Goal: Task Accomplishment & Management: Manage account settings

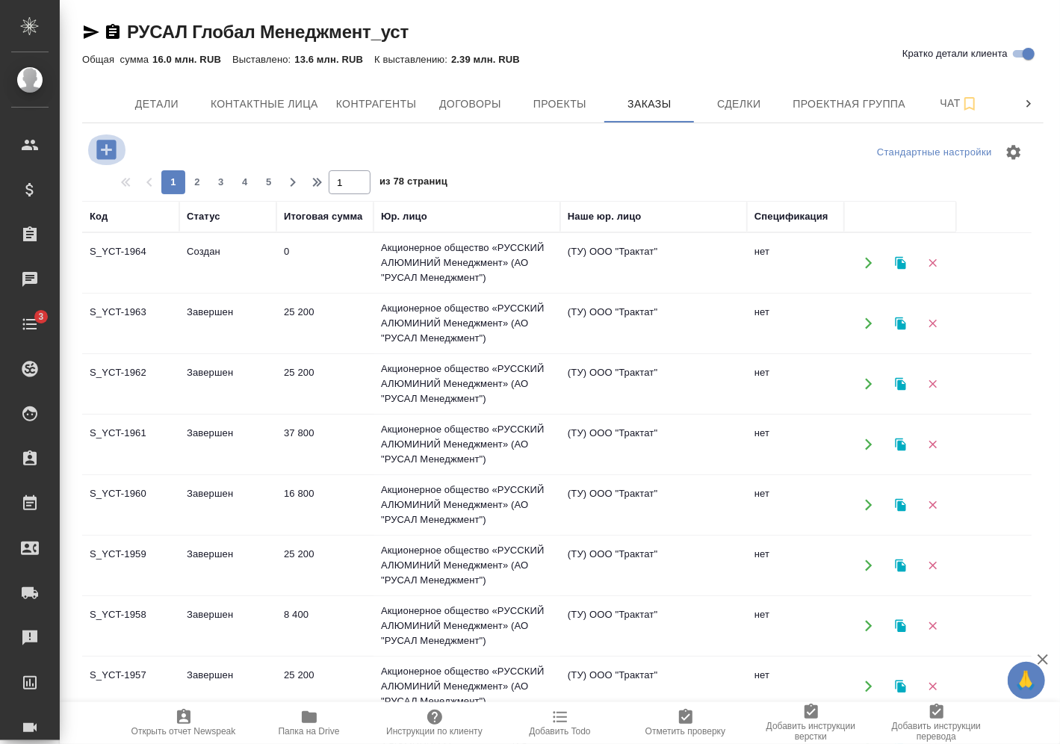
click at [100, 155] on icon "button" at bounding box center [105, 149] width 19 height 19
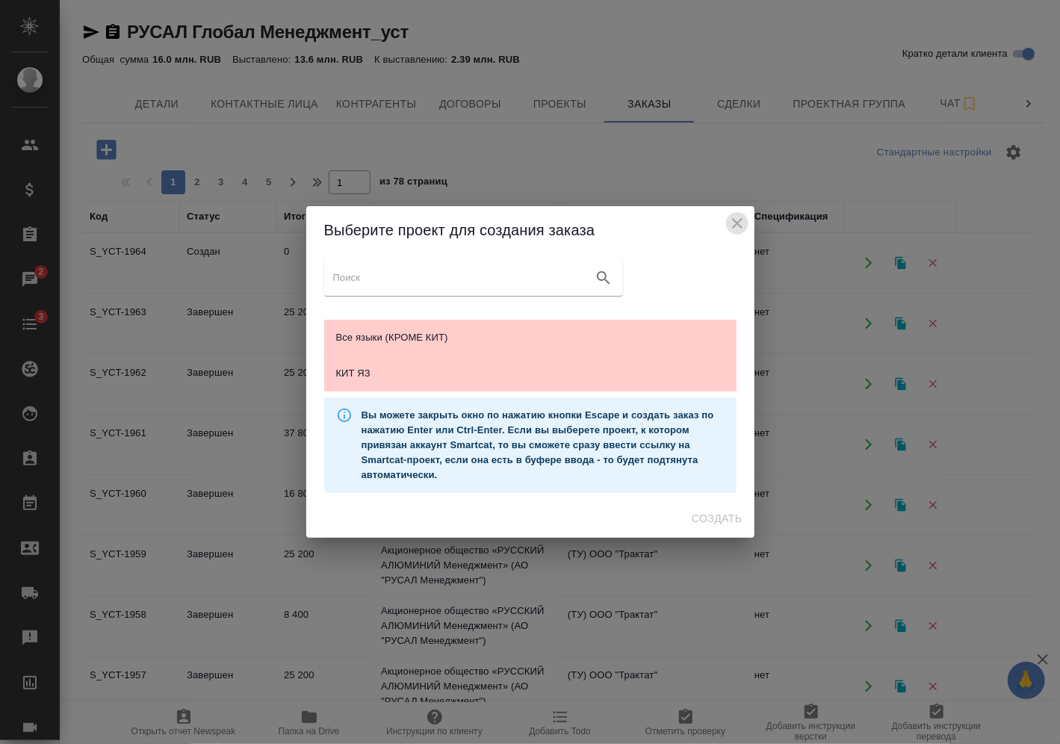
click at [732, 221] on icon "close" at bounding box center [738, 223] width 18 height 18
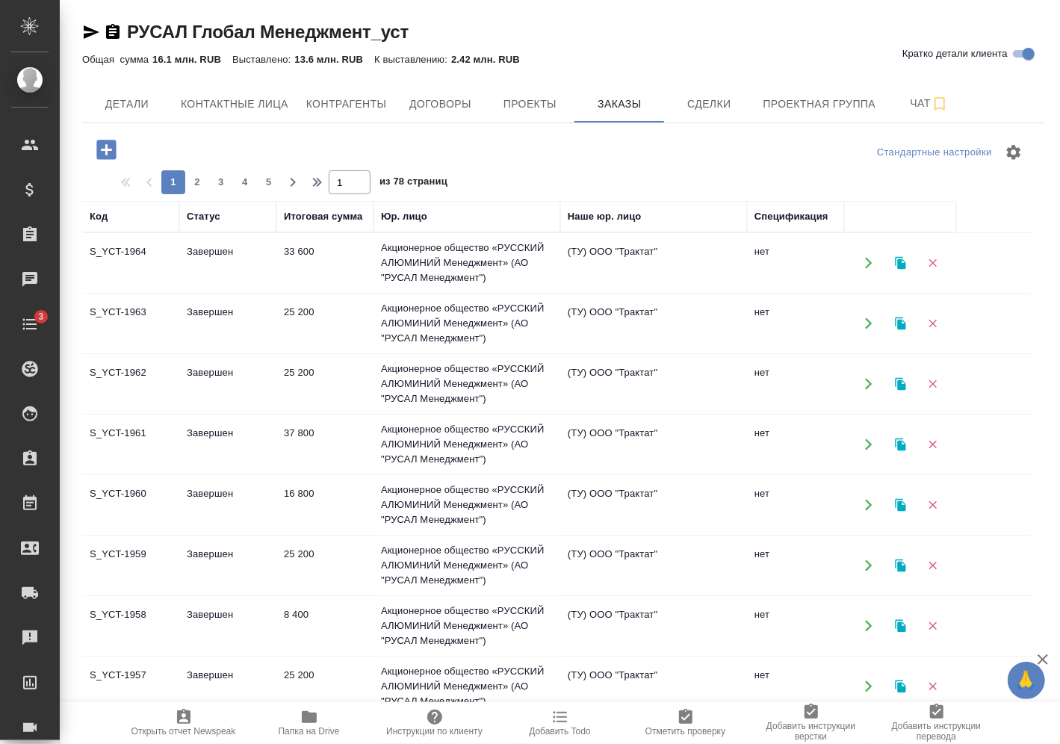
click at [104, 149] on icon "button" at bounding box center [106, 150] width 26 height 26
click at [105, 149] on icon "button" at bounding box center [106, 150] width 26 height 26
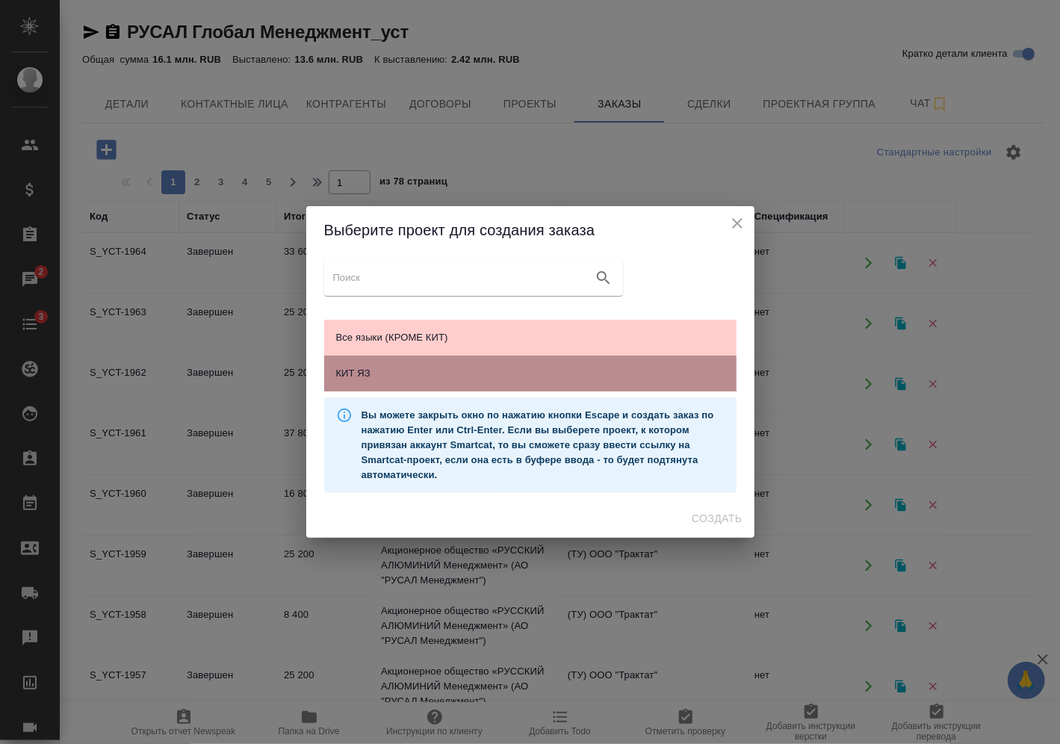
click at [412, 386] on div "КИТ ЯЗ" at bounding box center [530, 374] width 412 height 36
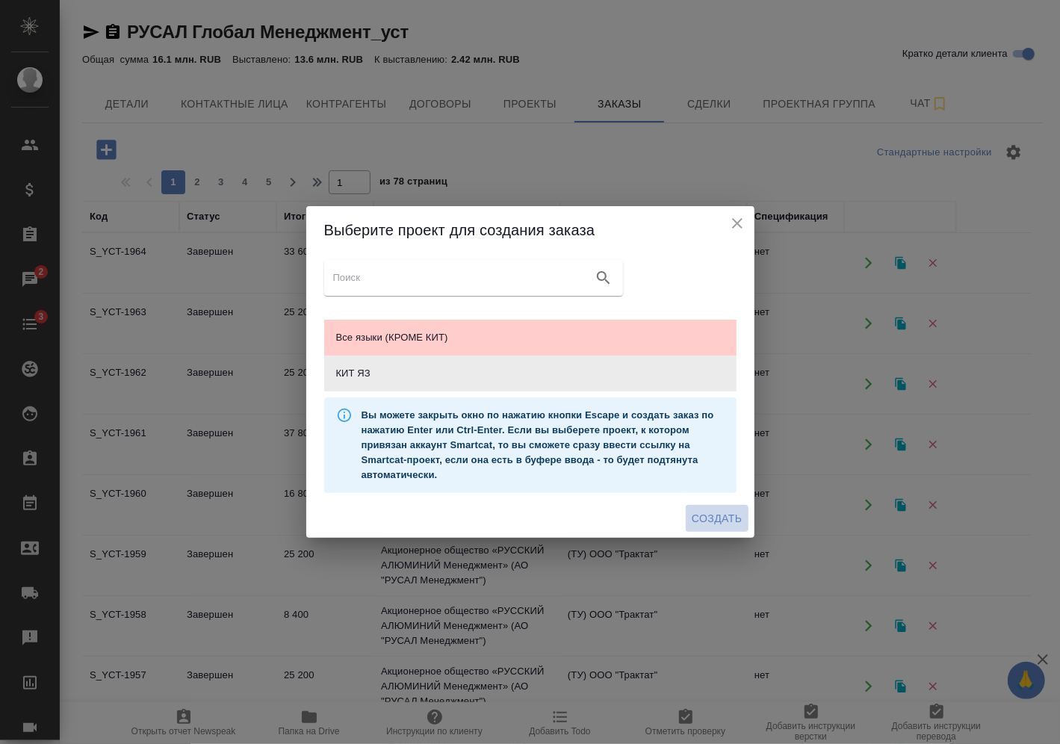
click at [699, 514] on span "Создать" at bounding box center [717, 519] width 50 height 19
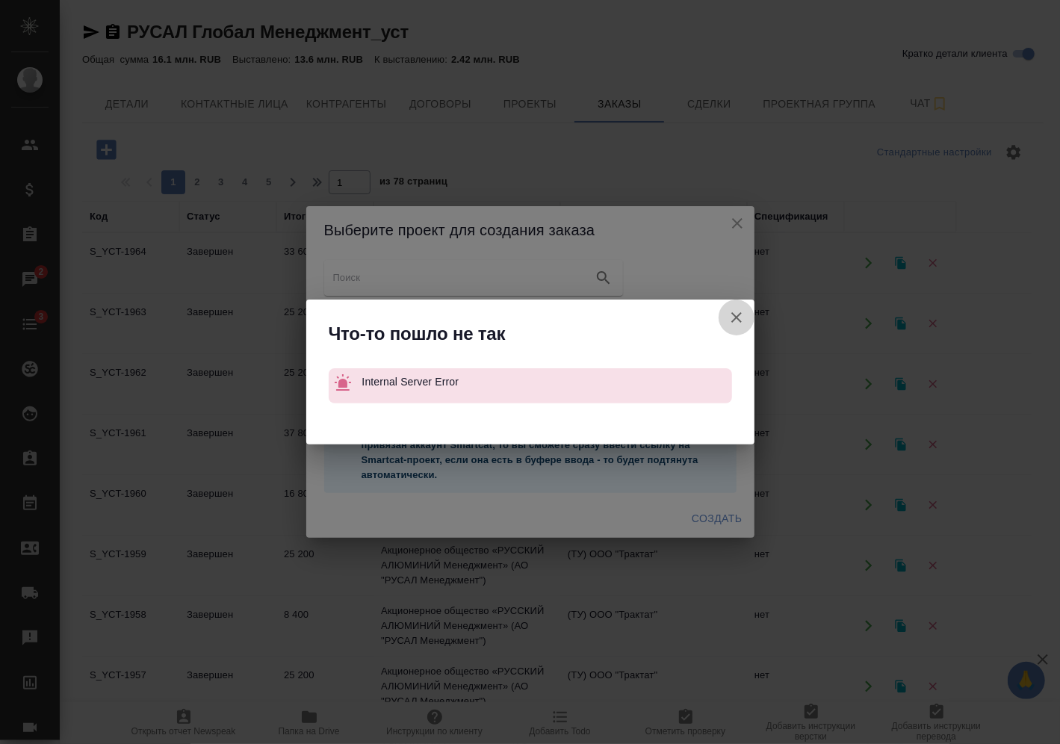
click at [732, 313] on icon "button" at bounding box center [737, 317] width 10 height 10
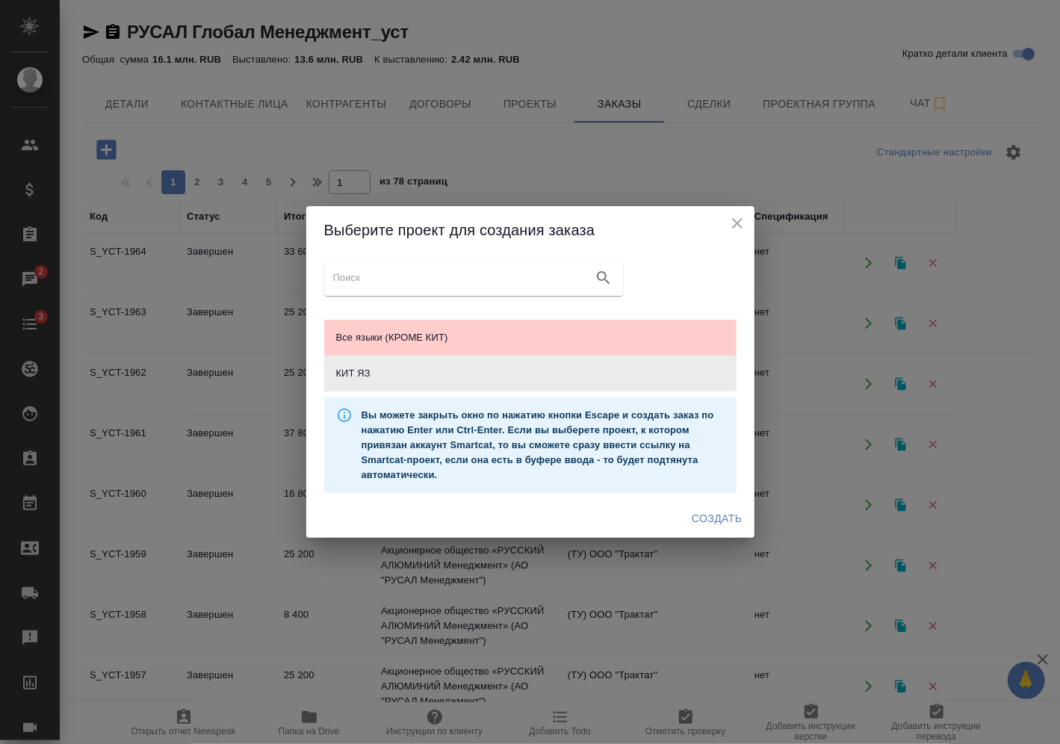
click at [733, 215] on icon "close" at bounding box center [738, 223] width 18 height 18
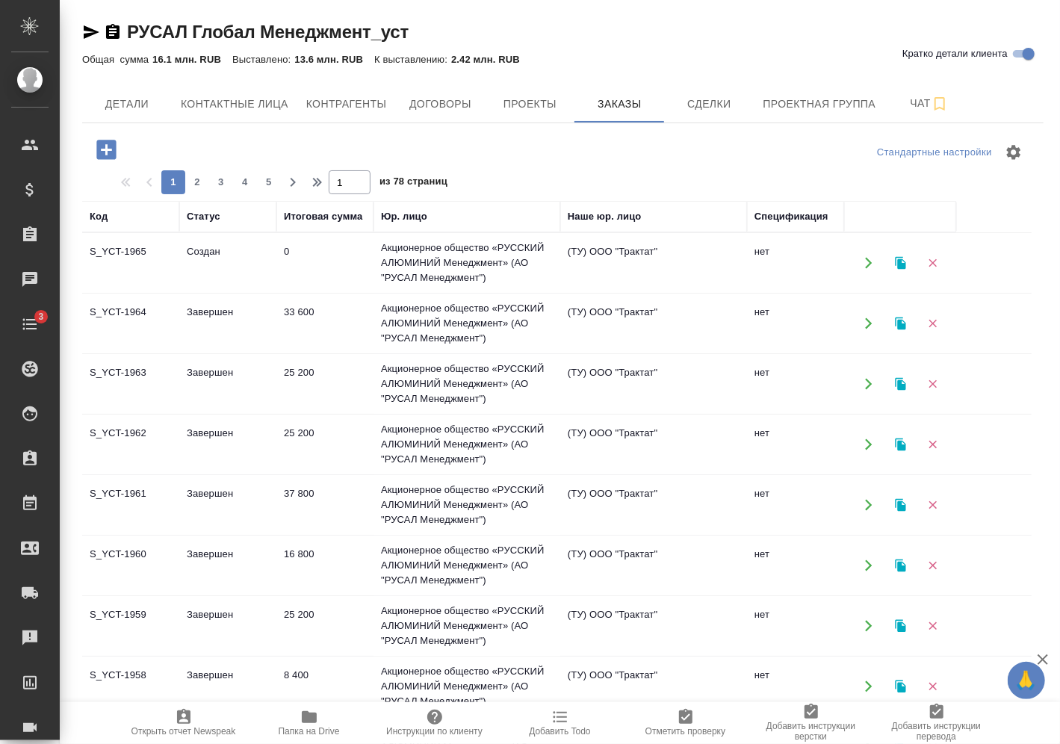
click at [208, 256] on td "Создан" at bounding box center [227, 263] width 97 height 52
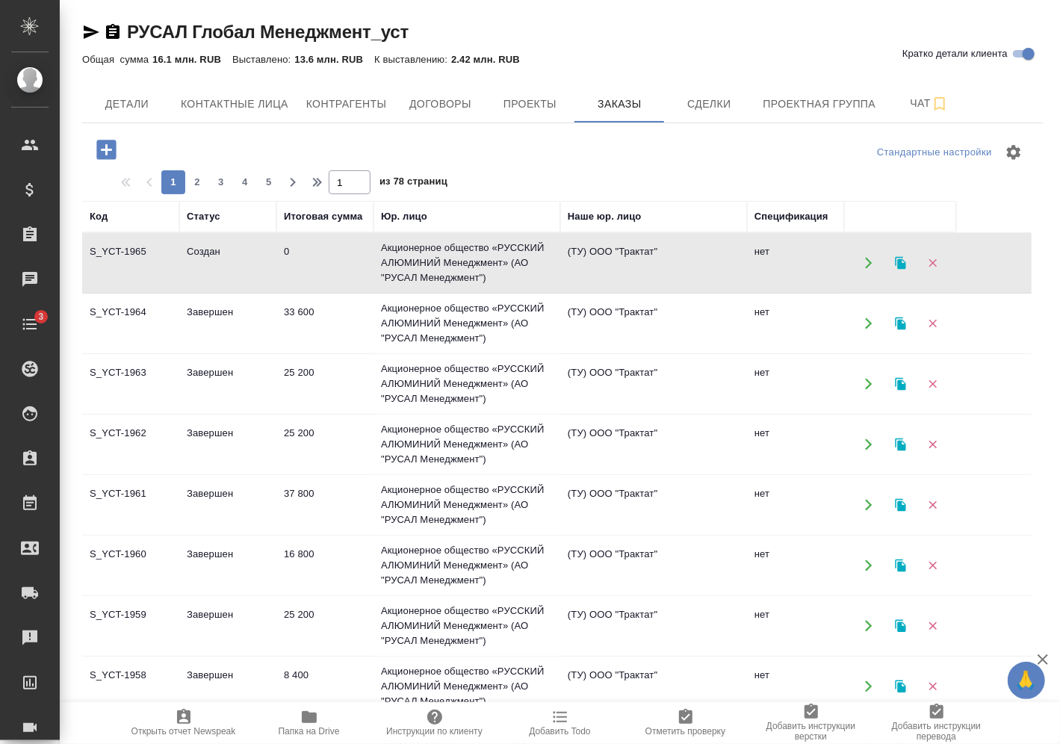
click at [208, 256] on td "Создан" at bounding box center [227, 263] width 97 height 52
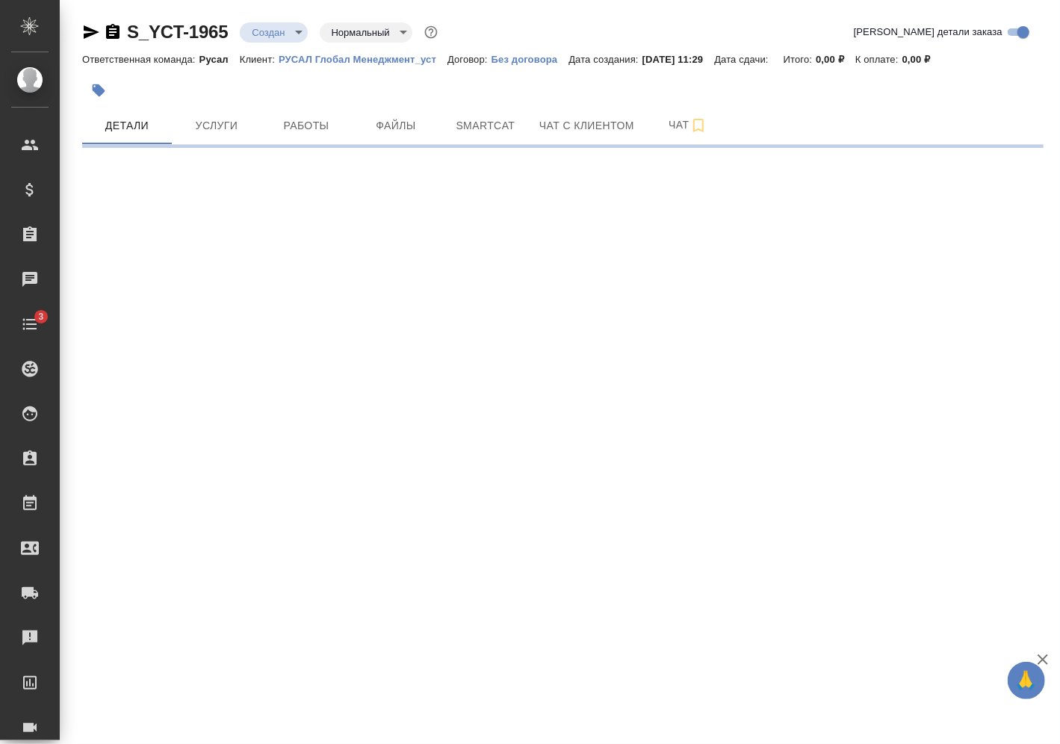
select select "RU"
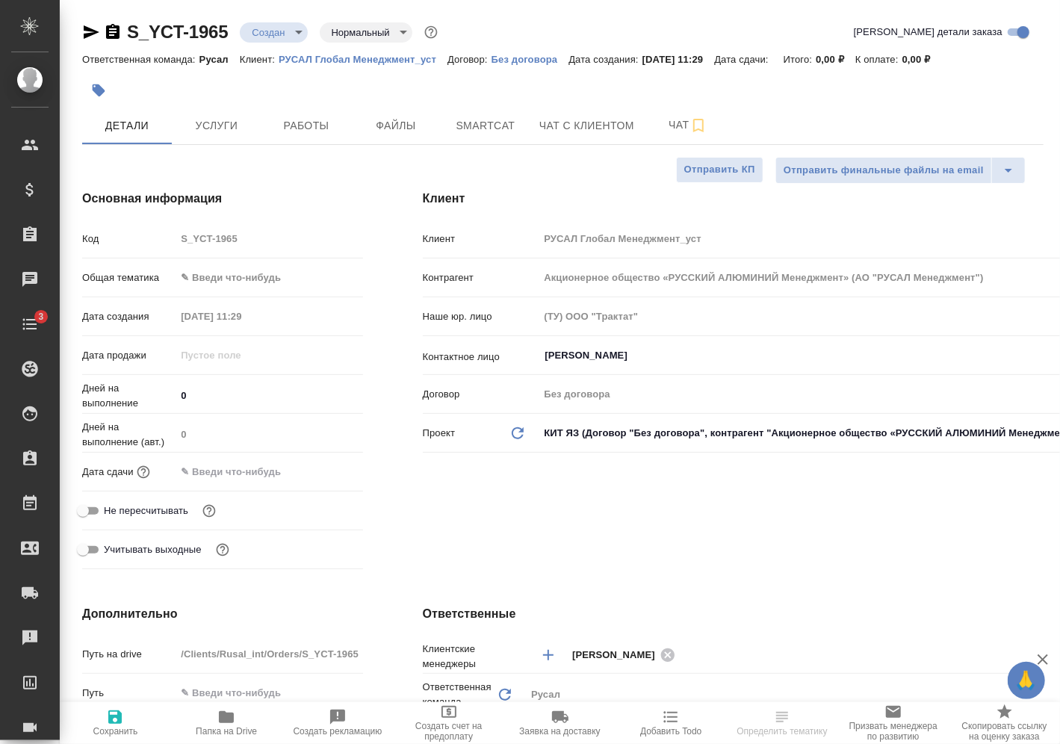
type textarea "x"
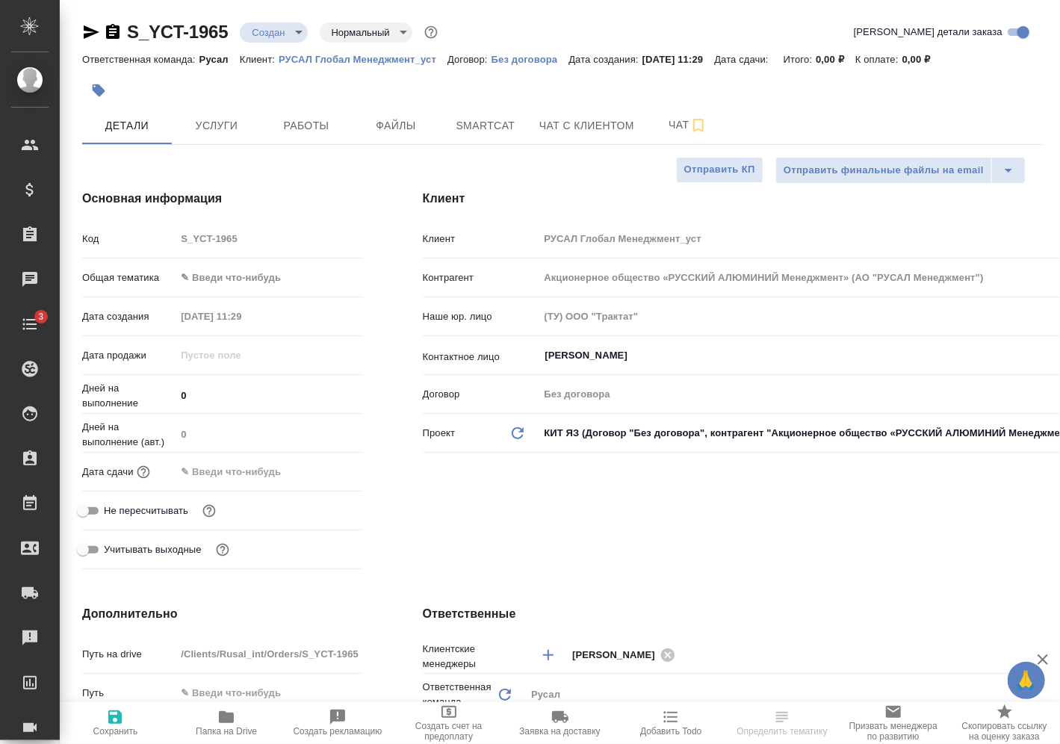
type textarea "x"
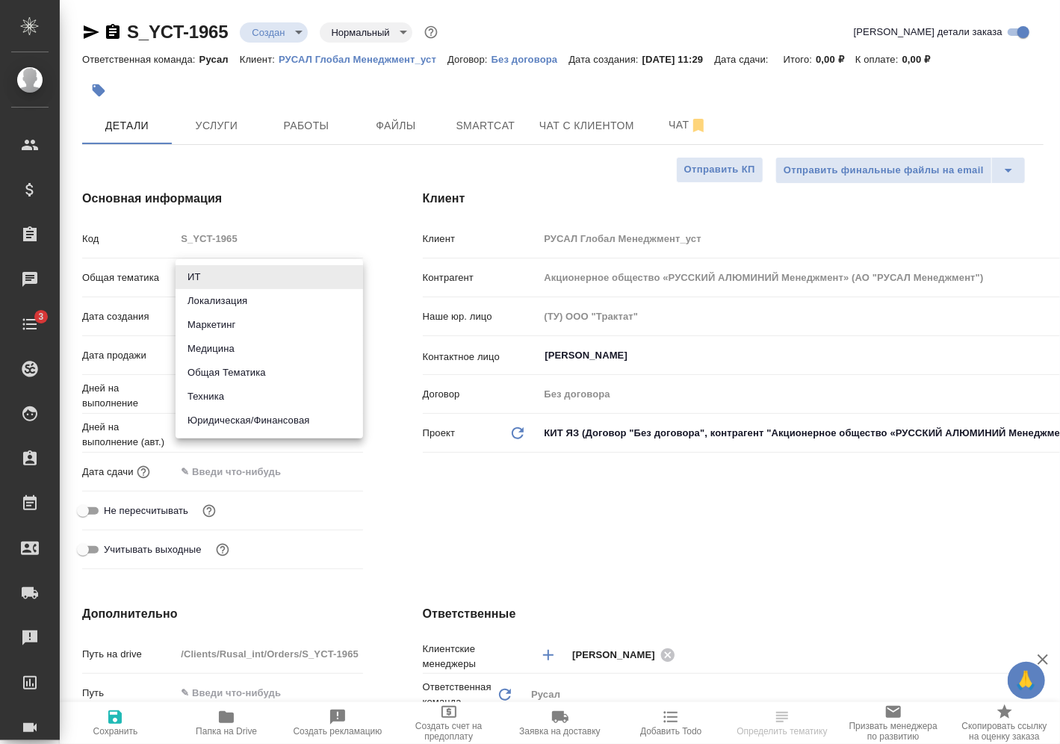
click at [241, 278] on body "🙏 .cls-1 fill:#fff; AWATERA [PERSON_NAME] Спецификации Заказы Чаты 3 Todo Проек…" at bounding box center [530, 372] width 1060 height 744
click at [250, 389] on li "Техника" at bounding box center [270, 397] width 188 height 24
type input "tech"
type textarea "x"
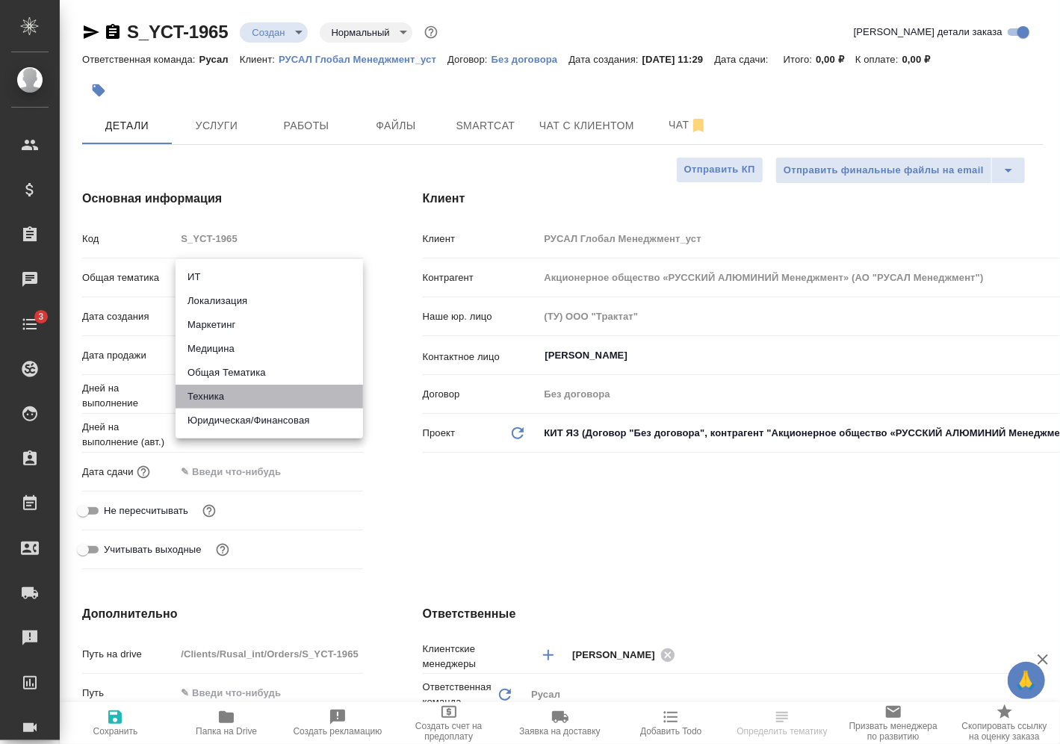
type textarea "x"
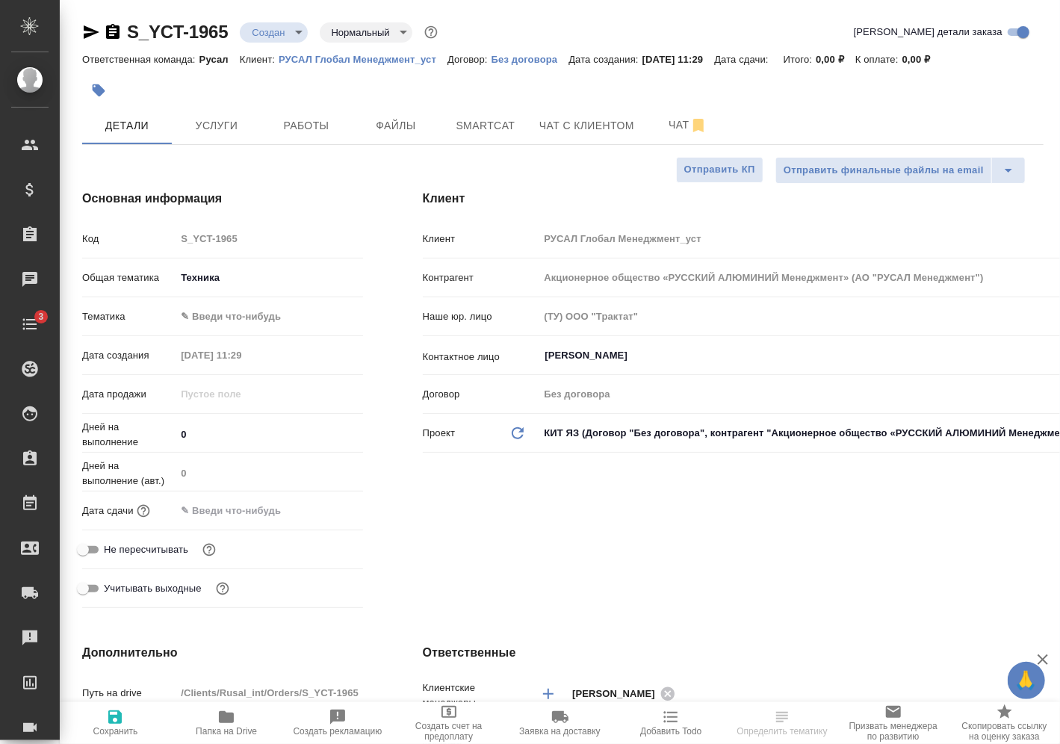
click at [244, 320] on body "🙏 .cls-1 fill:#fff; AWATERA [PERSON_NAME] Спецификации Заказы Чаты 3 Todo Проек…" at bounding box center [530, 372] width 1060 height 744
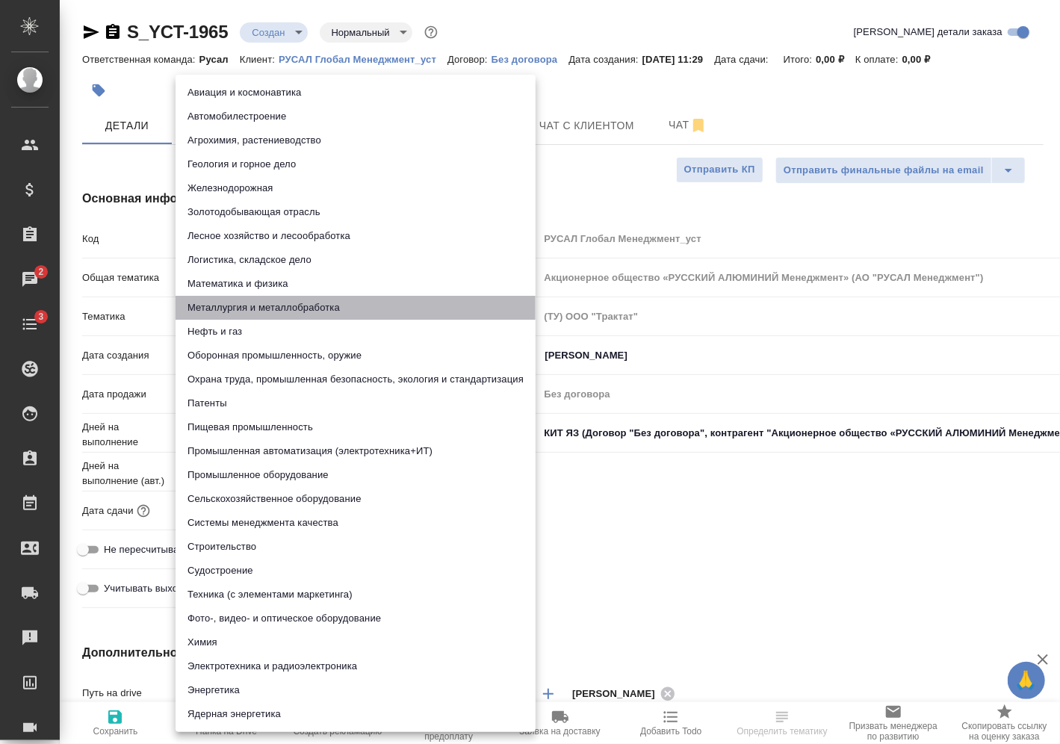
click at [250, 296] on li "Металлургия и металлобработка" at bounding box center [356, 308] width 360 height 24
type textarea "x"
type input "60014e23f7d9dc5f480a3cf8"
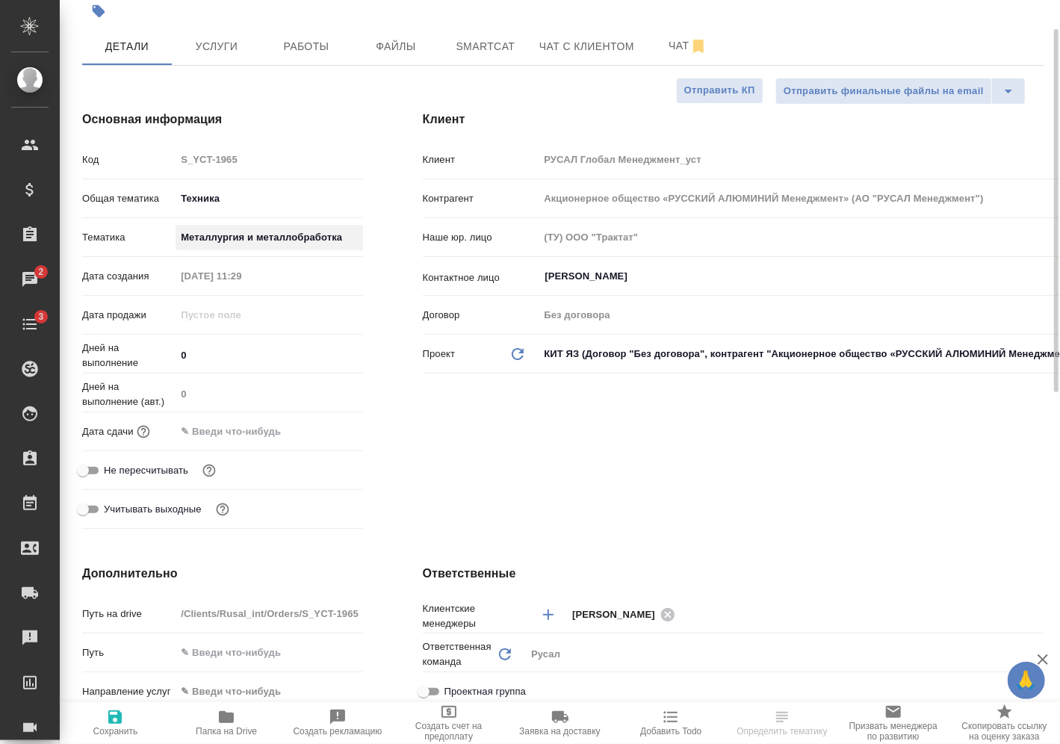
scroll to position [80, 0]
click at [273, 427] on input "text" at bounding box center [241, 431] width 131 height 22
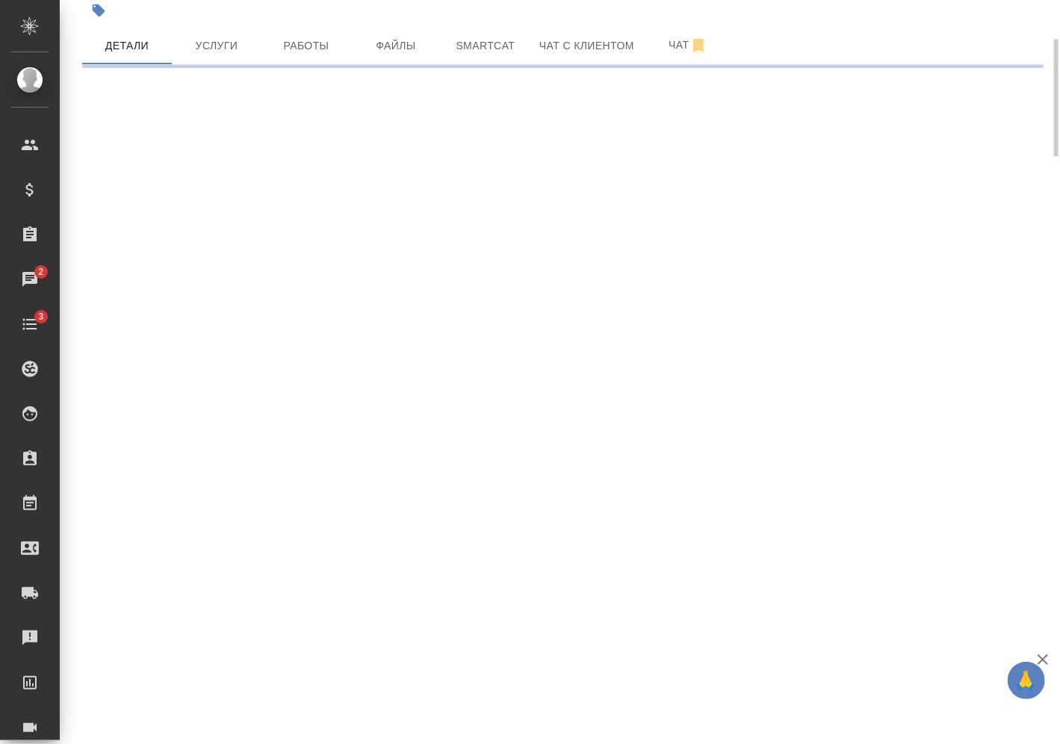
click at [319, 427] on div ".cls-1 fill:#fff; AWATERA [PERSON_NAME] Спецификации Заказы 2 Чаты 3 Todo Проек…" at bounding box center [530, 372] width 1060 height 744
select select "RU"
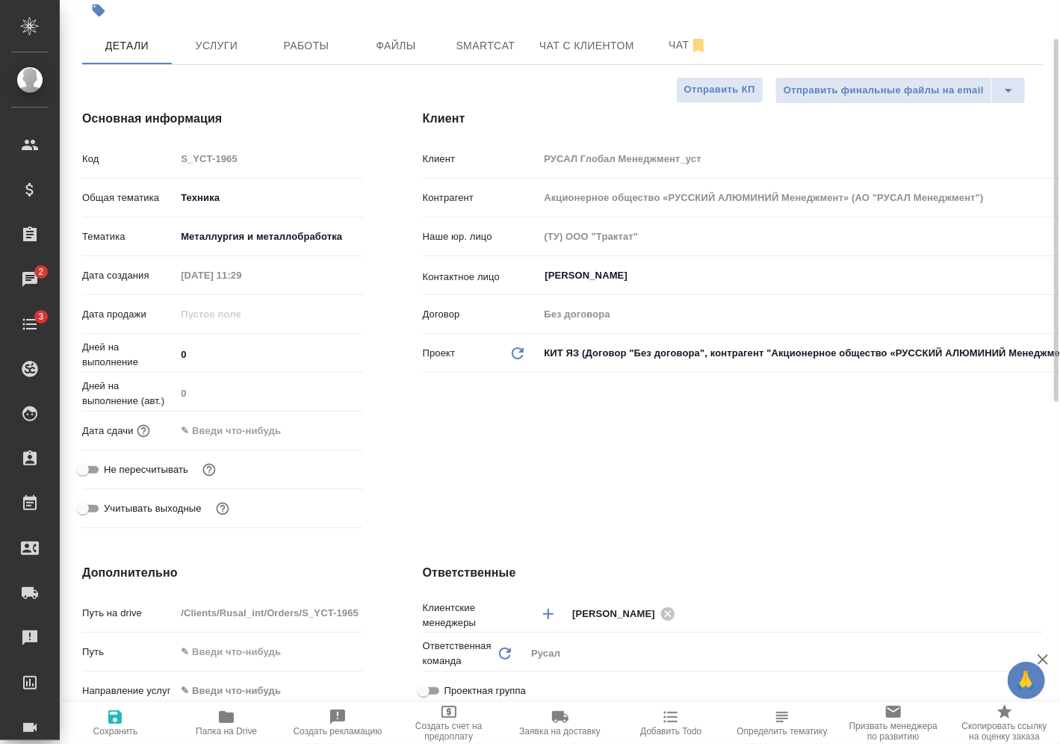
type textarea "x"
click at [268, 435] on input "text" at bounding box center [241, 431] width 131 height 22
click at [322, 427] on icon "button" at bounding box center [320, 430] width 18 height 18
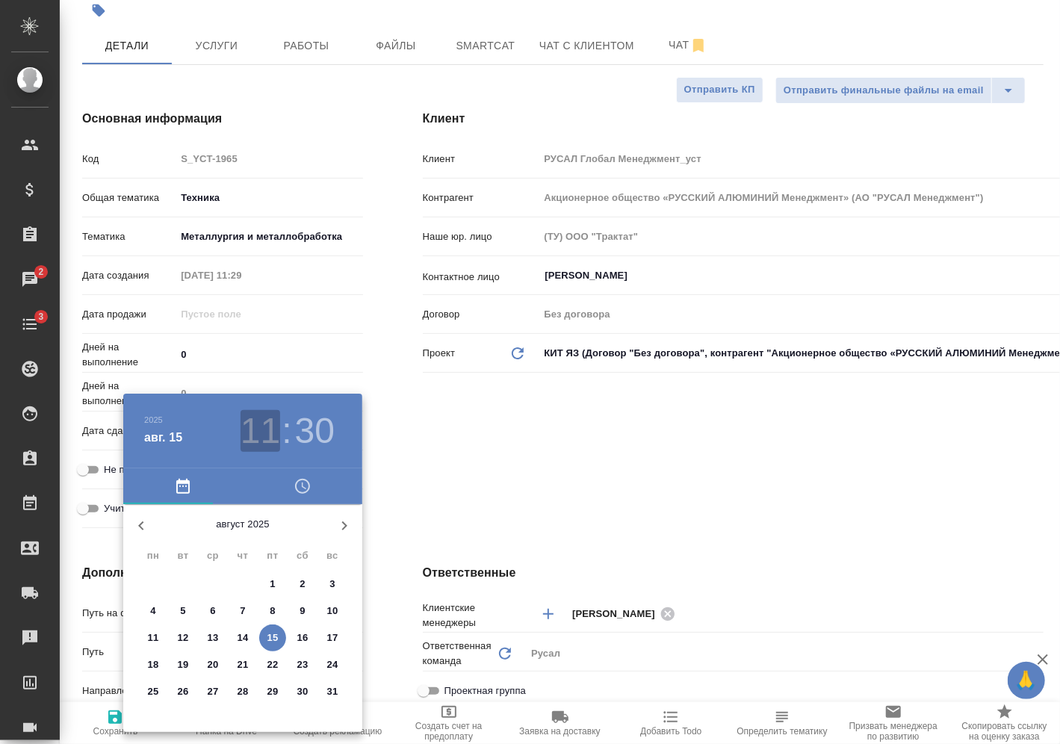
click at [266, 449] on h3 "11" at bounding box center [261, 431] width 40 height 42
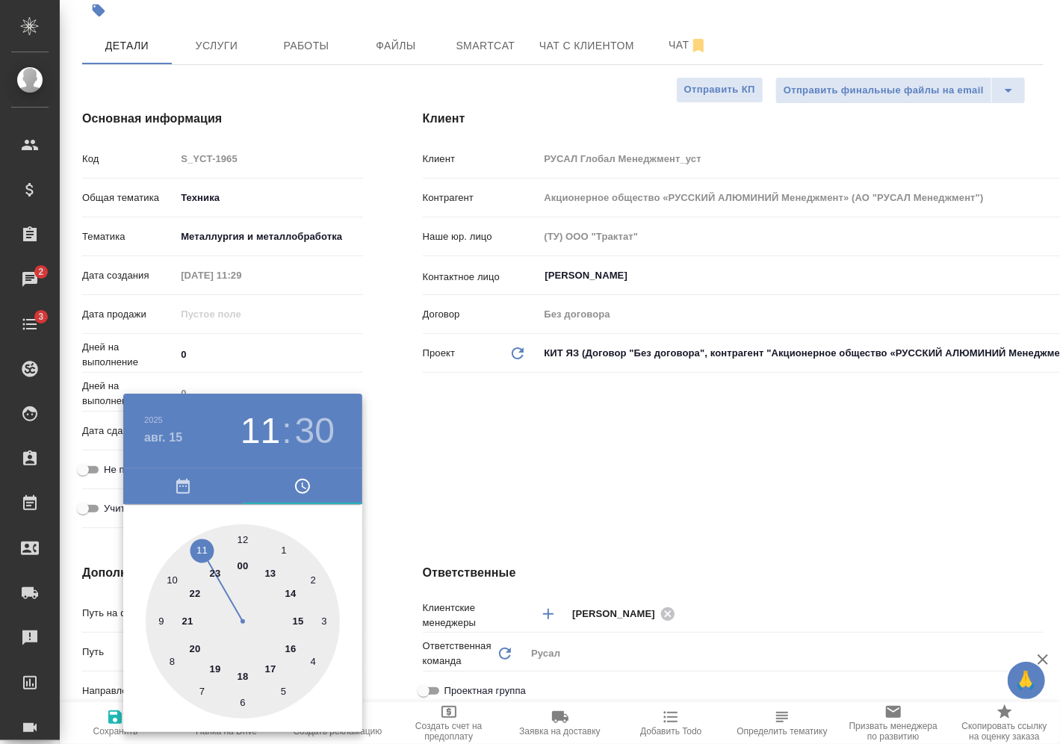
click at [291, 593] on div at bounding box center [243, 622] width 194 height 194
type input "[DATE] 14:30"
type textarea "x"
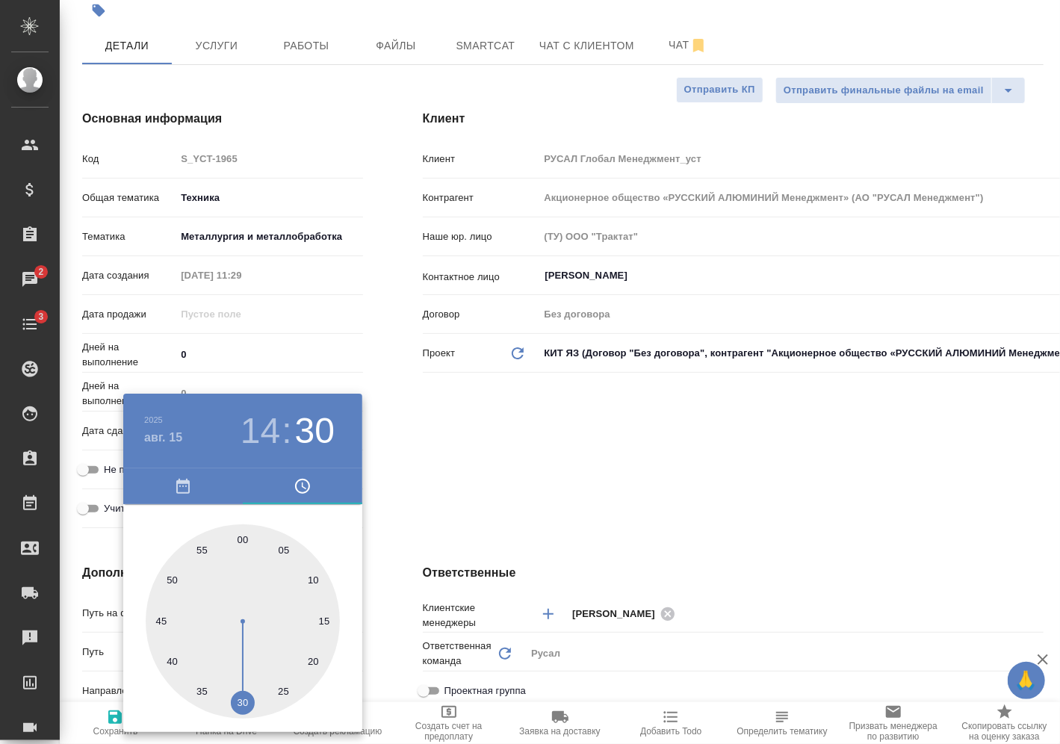
click at [383, 505] on div at bounding box center [530, 372] width 1060 height 744
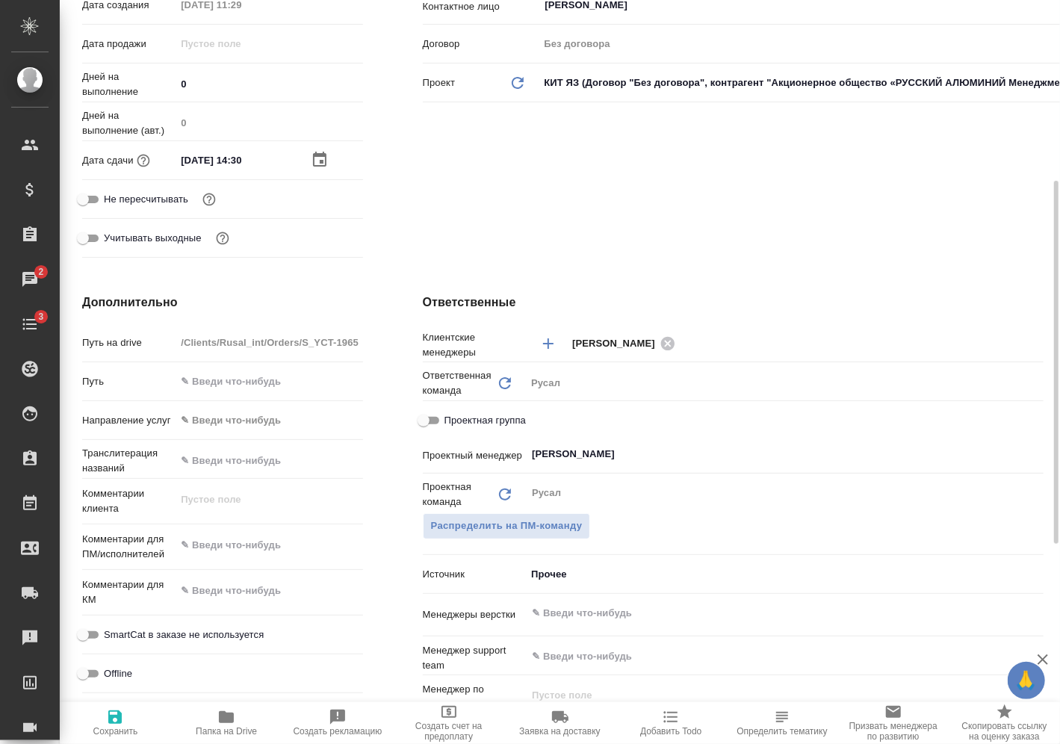
scroll to position [358, 0]
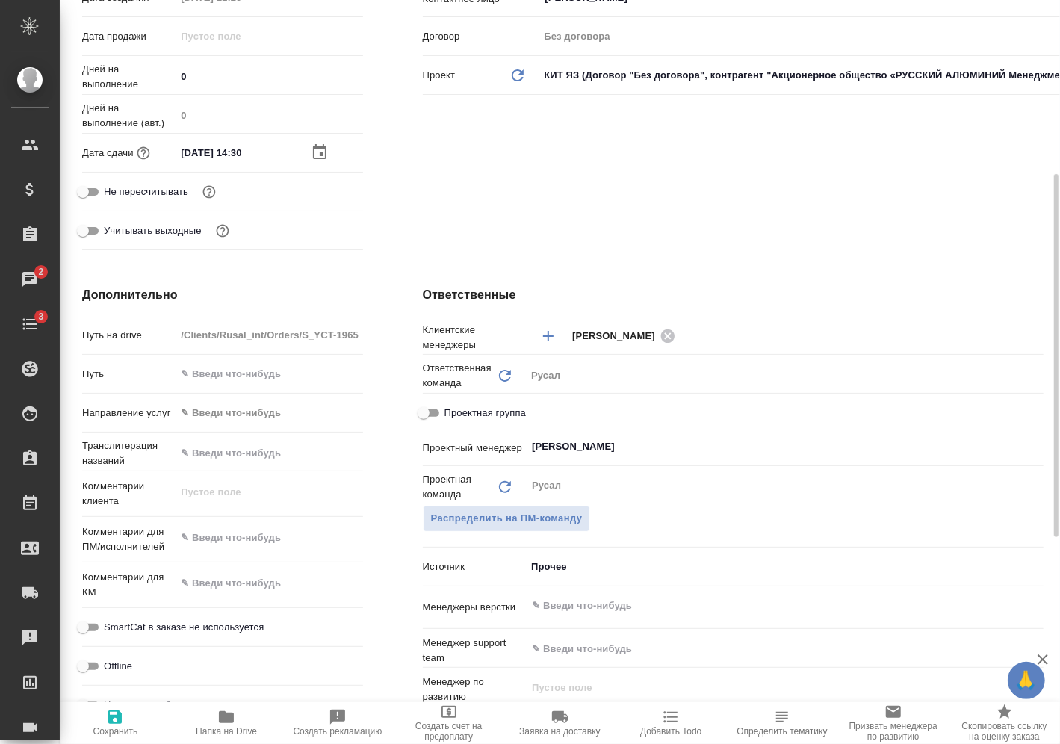
type textarea "x"
click at [260, 545] on textarea at bounding box center [268, 538] width 185 height 25
type textarea "x"
type textarea "1"
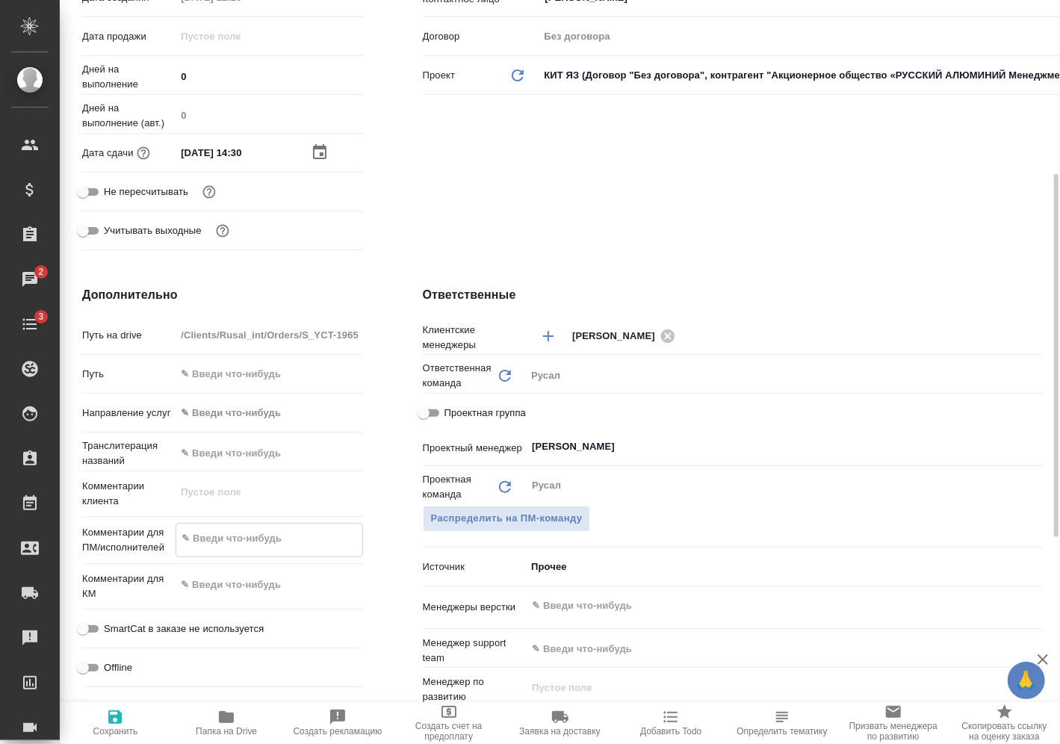
type textarea "x"
type textarea "15"
type textarea "x"
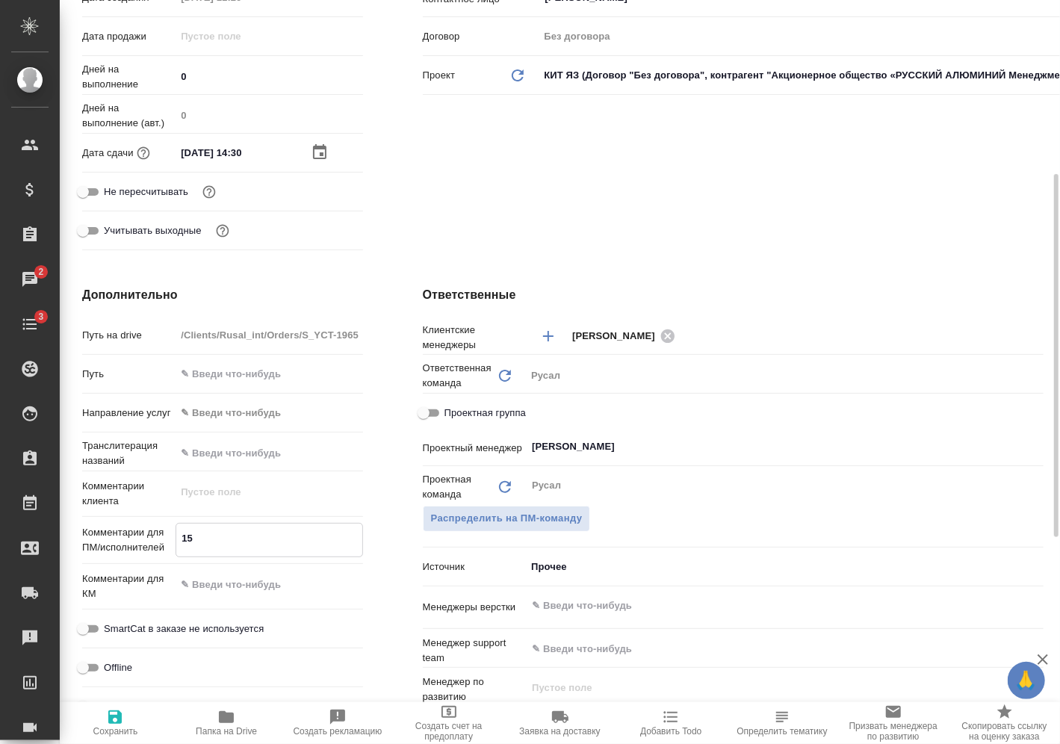
type textarea "x"
type textarea "15."
type textarea "x"
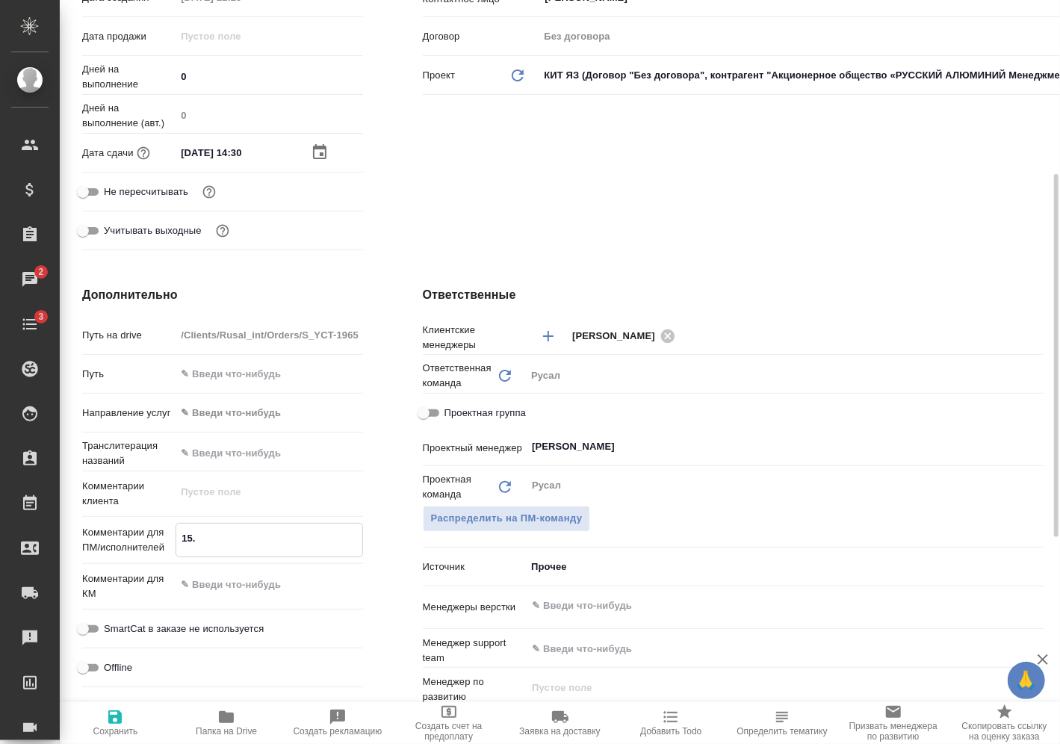
type textarea "x"
type textarea "15.0"
type textarea "x"
type textarea "15.08"
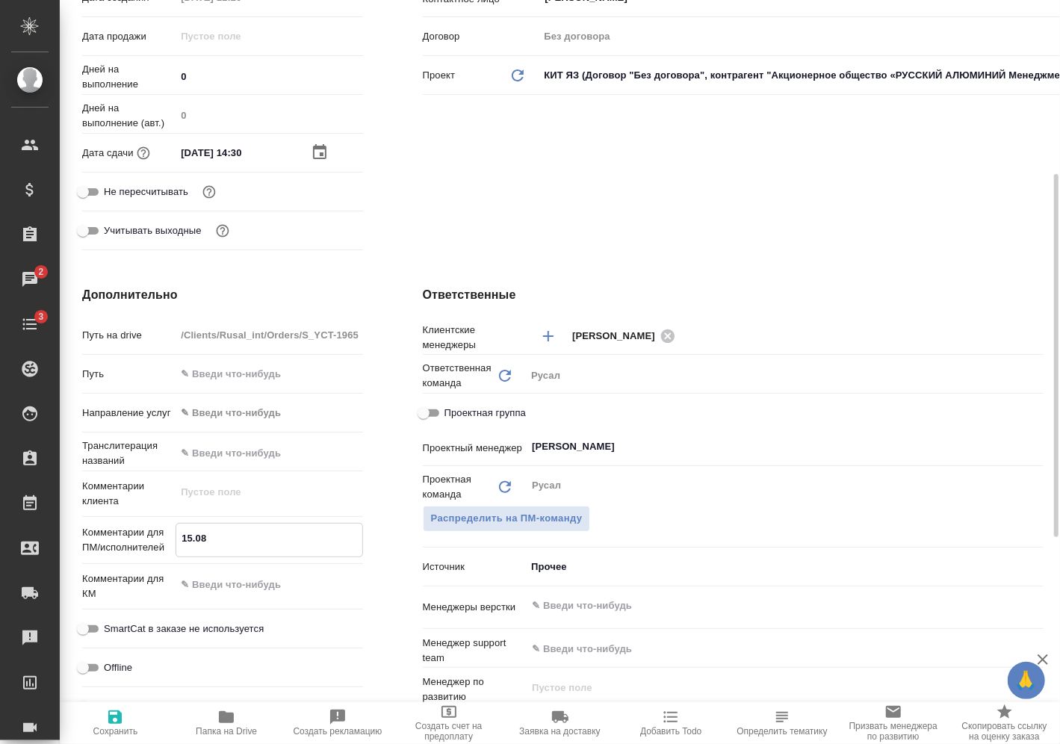
type textarea "x"
type textarea "15.08"
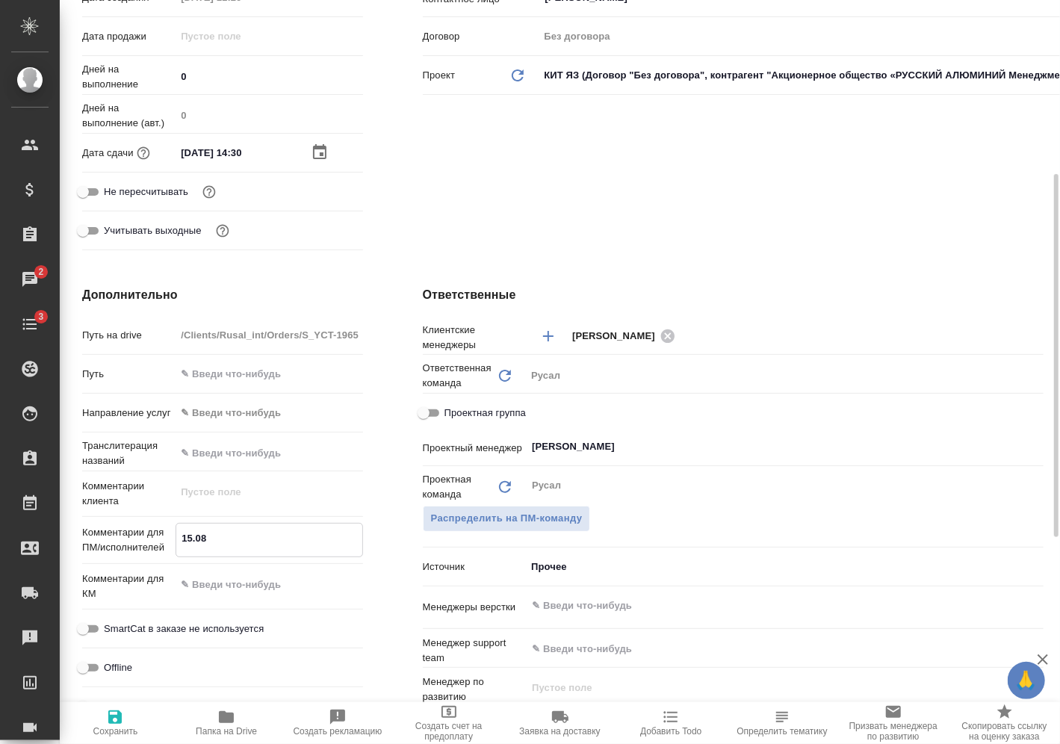
type textarea "x"
type textarea "15.08 М"
type textarea "x"
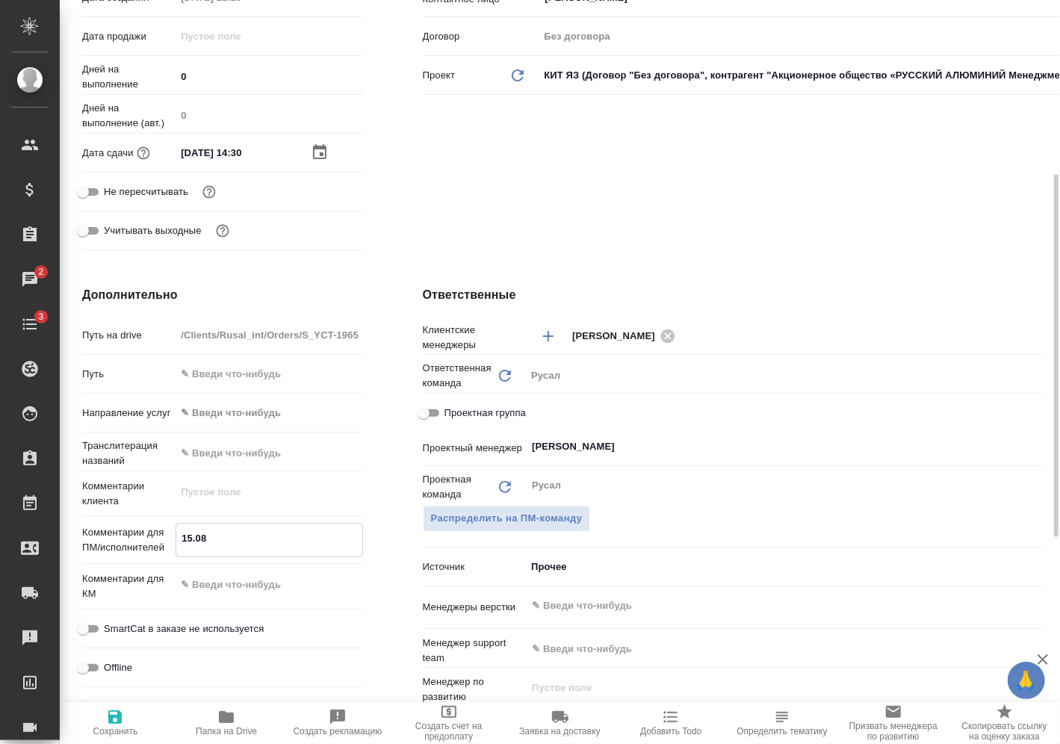
type textarea "x"
type textarea "15.08 Ми"
type textarea "x"
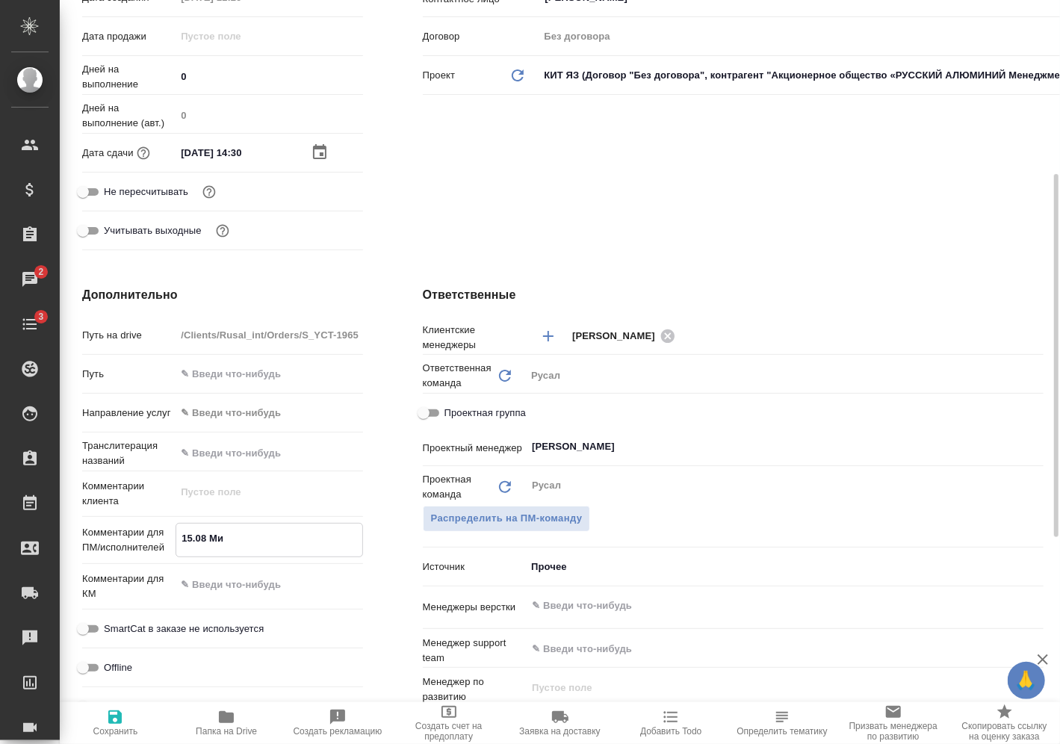
type textarea "x"
type textarea "15.08 Мир"
type textarea "x"
type textarea "15.08 Миро"
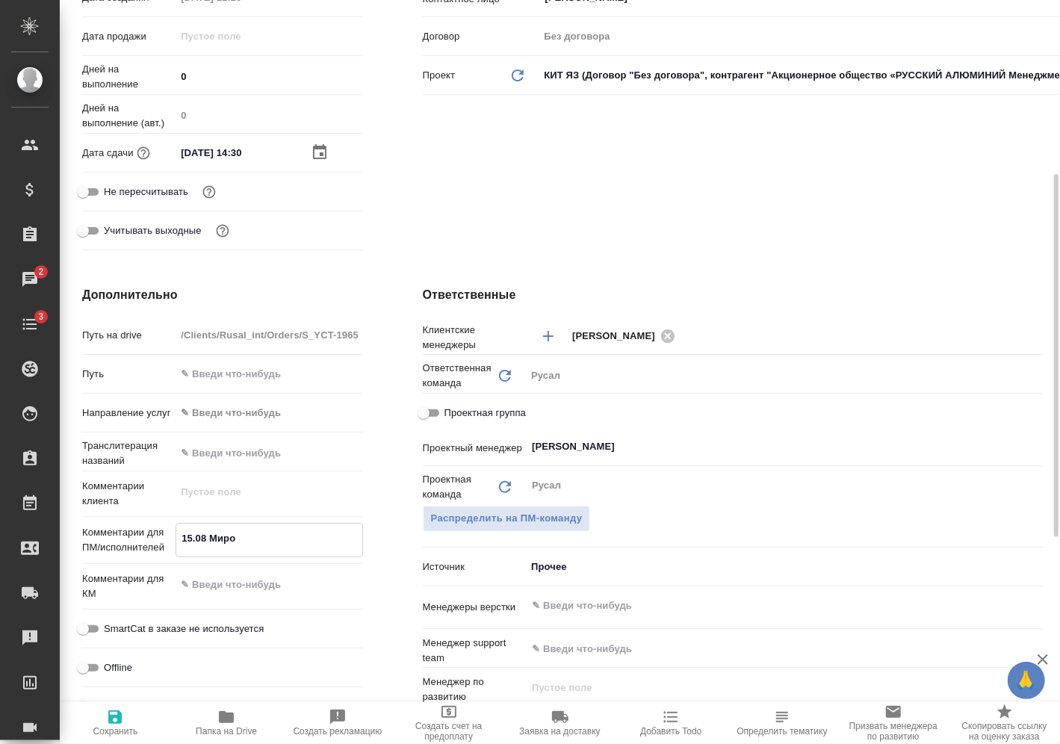
type textarea "x"
type textarea "15.08 [PERSON_NAME]"
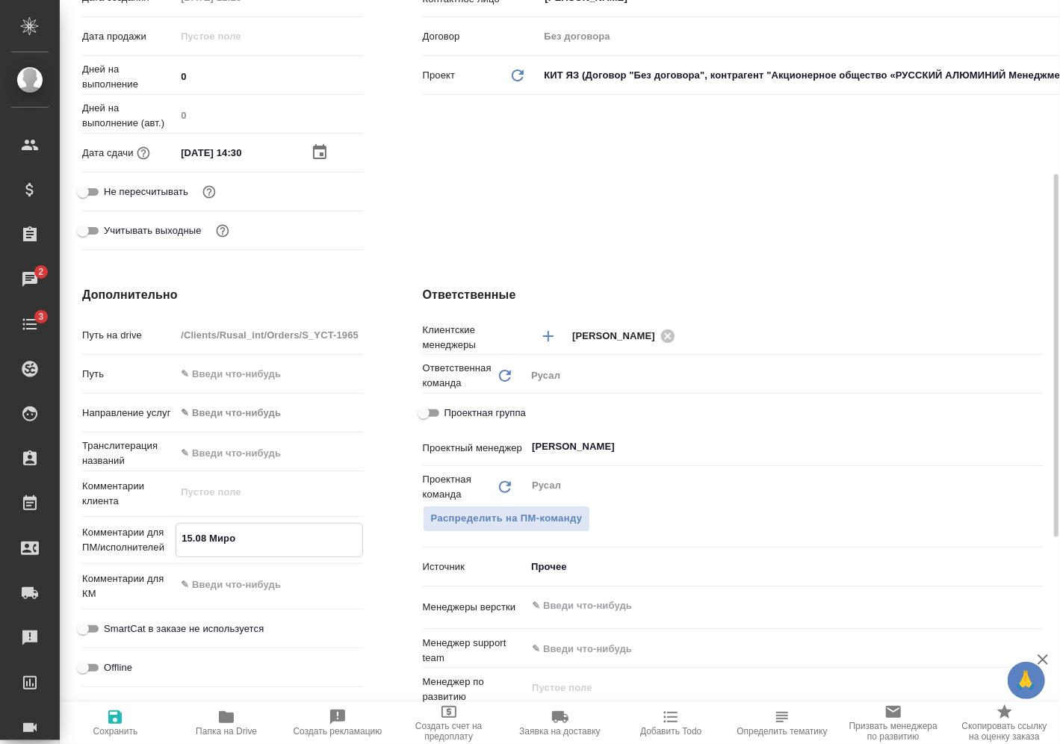
type textarea "x"
type textarea "15.08 Мироши"
type textarea "x"
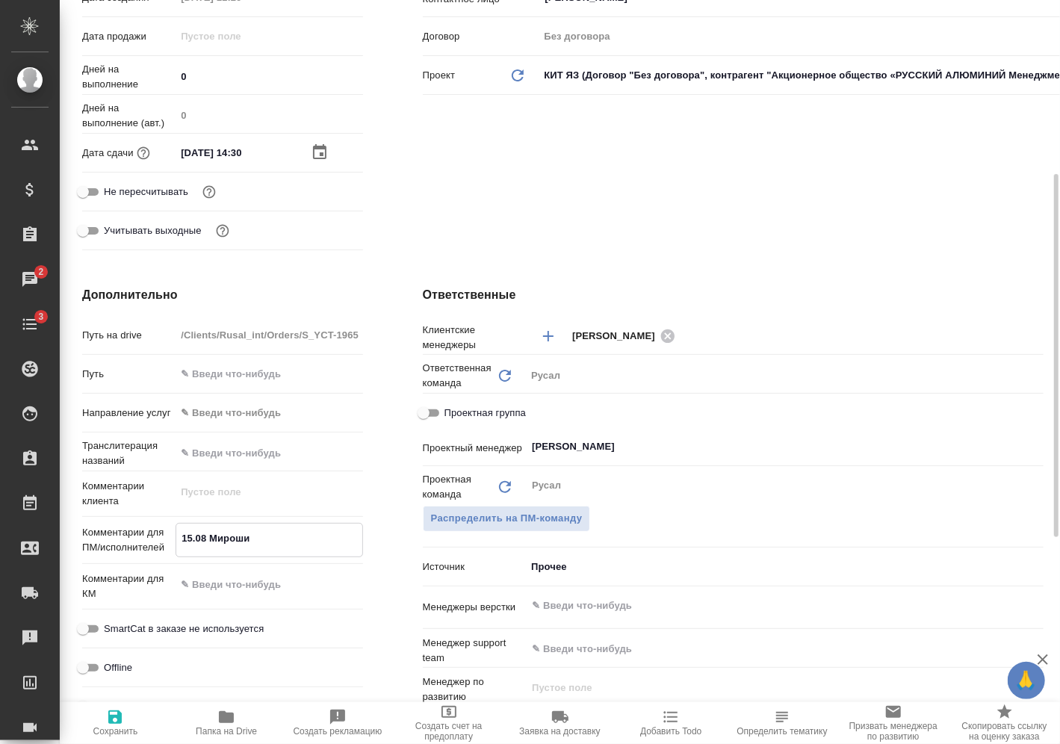
type textarea "x"
type textarea "15.08 Мирошин"
type textarea "x"
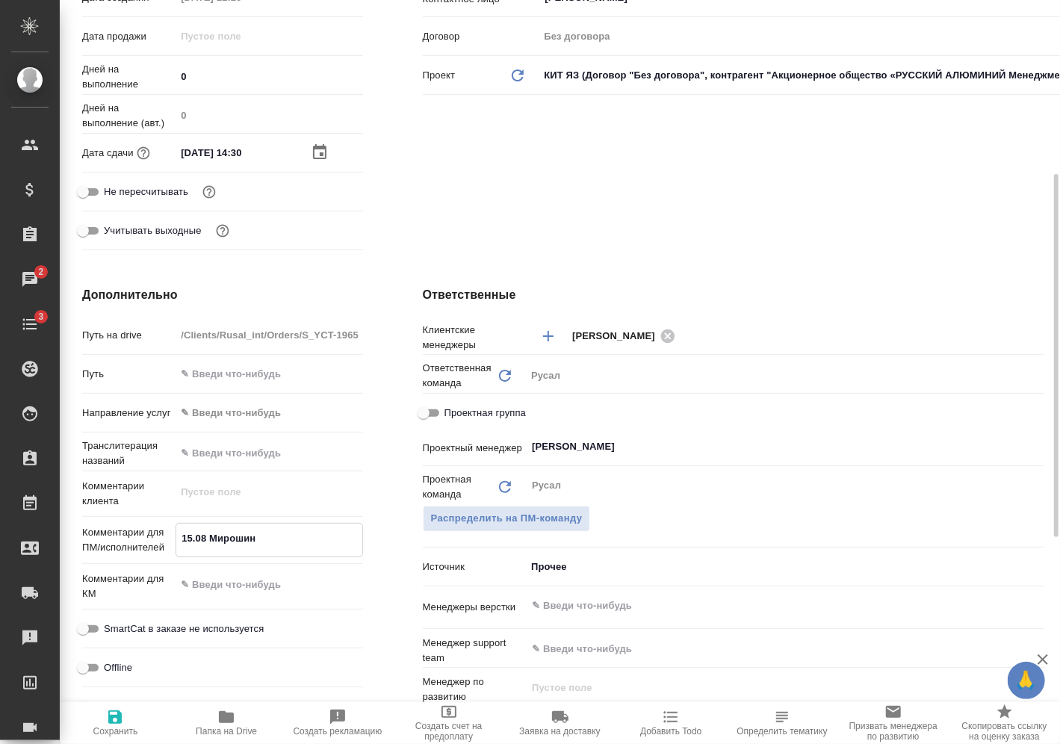
type textarea "x"
type textarea "15.08 [PERSON_NAME]"
type textarea "x"
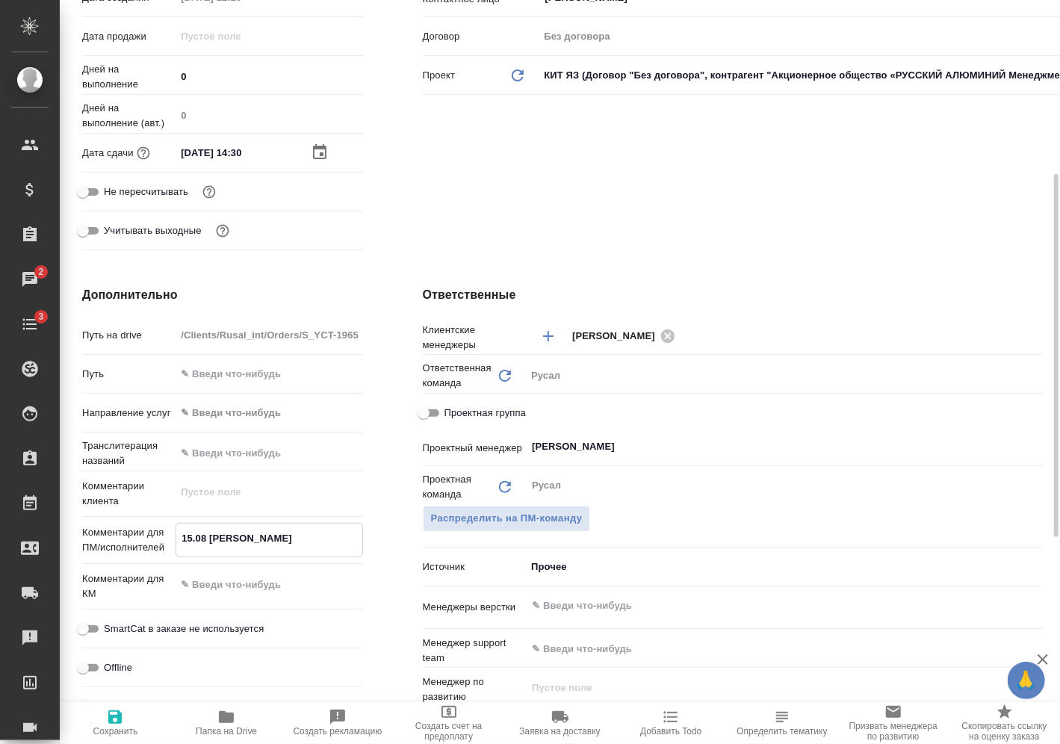
type textarea "15.08 [PERSON_NAME]"
type textarea "x"
type textarea "15.08 [PERSON_NAME] о"
type textarea "x"
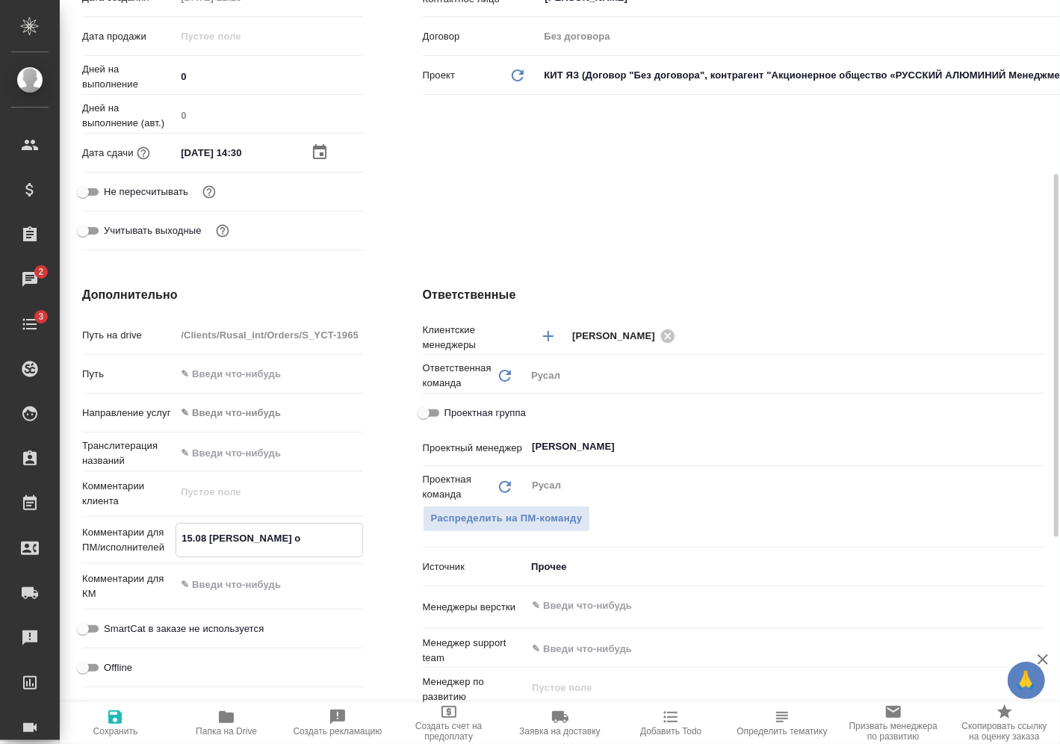
type textarea "x"
type textarea "15.08 [PERSON_NAME] он"
type textarea "x"
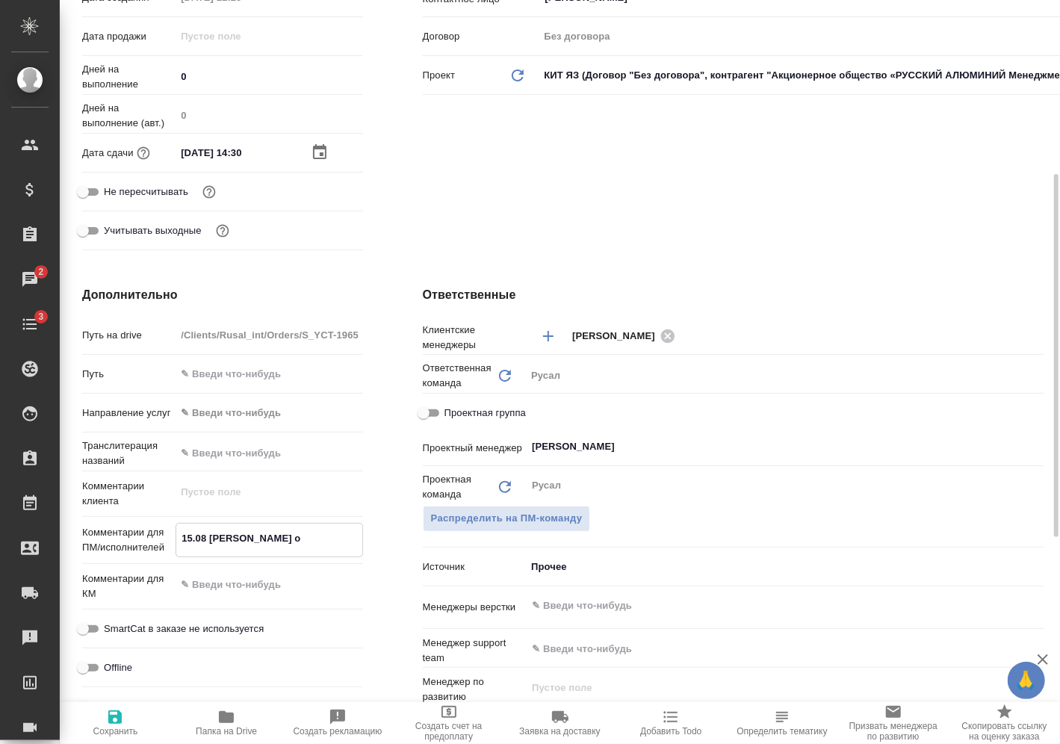
type textarea "x"
type textarea "15.08 [PERSON_NAME] онл"
type textarea "x"
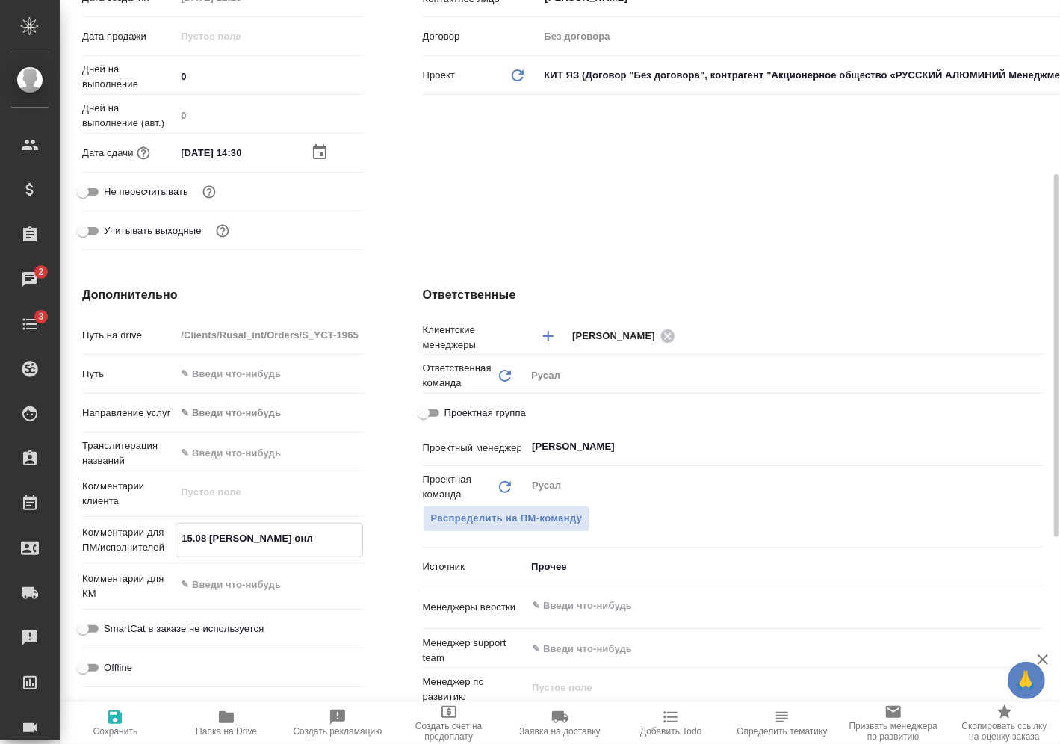
type textarea "x"
type textarea "15.08 [PERSON_NAME] онла"
type textarea "x"
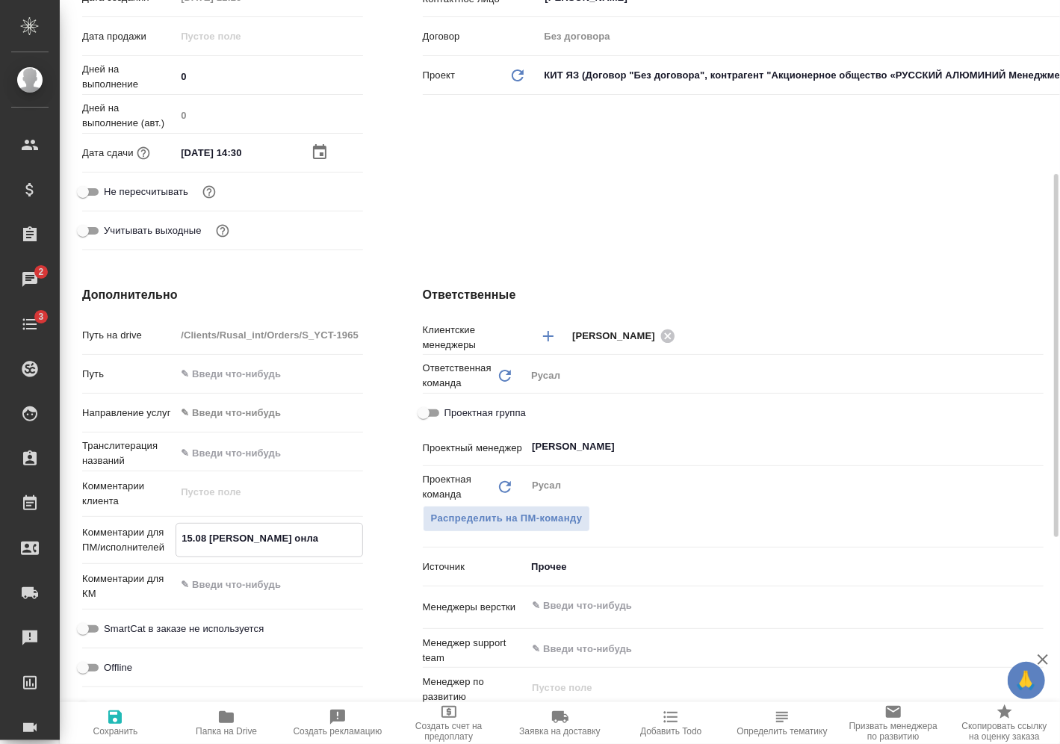
type textarea "15.08 [PERSON_NAME]"
type textarea "x"
type textarea "15.08 [PERSON_NAME] онлайн"
type textarea "x"
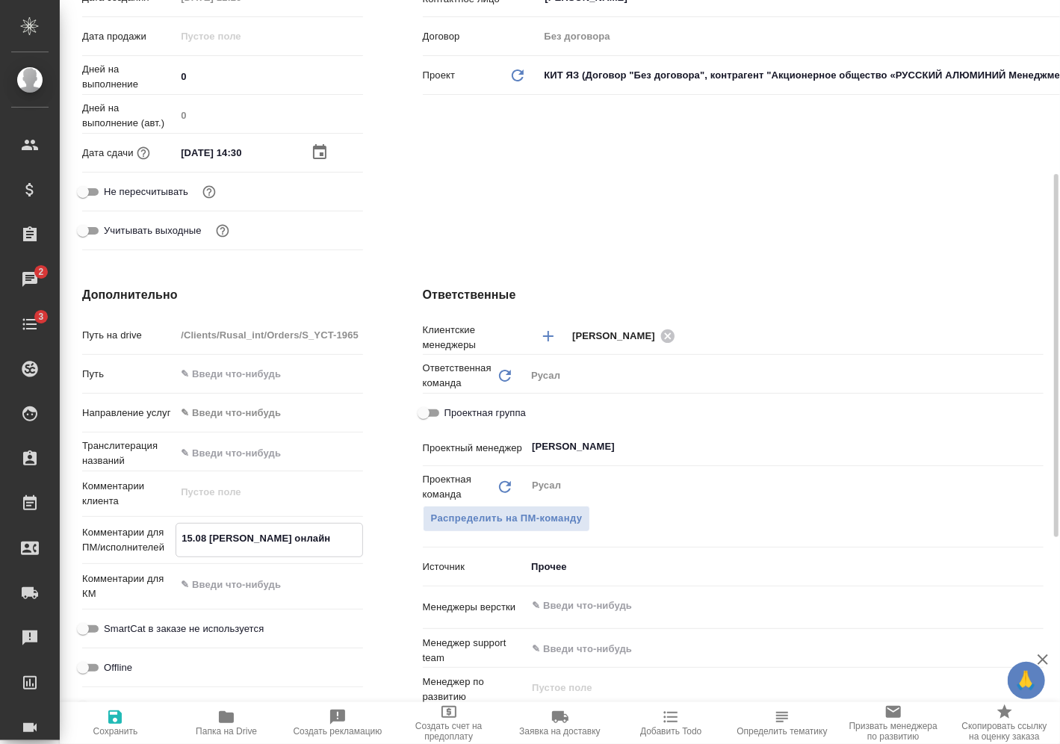
type textarea "x"
type textarea "15.08 [PERSON_NAME] онлайн"
type textarea "x"
click at [112, 708] on icon "button" at bounding box center [115, 717] width 18 height 18
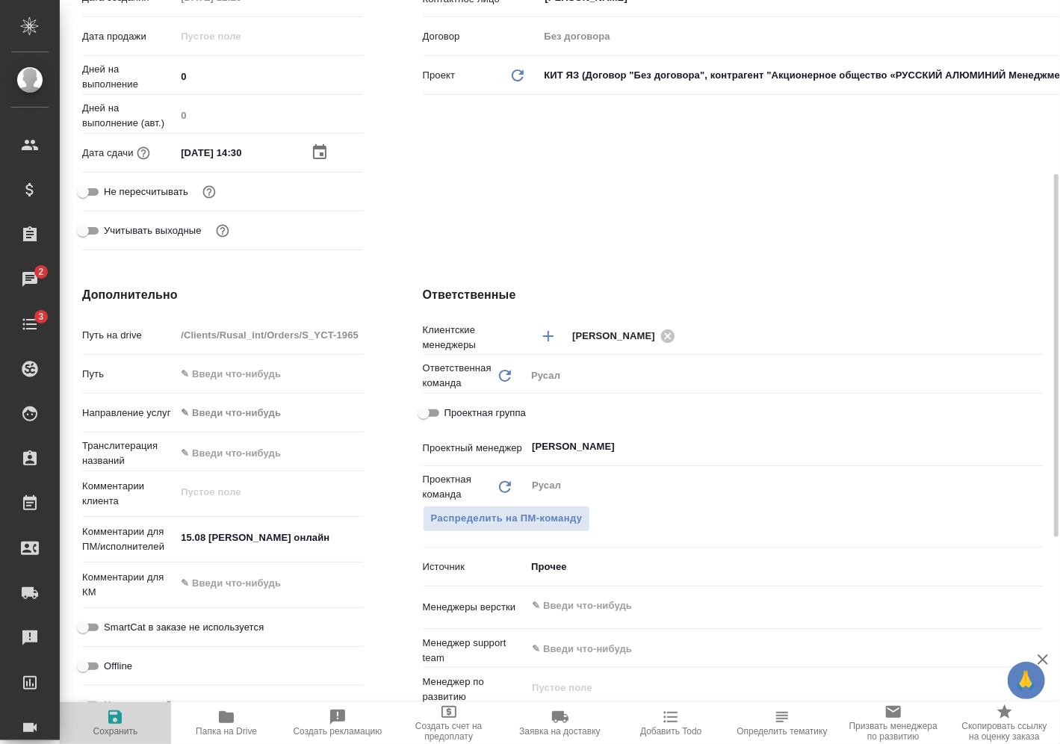
type textarea "x"
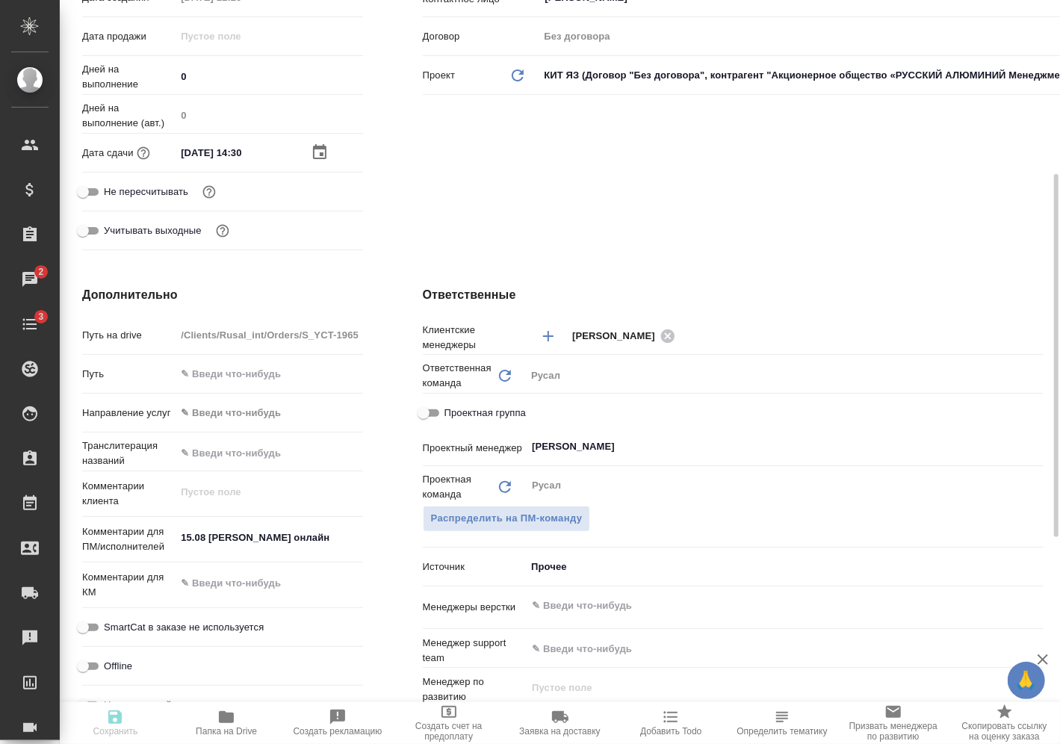
type textarea "x"
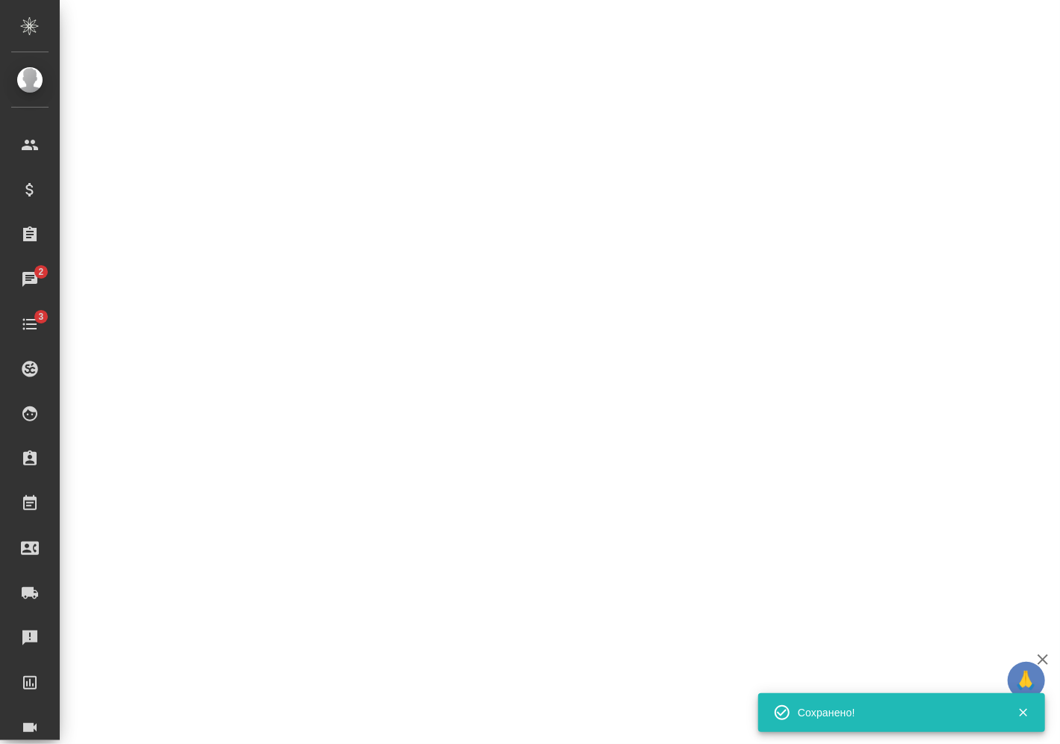
select select "RU"
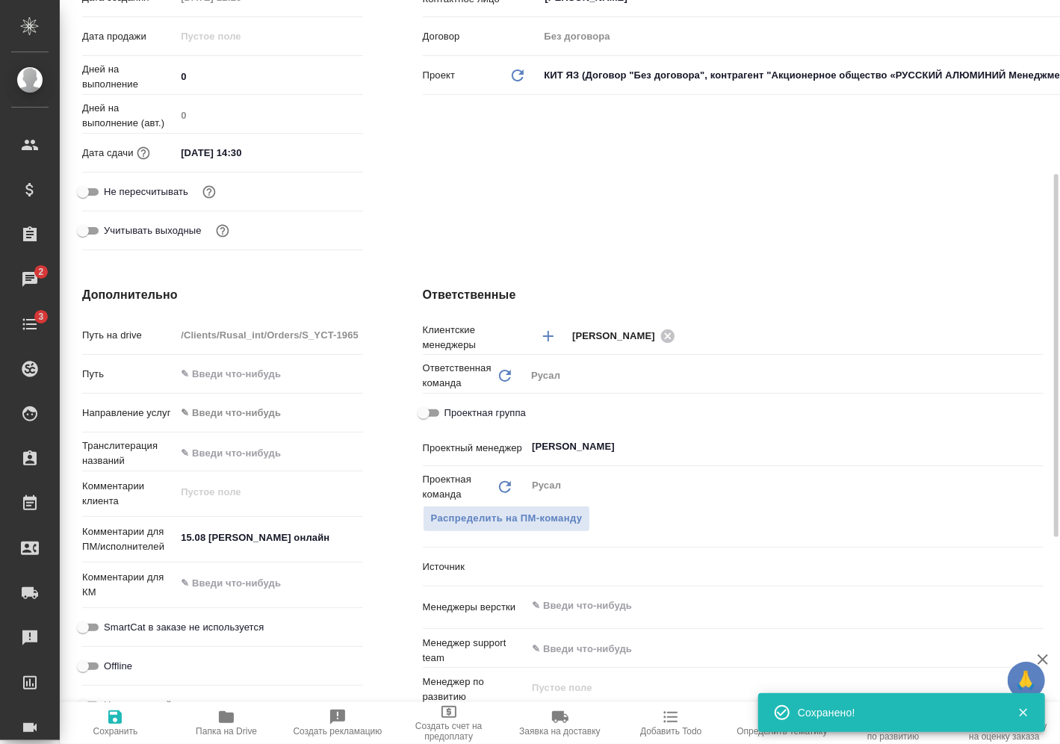
type textarea "x"
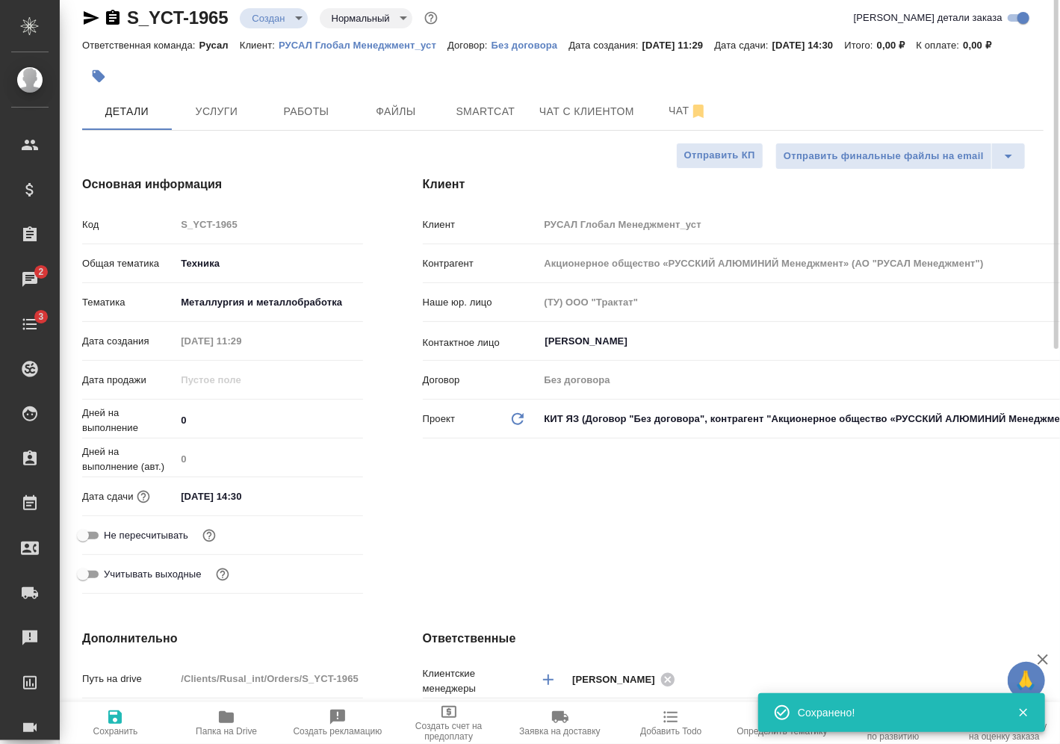
scroll to position [0, 0]
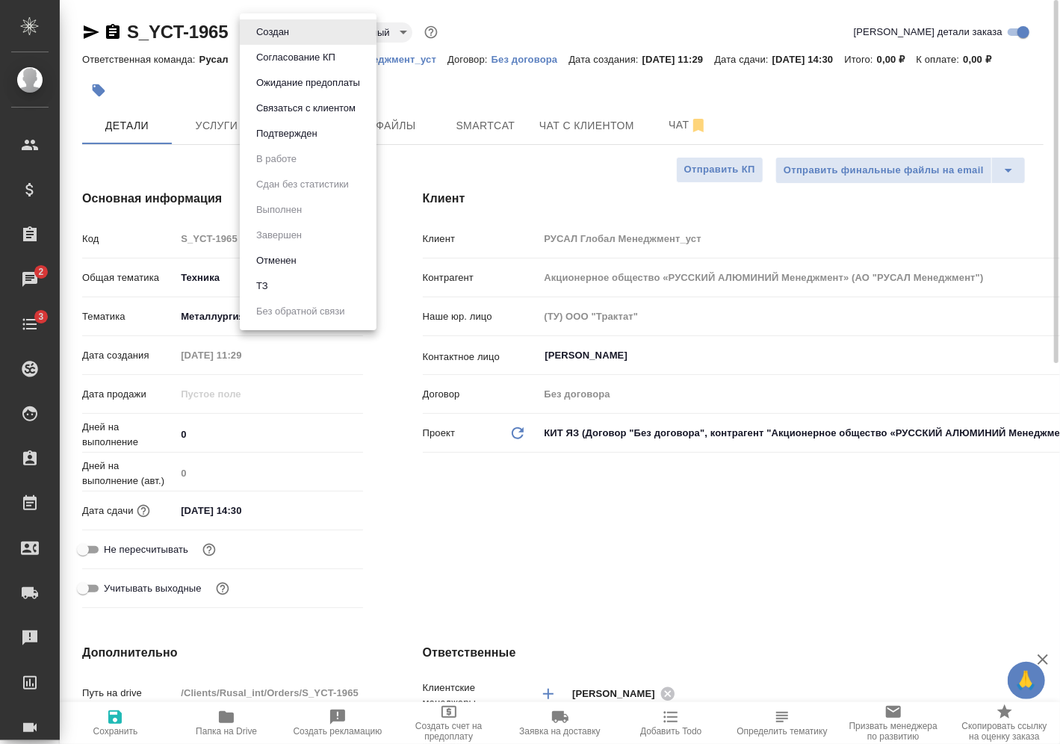
click at [293, 25] on body "🙏 .cls-1 fill:#fff; AWATERA [PERSON_NAME] Спецификации Заказы 2 Чаты 3 Todo Про…" at bounding box center [530, 372] width 1060 height 744
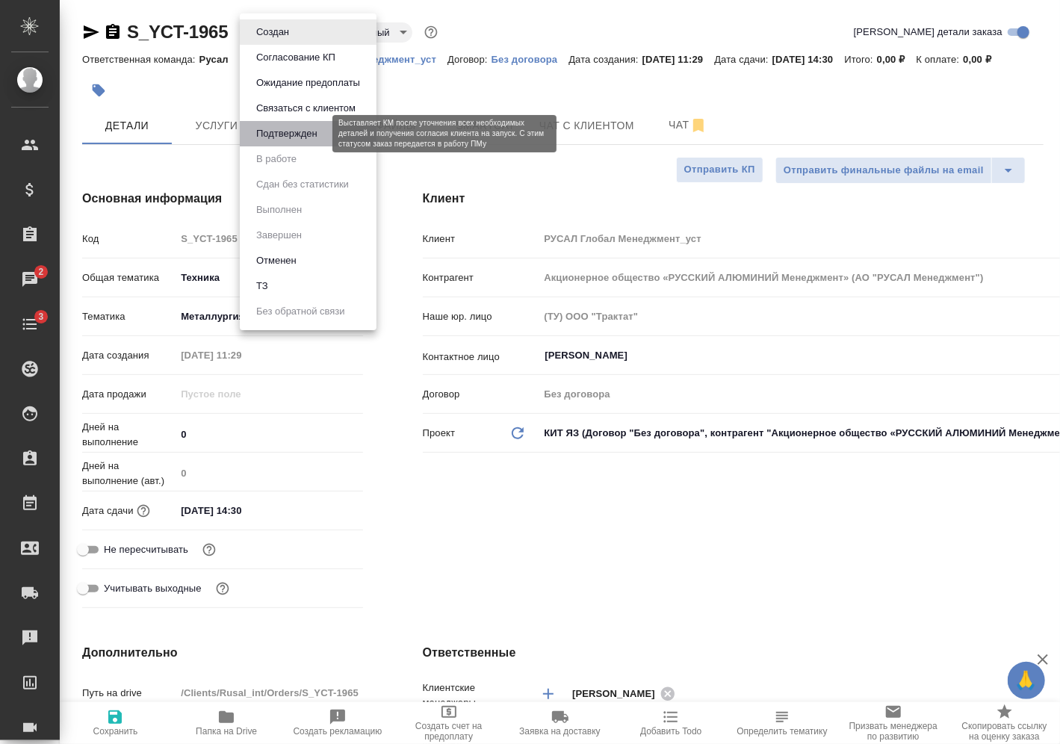
click at [298, 129] on button "Подтвержден" at bounding box center [287, 134] width 70 height 16
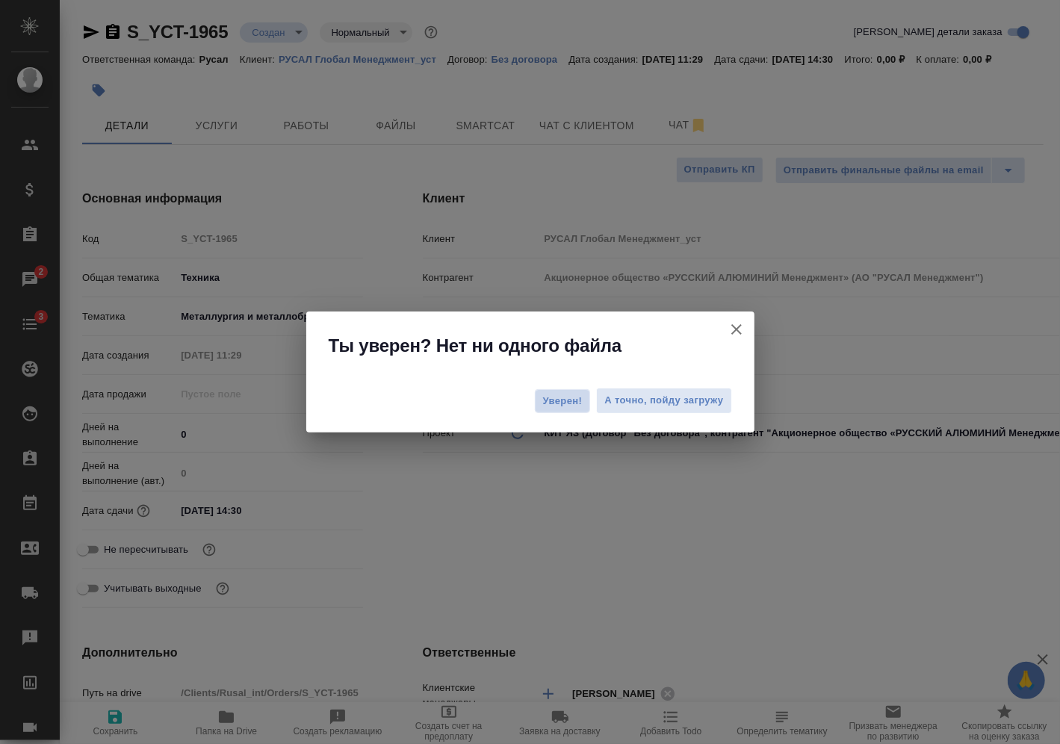
click at [558, 411] on button "Уверен!" at bounding box center [563, 401] width 56 height 24
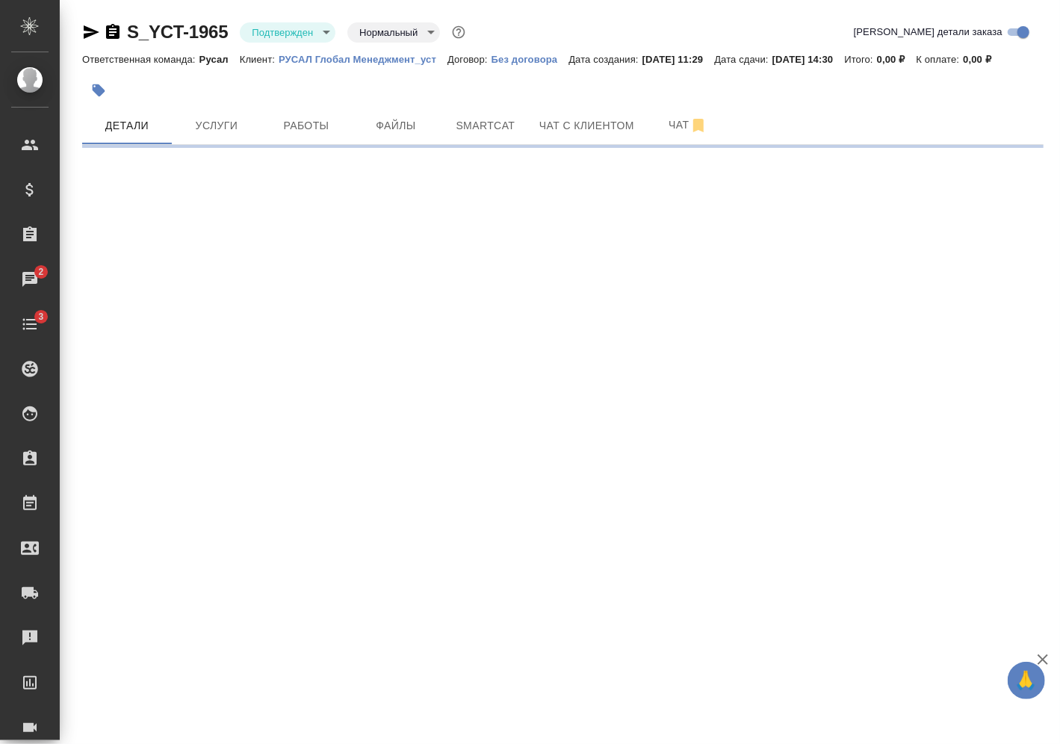
select select "RU"
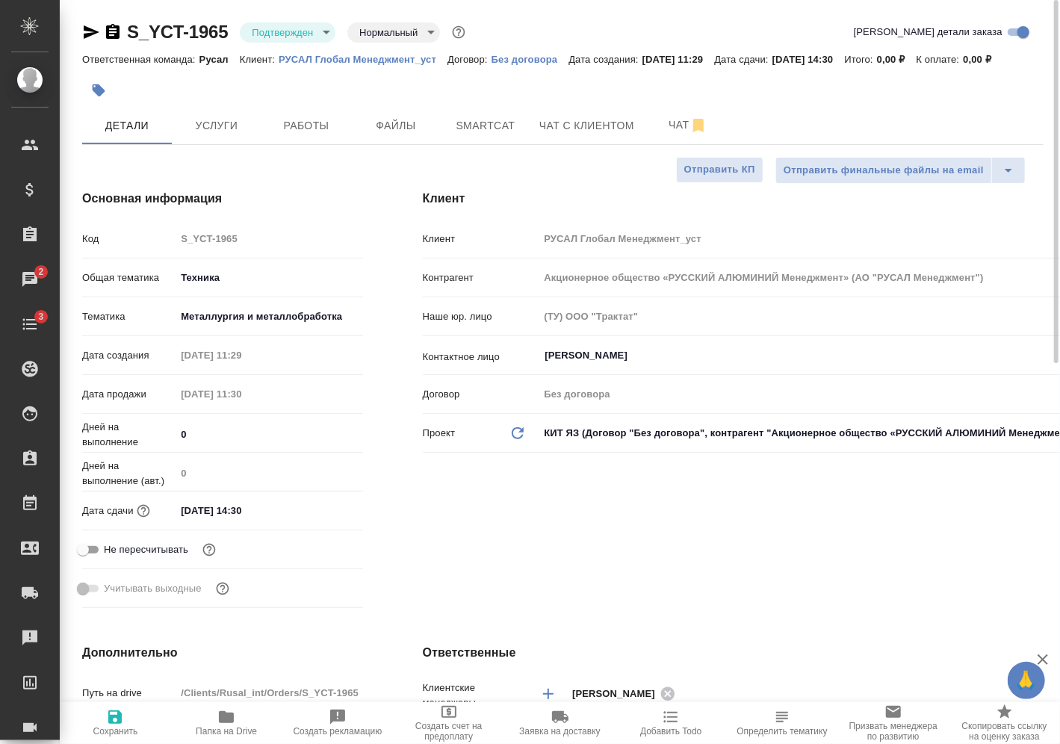
type textarea "x"
click at [197, 131] on span "Услуги" at bounding box center [217, 126] width 72 height 19
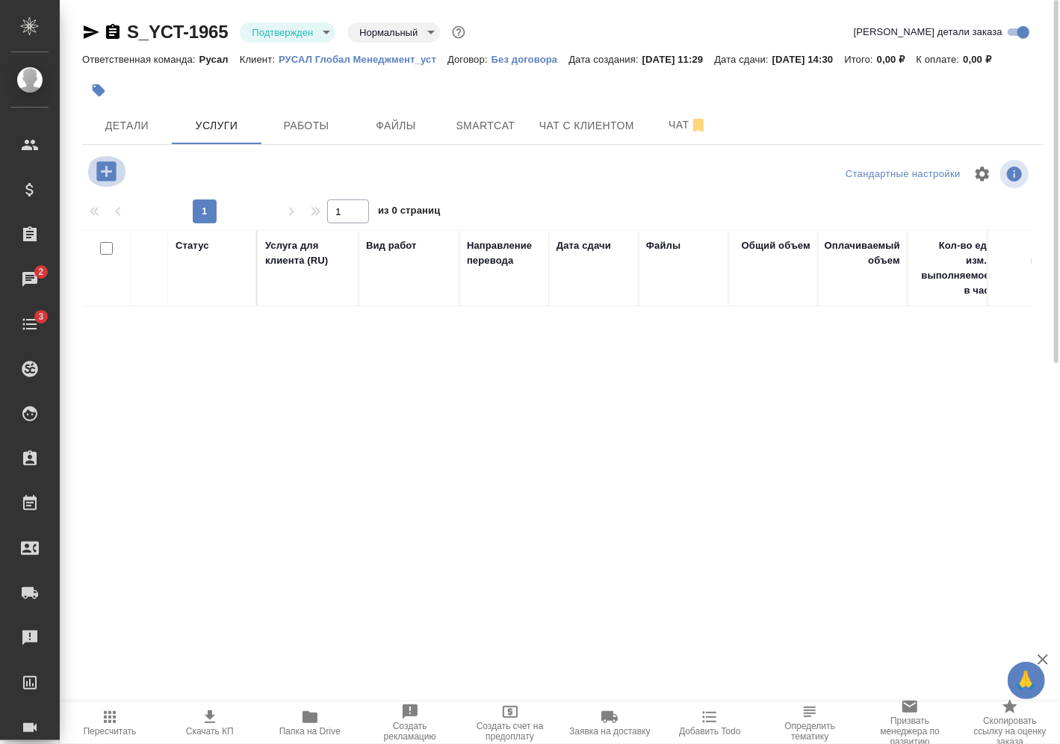
click at [108, 173] on icon "button" at bounding box center [105, 170] width 19 height 19
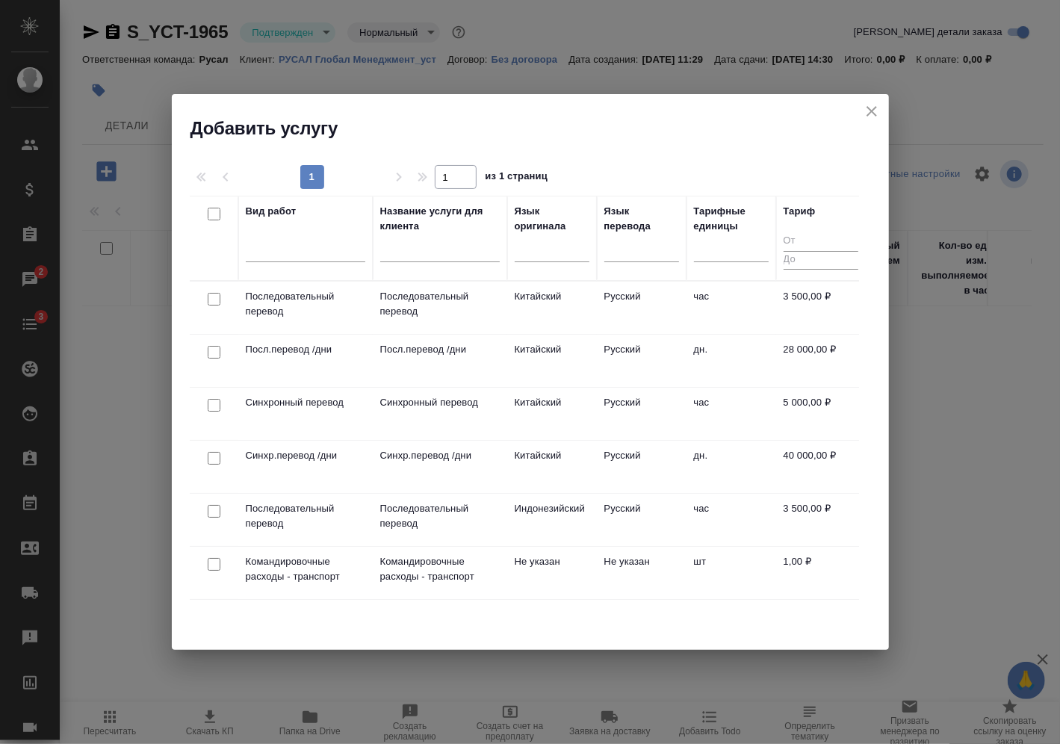
click at [212, 299] on input "checkbox" at bounding box center [214, 299] width 13 height 13
checkbox input "true"
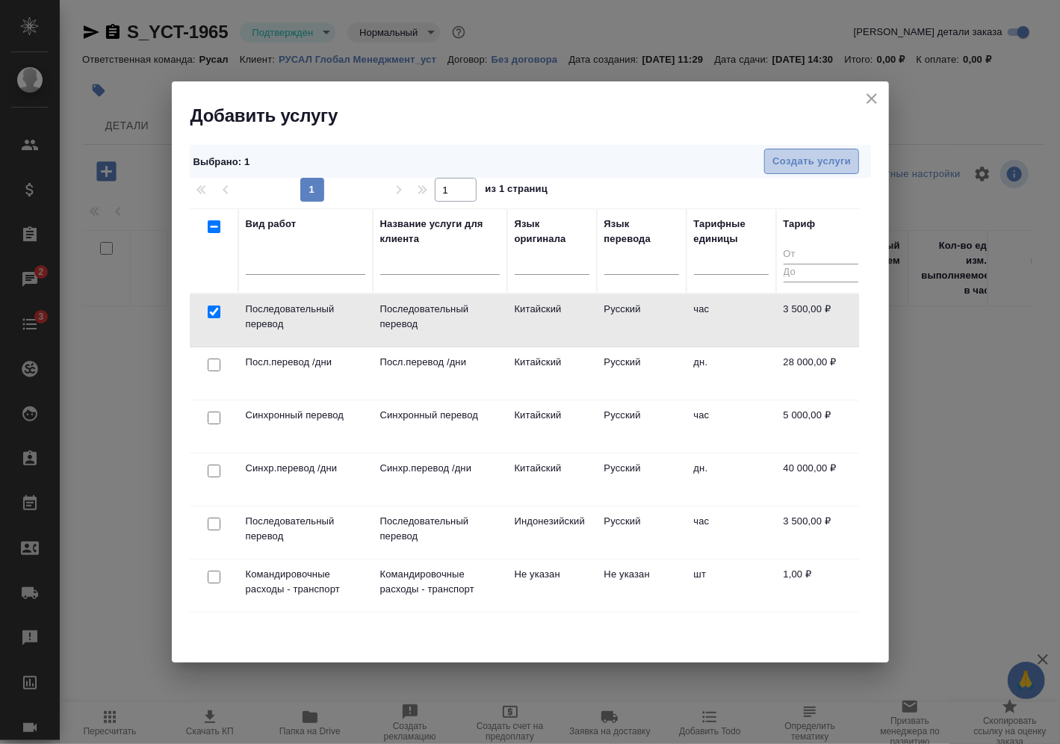
click at [797, 164] on span "Создать услуги" at bounding box center [812, 161] width 78 height 17
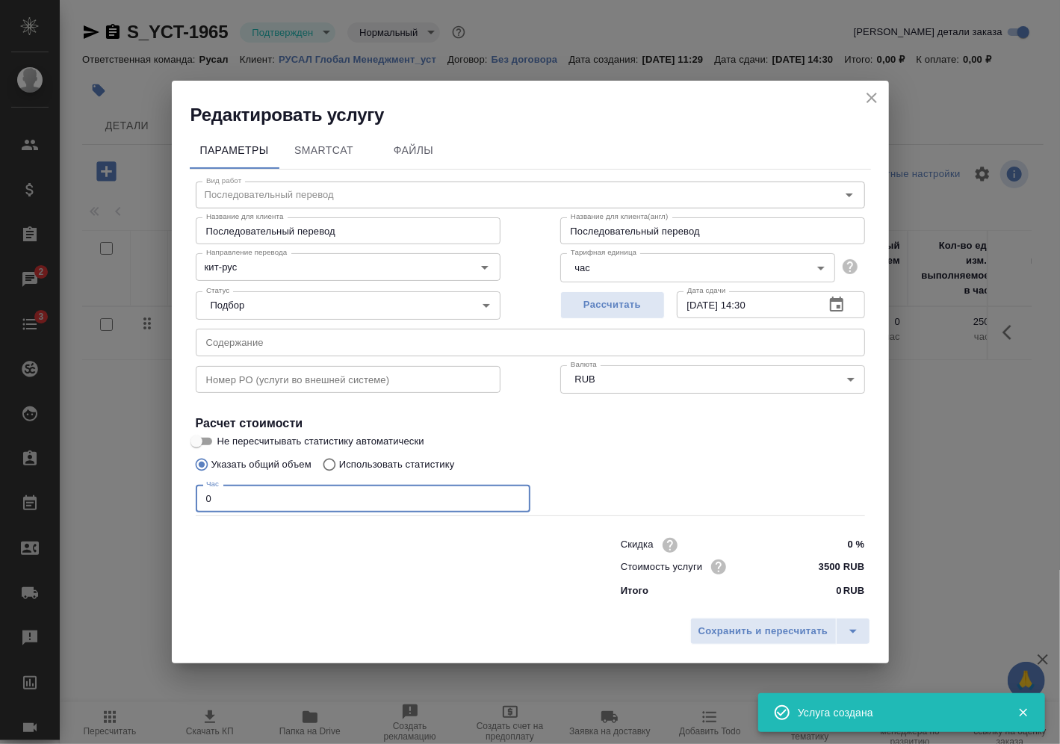
click at [409, 492] on input "0" at bounding box center [363, 498] width 335 height 27
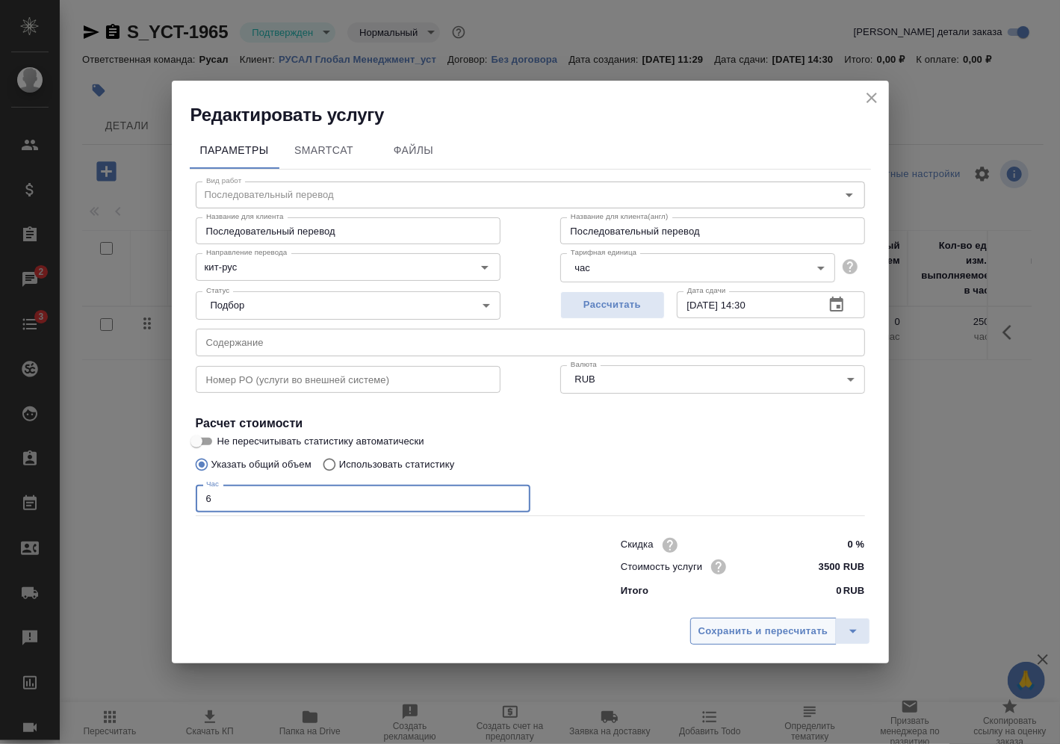
type input "6"
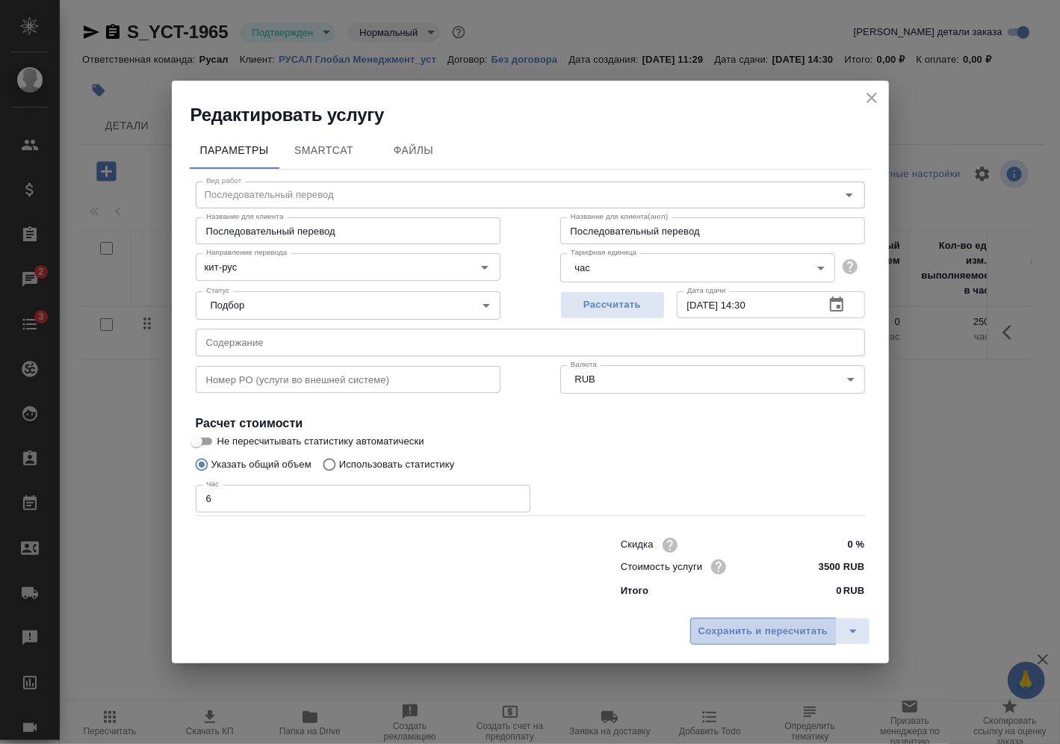
click at [735, 628] on span "Сохранить и пересчитать" at bounding box center [764, 631] width 130 height 17
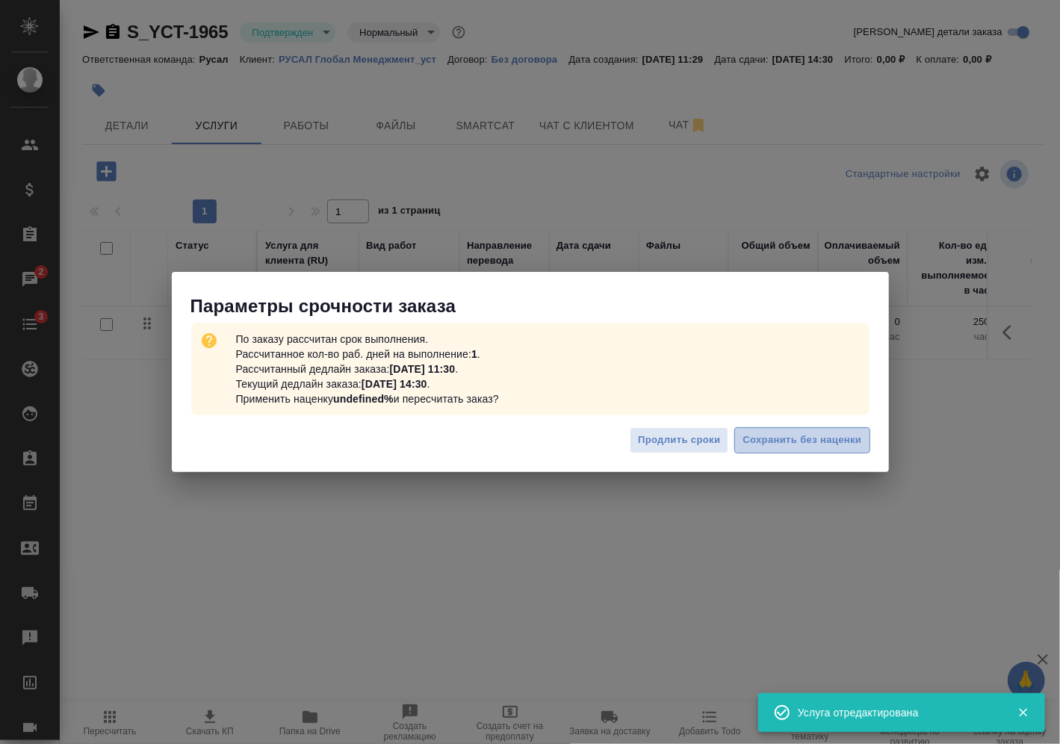
click at [770, 446] on span "Сохранить без наценки" at bounding box center [802, 440] width 119 height 17
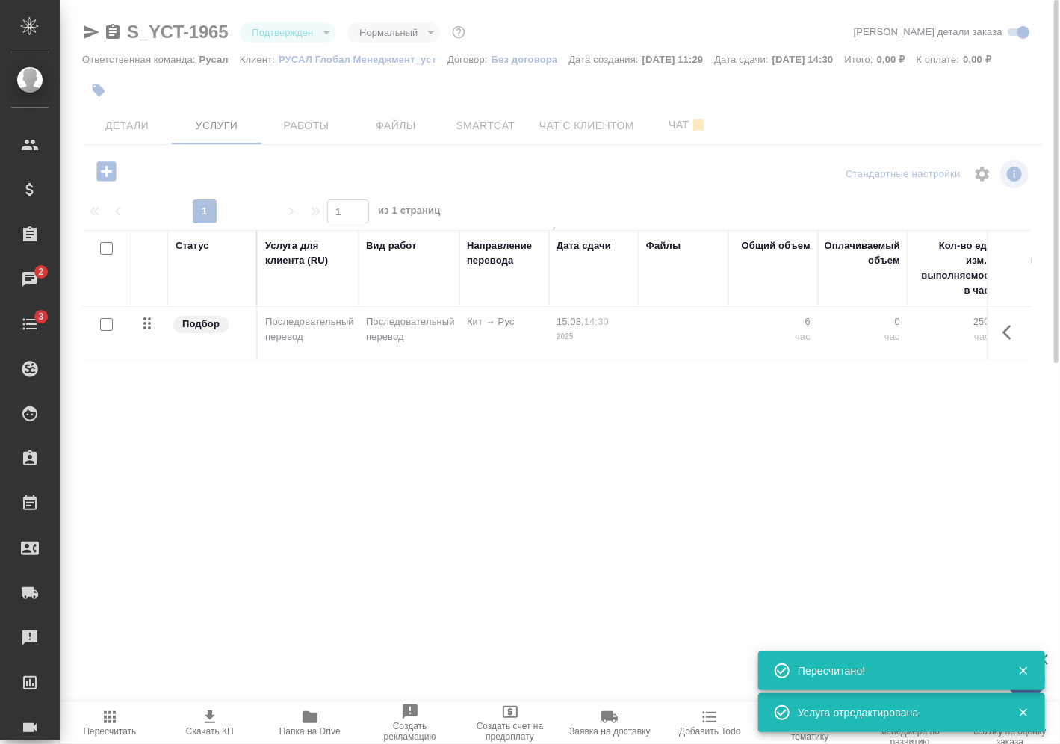
type input "urgent"
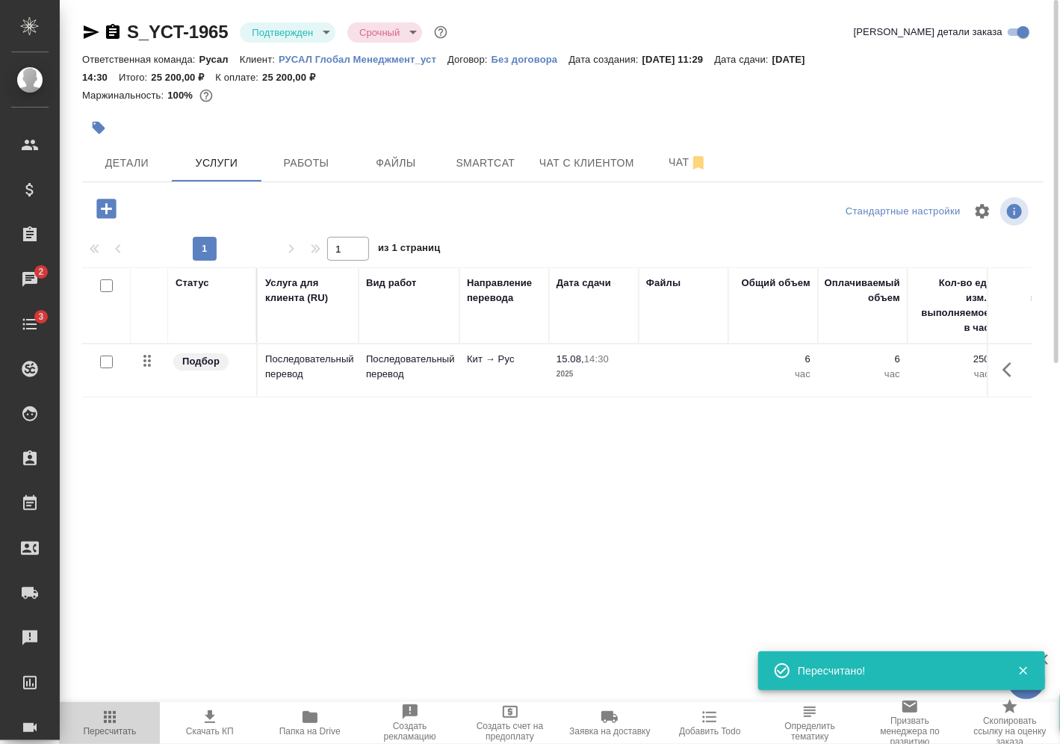
click at [113, 724] on icon "button" at bounding box center [110, 717] width 18 height 18
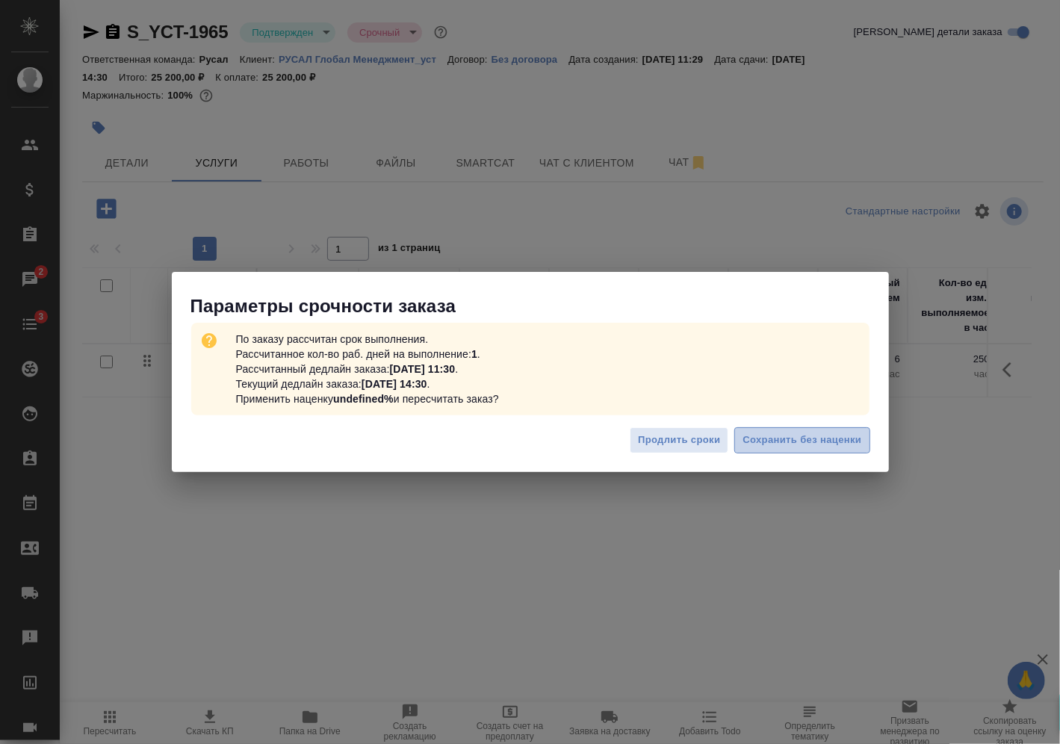
click at [781, 445] on span "Сохранить без наценки" at bounding box center [802, 440] width 119 height 17
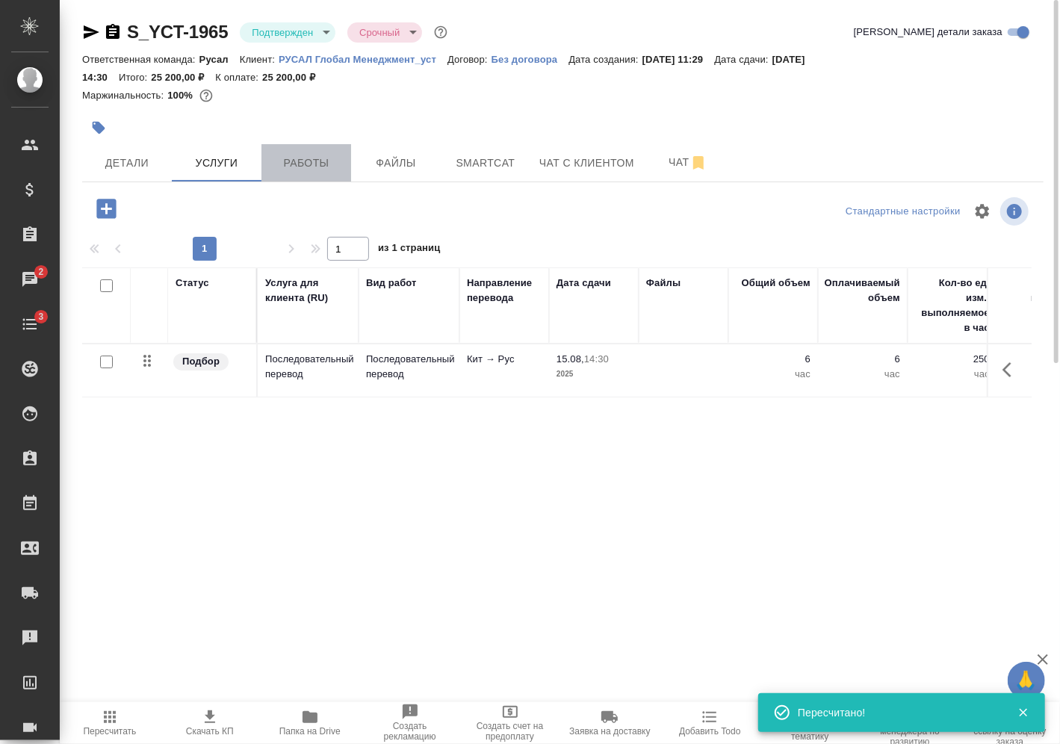
click at [307, 165] on span "Работы" at bounding box center [306, 163] width 72 height 19
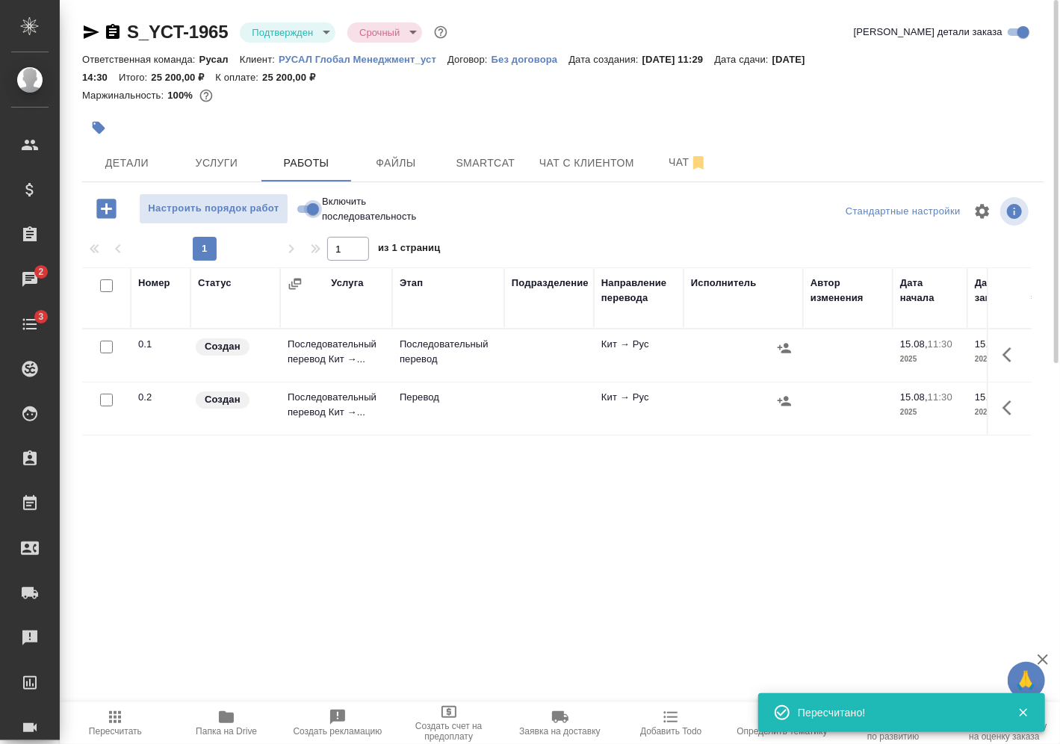
click at [313, 203] on input "Включить последовательность" at bounding box center [313, 209] width 54 height 18
checkbox input "true"
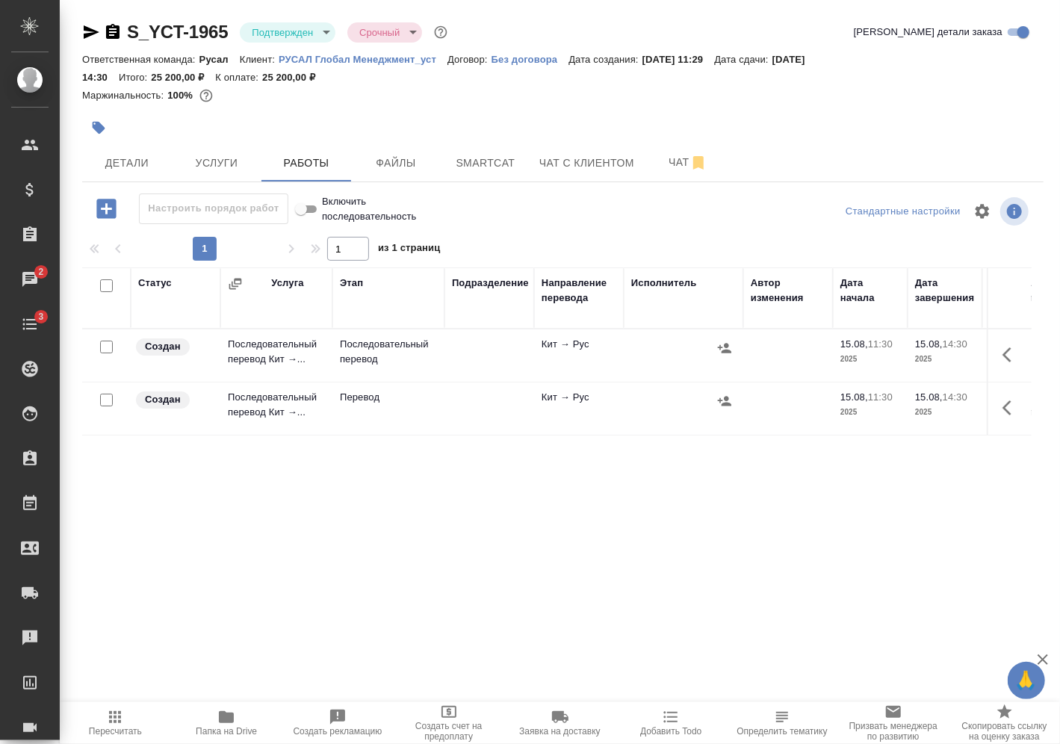
click at [108, 398] on input "checkbox" at bounding box center [106, 400] width 13 height 13
checkbox input "true"
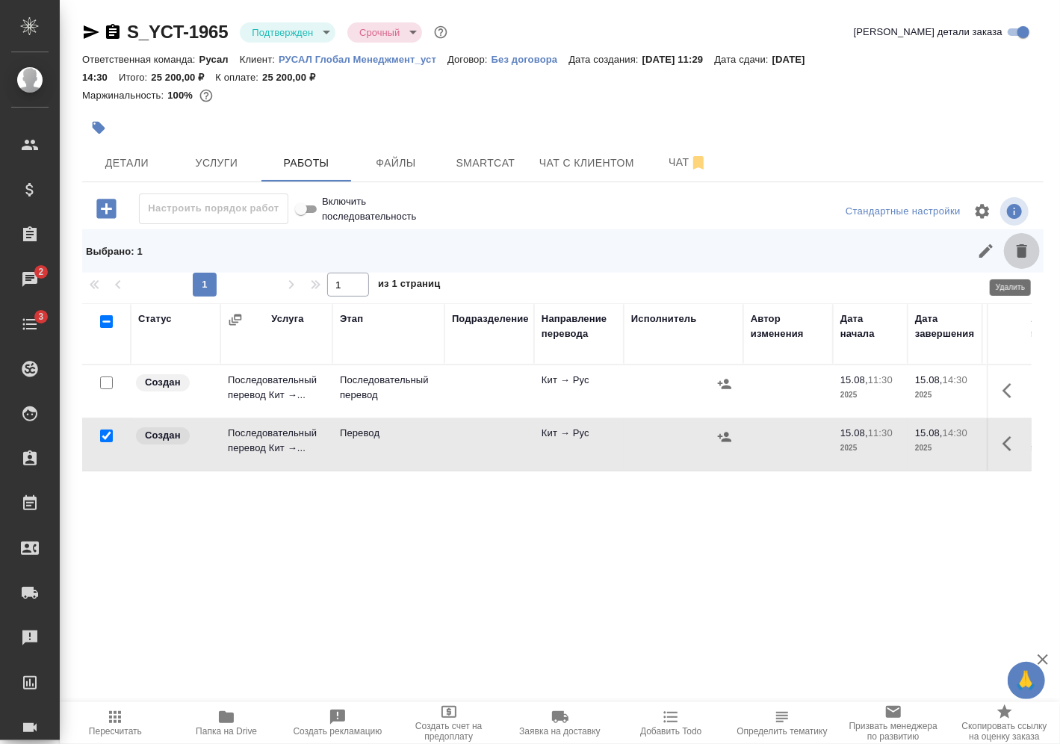
click at [1013, 257] on icon "button" at bounding box center [1022, 251] width 18 height 18
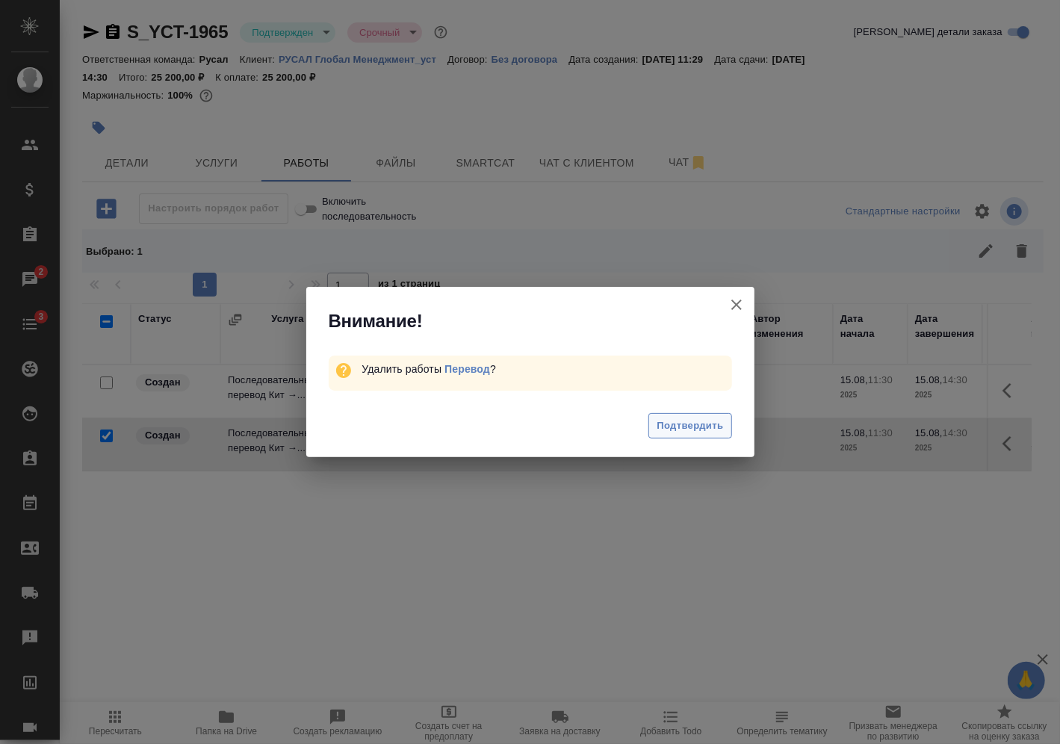
click at [682, 435] on button "Подтвердить" at bounding box center [690, 426] width 83 height 26
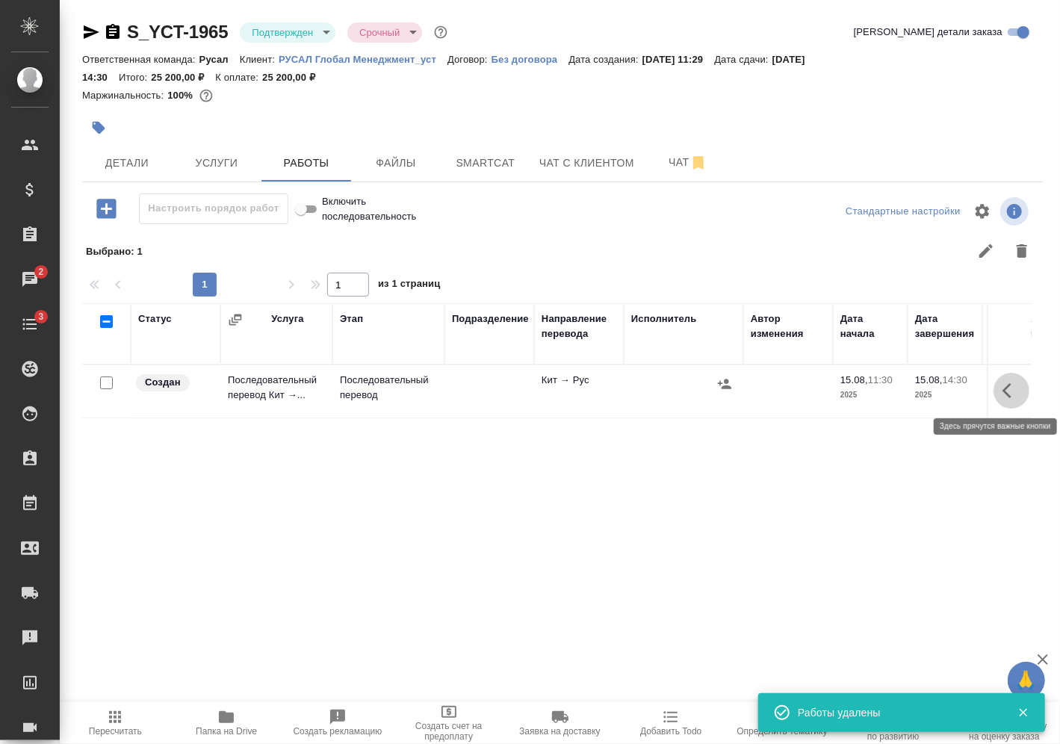
click at [994, 400] on button "button" at bounding box center [1012, 391] width 36 height 36
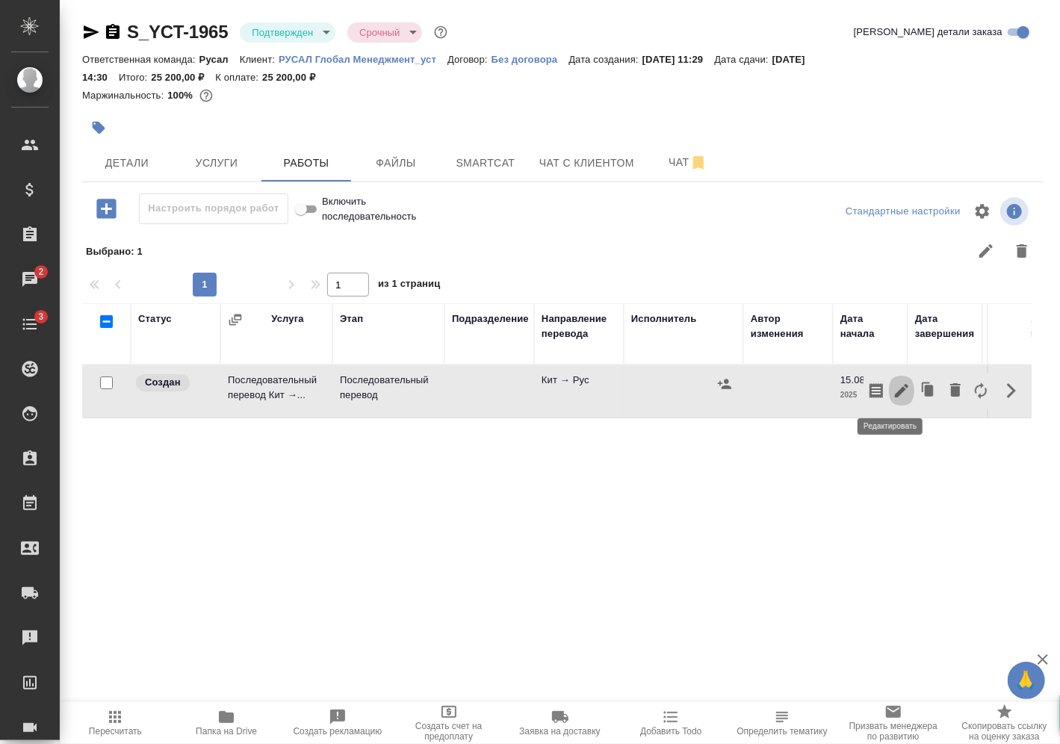
click at [896, 393] on icon "button" at bounding box center [902, 391] width 18 height 18
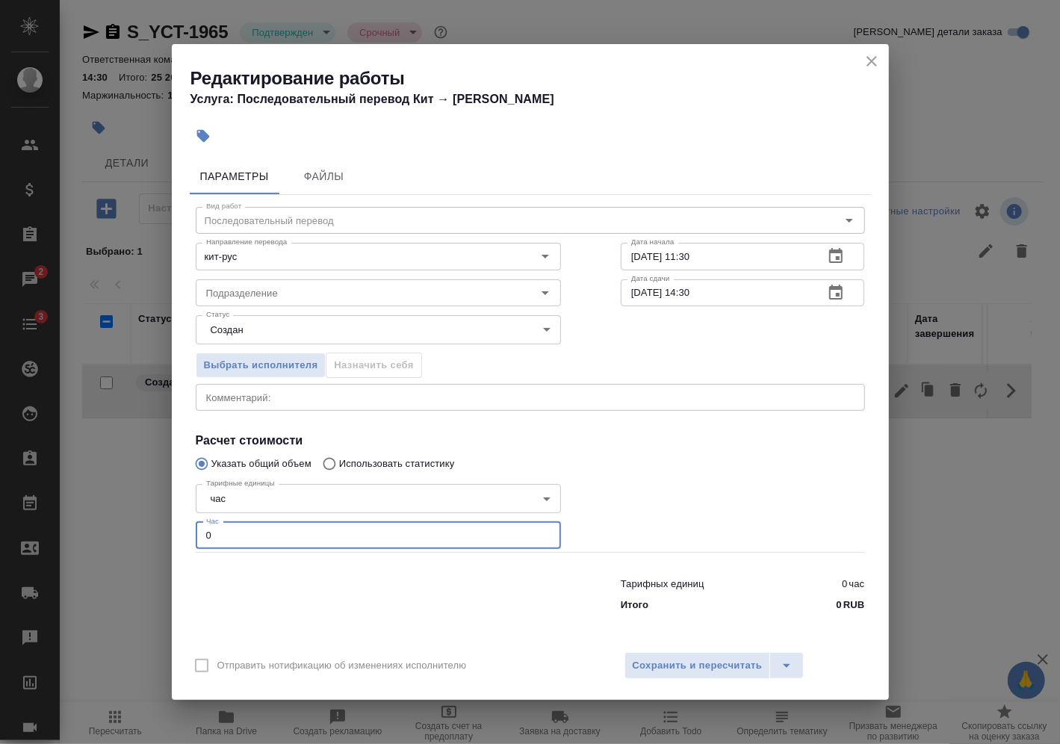
click at [412, 536] on input "0" at bounding box center [378, 535] width 365 height 27
type input "3"
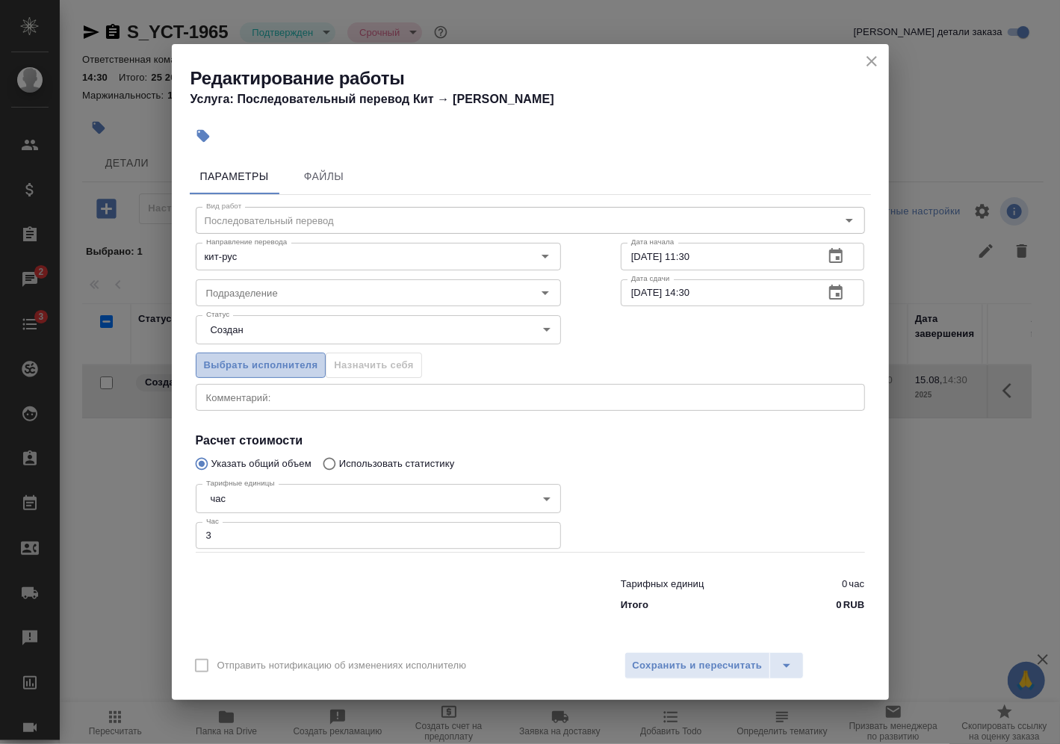
click at [294, 360] on span "Выбрать исполнителя" at bounding box center [261, 365] width 114 height 17
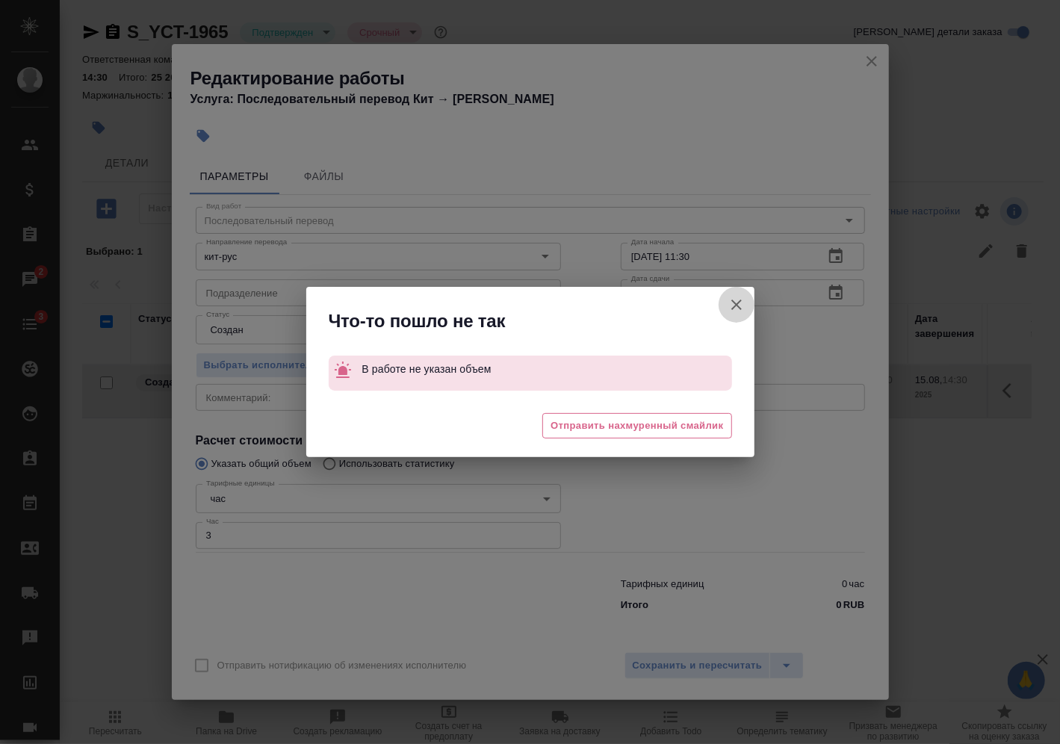
click at [742, 306] on icon "button" at bounding box center [737, 305] width 18 height 18
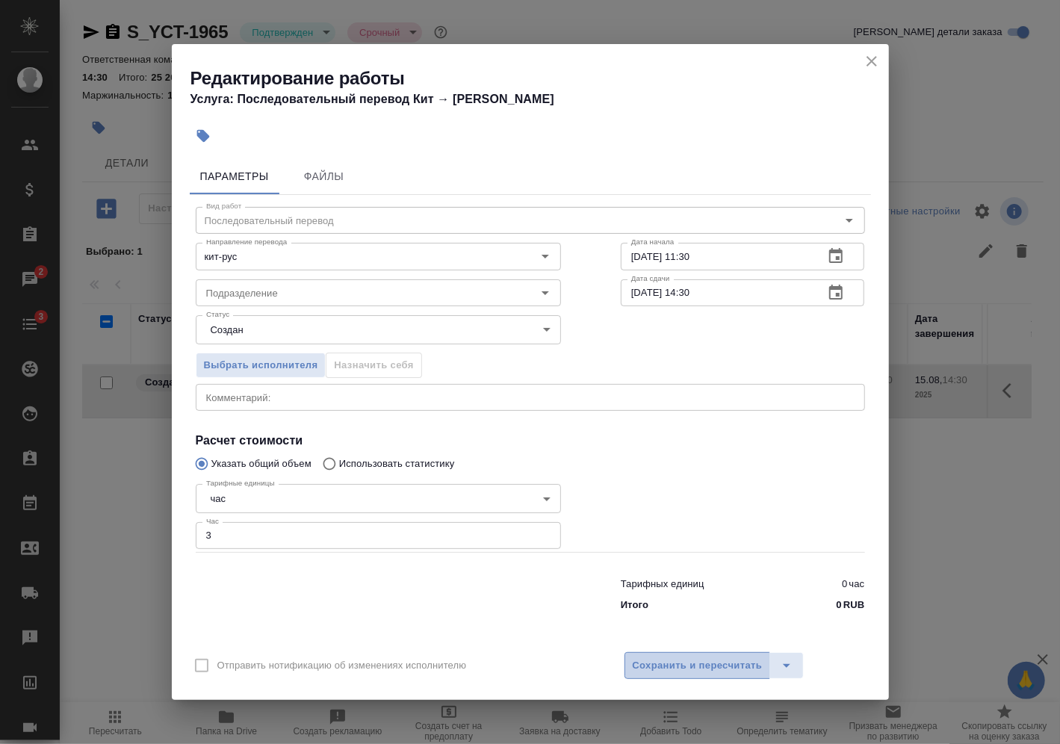
click at [679, 671] on span "Сохранить и пересчитать" at bounding box center [698, 666] width 130 height 17
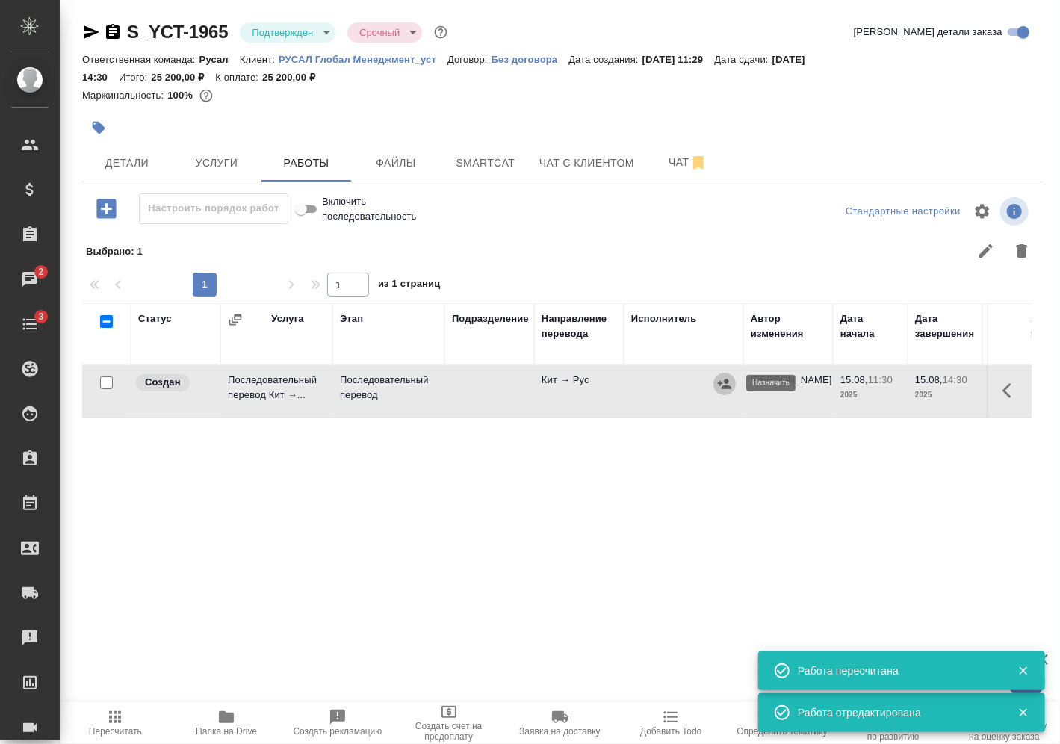
click at [727, 389] on icon "button" at bounding box center [724, 384] width 15 height 15
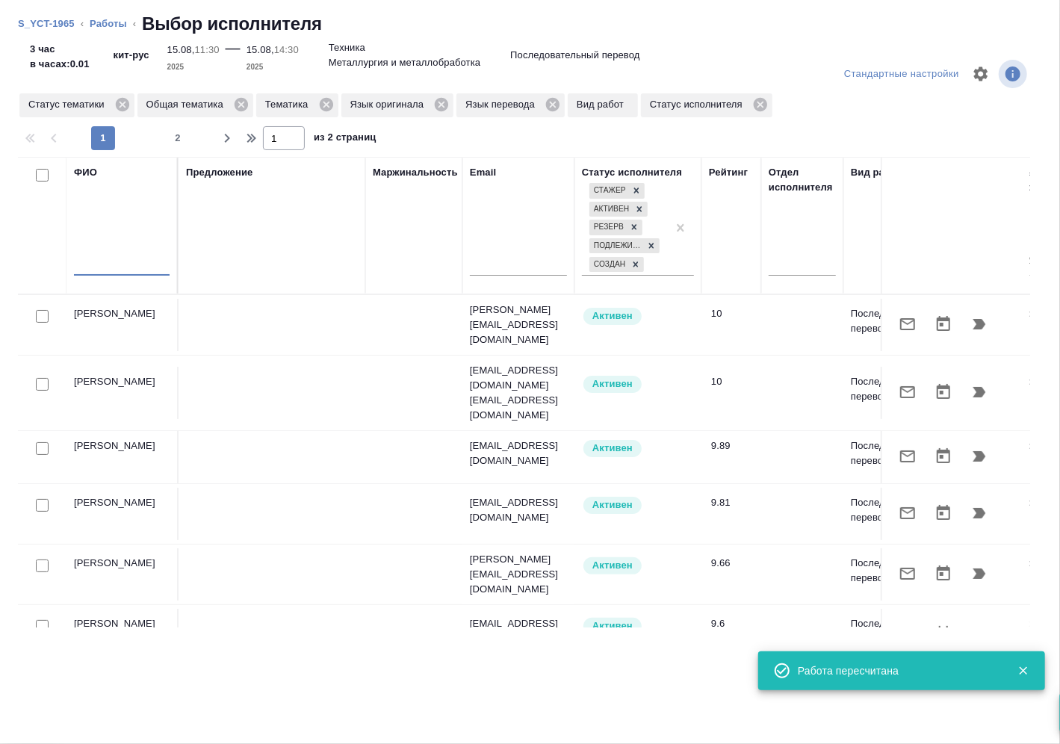
click at [144, 262] on input "text" at bounding box center [122, 266] width 96 height 19
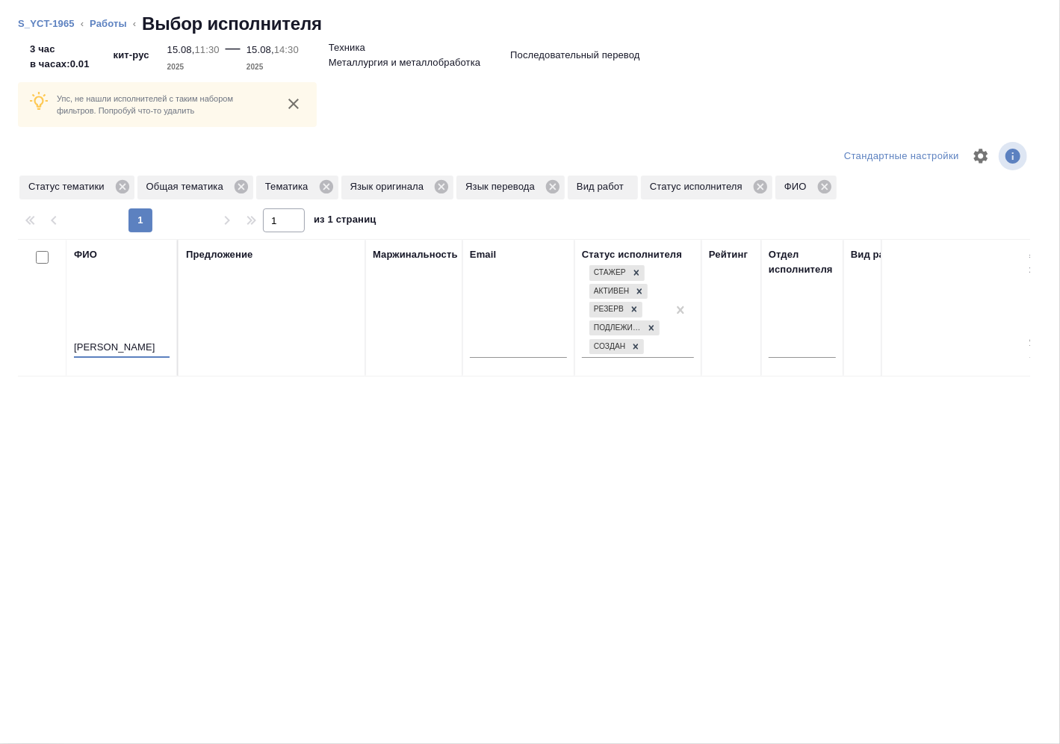
type input "[PERSON_NAME]"
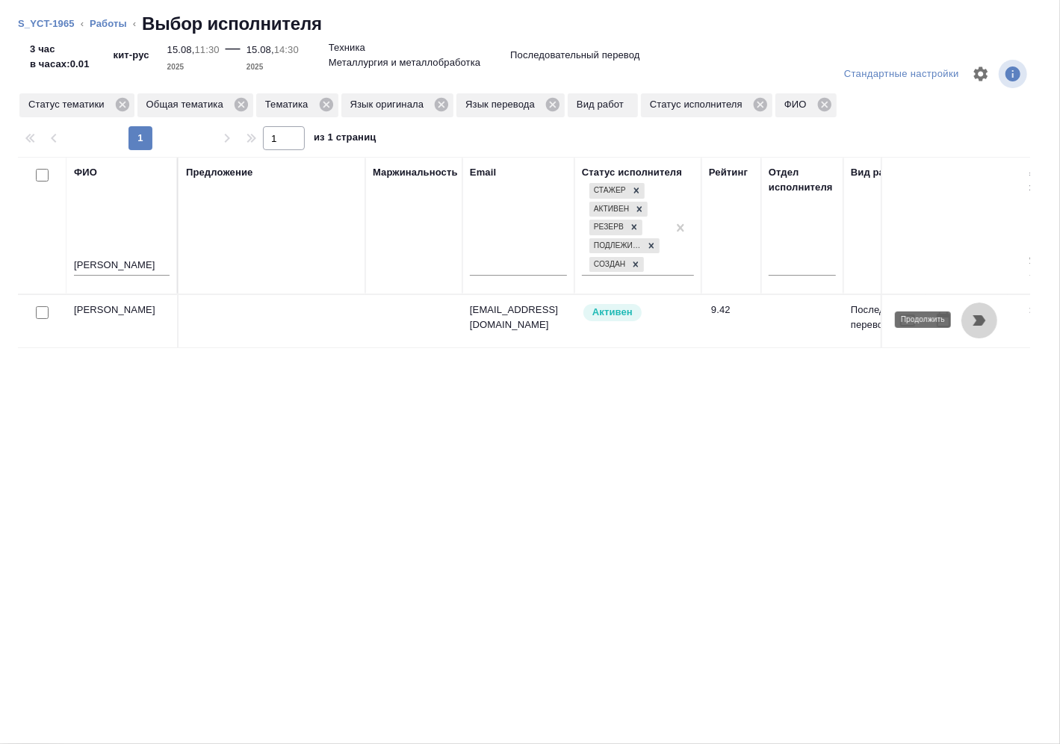
click at [977, 333] on button "button" at bounding box center [980, 321] width 36 height 36
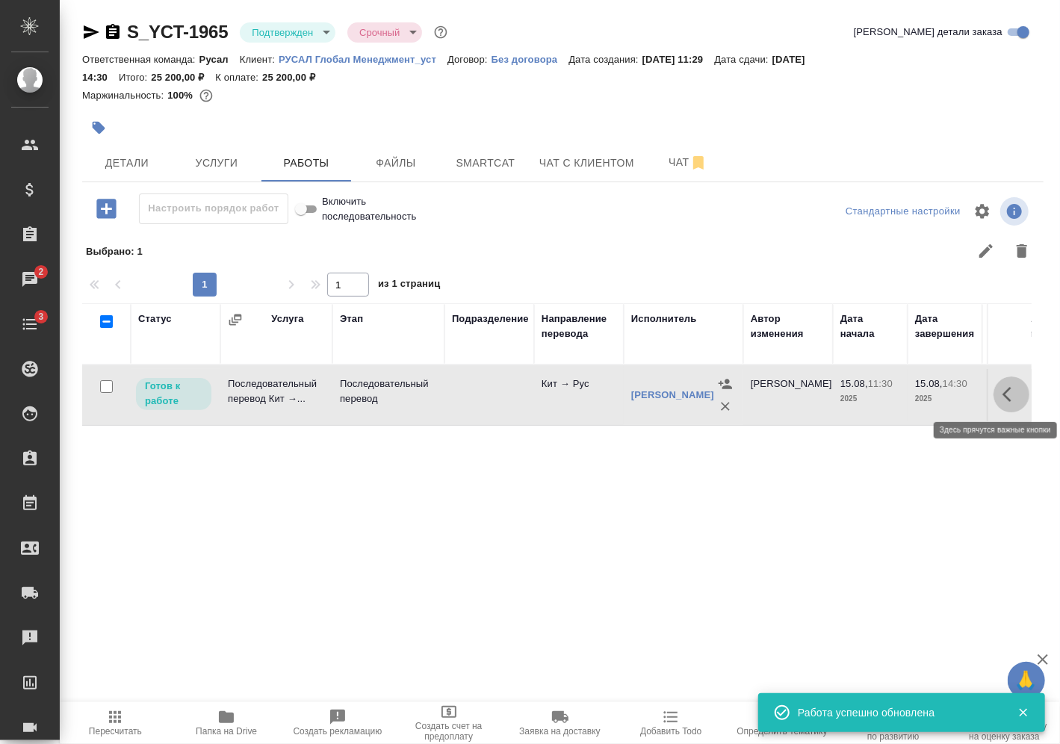
click at [1008, 406] on button "button" at bounding box center [1012, 395] width 36 height 36
click at [893, 395] on icon "button" at bounding box center [902, 395] width 18 height 18
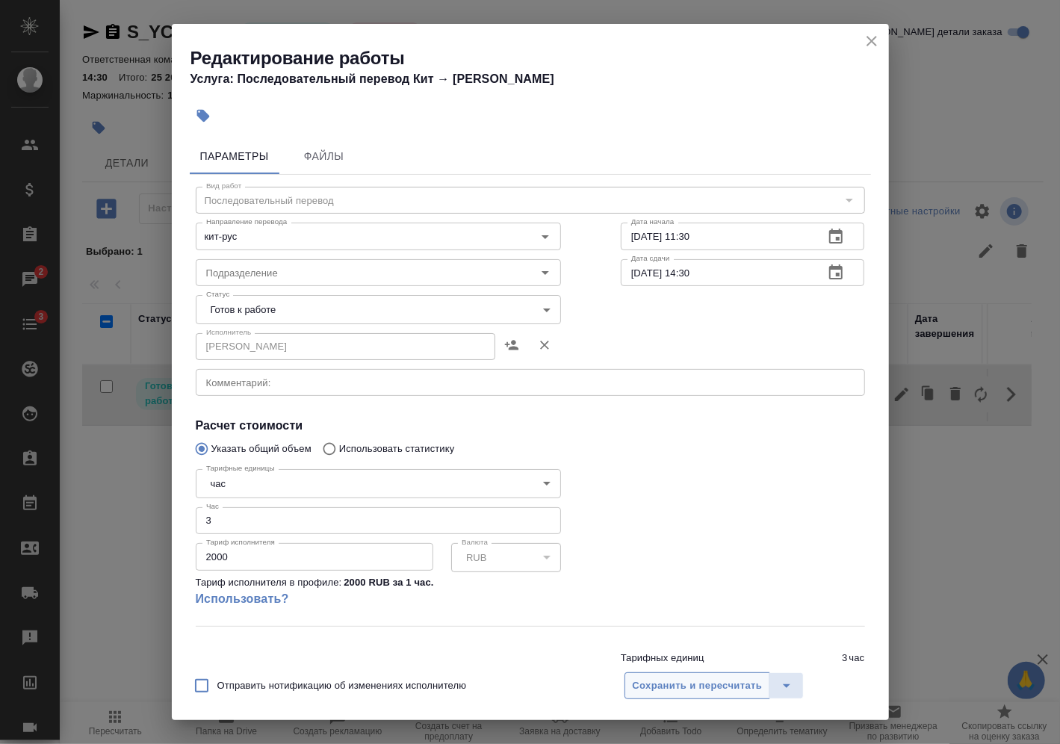
click at [703, 693] on span "Сохранить и пересчитать" at bounding box center [698, 686] width 130 height 17
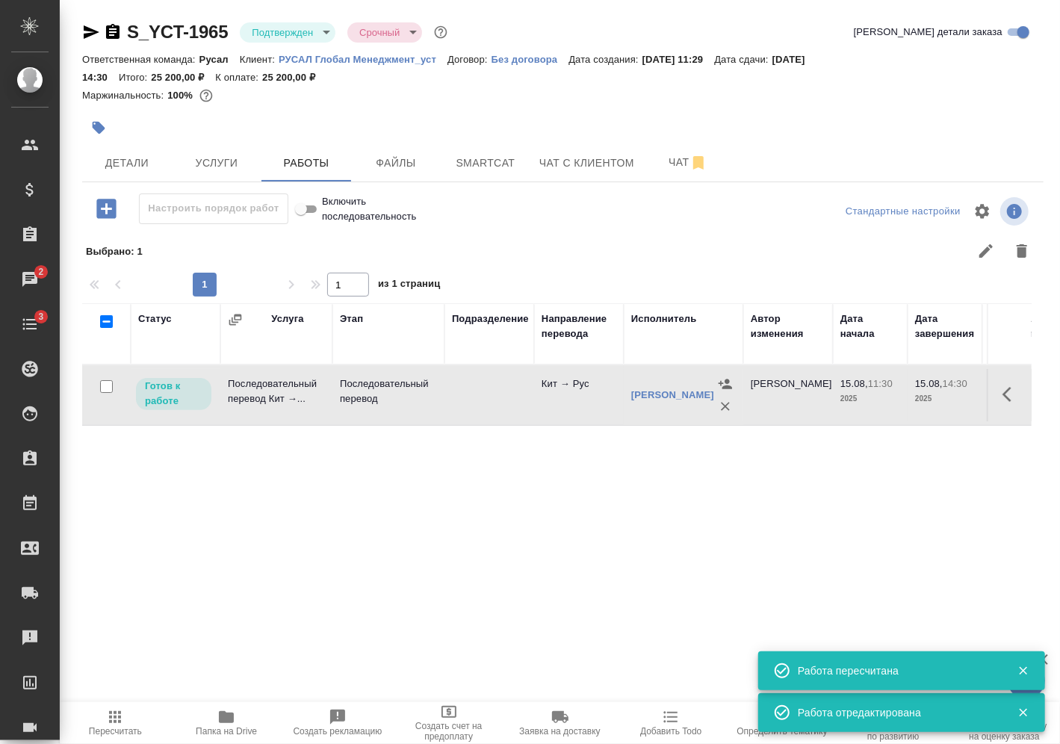
click at [111, 384] on input "checkbox" at bounding box center [106, 386] width 13 height 13
checkbox input "true"
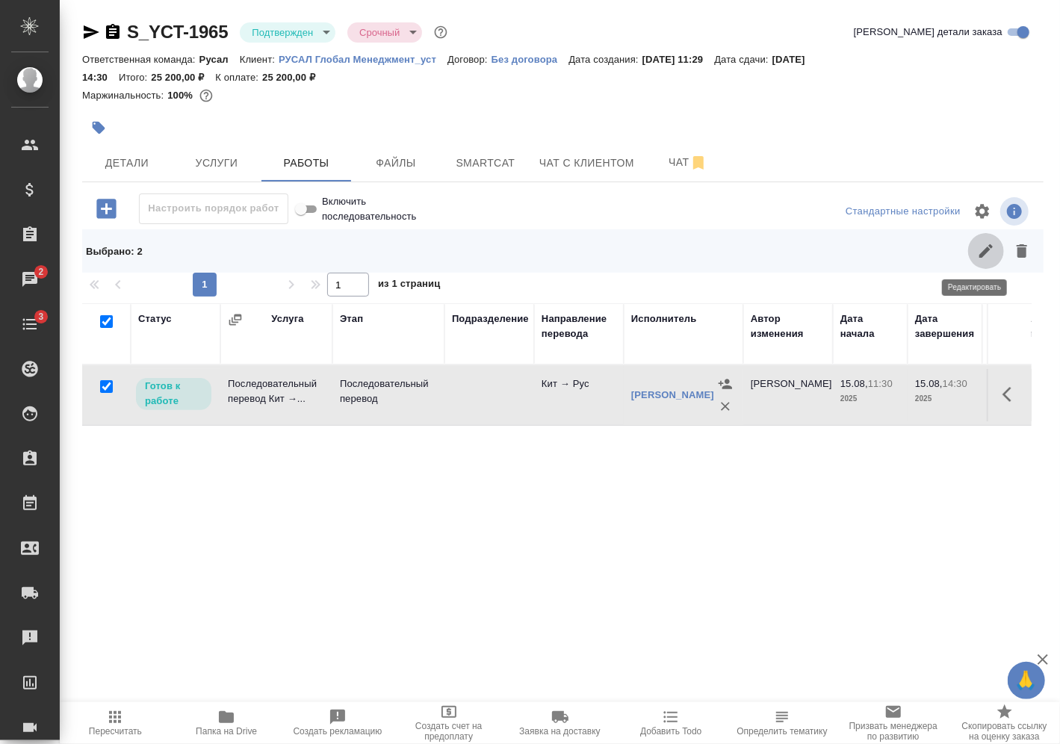
click at [977, 243] on icon "button" at bounding box center [986, 251] width 18 height 18
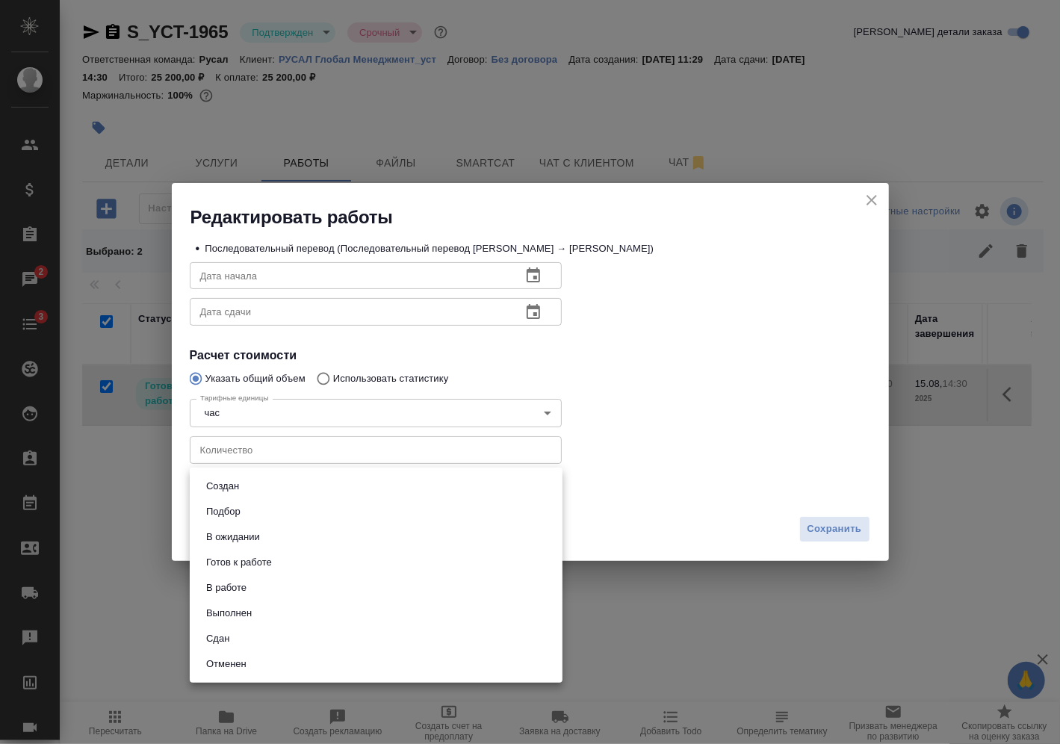
click at [516, 498] on body "🙏 .cls-1 fill:#fff; AWATERA [PERSON_NAME] Спецификации Заказы 2 Чаты 3 Todo Про…" at bounding box center [530, 372] width 1060 height 744
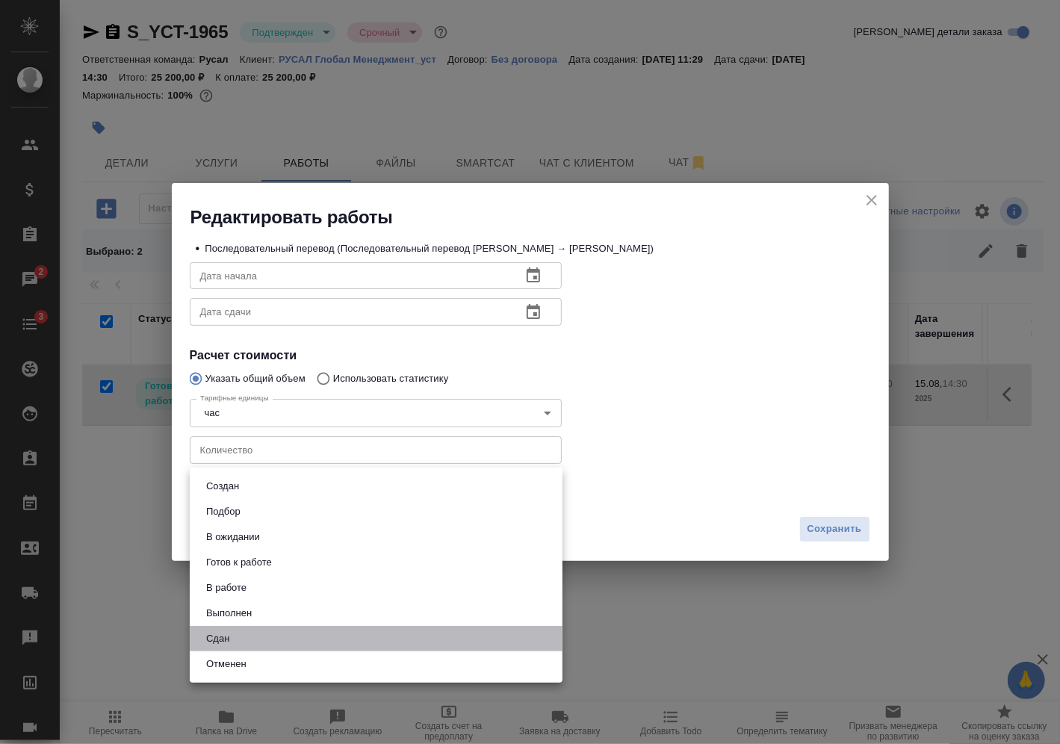
click at [454, 635] on li "Сдан" at bounding box center [376, 638] width 373 height 25
type input "closed"
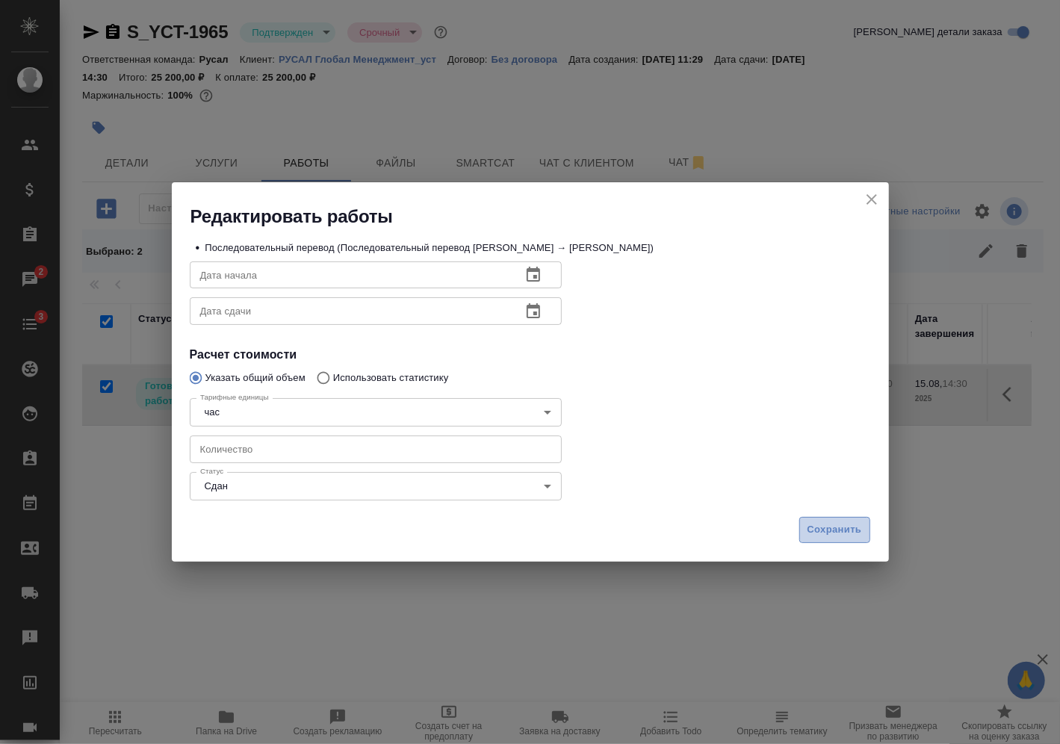
click at [811, 528] on span "Сохранить" at bounding box center [835, 530] width 55 height 17
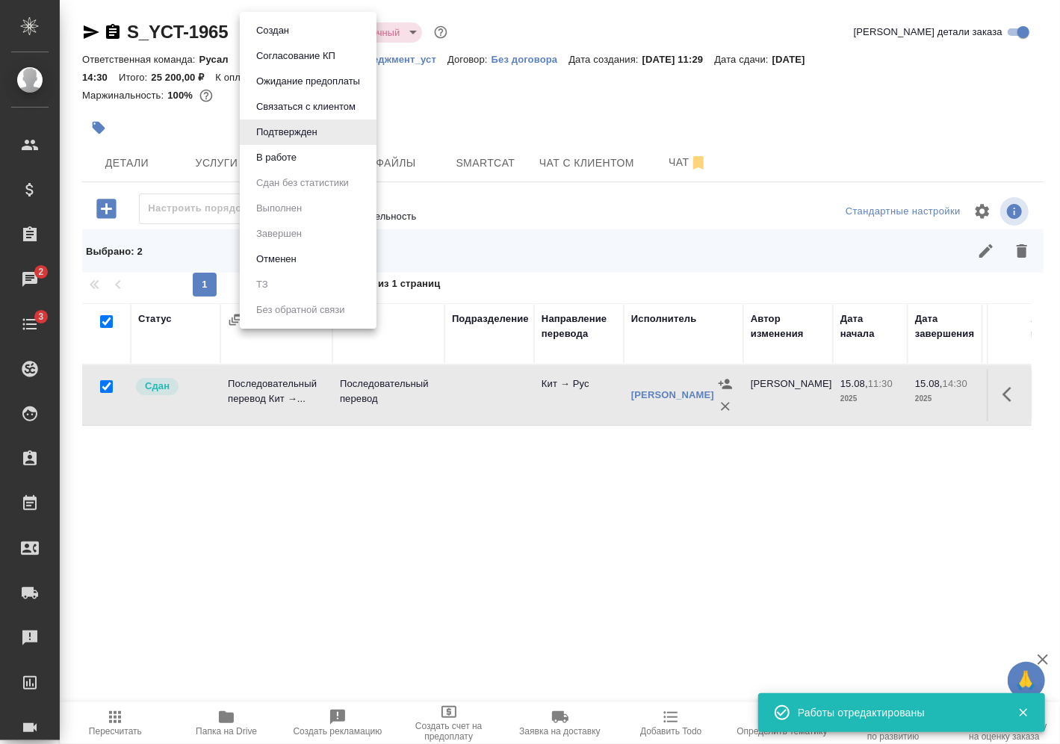
click at [307, 34] on body "🙏 .cls-1 fill:#fff; AWATERA [PERSON_NAME] Спецификации Заказы 2 Чаты 3 Todo Про…" at bounding box center [530, 372] width 1060 height 744
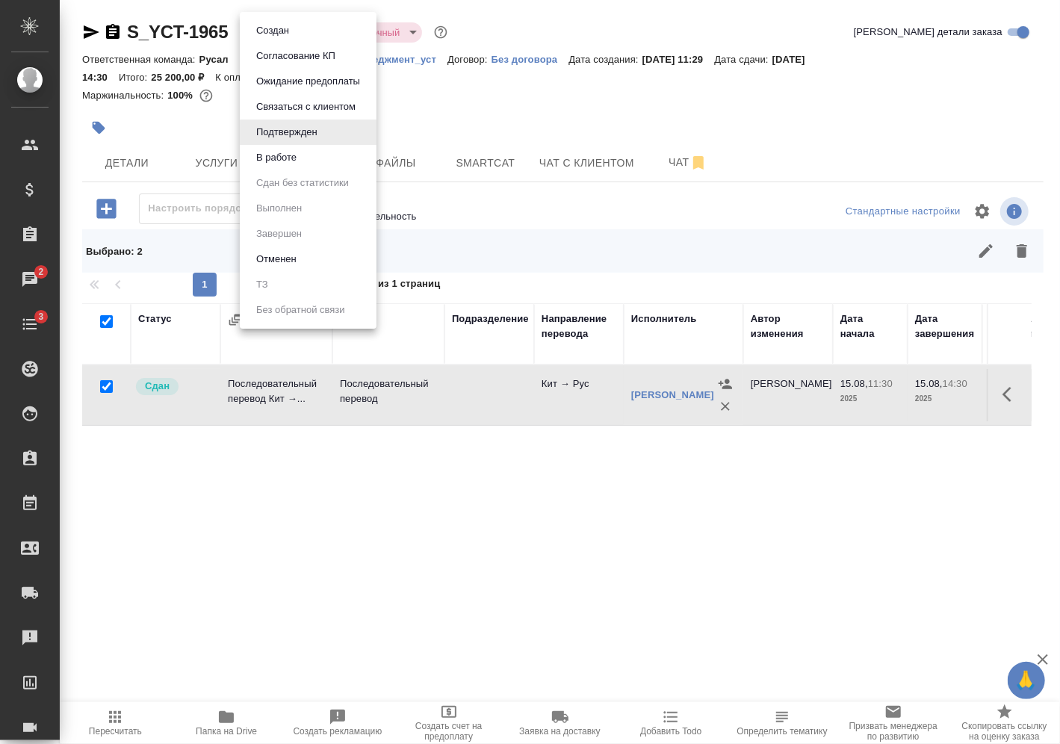
drag, startPoint x: 96, startPoint y: 713, endPoint x: 121, endPoint y: 733, distance: 31.9
click at [121, 733] on div at bounding box center [530, 372] width 1060 height 744
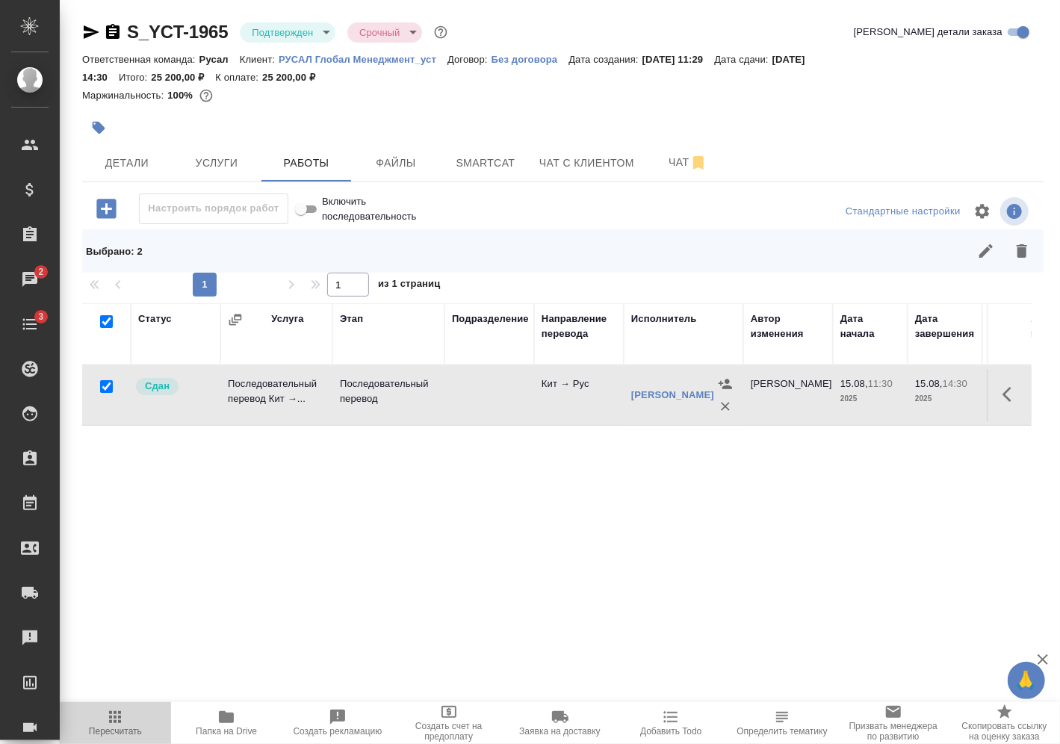
click at [121, 733] on span "Пересчитать" at bounding box center [115, 731] width 53 height 10
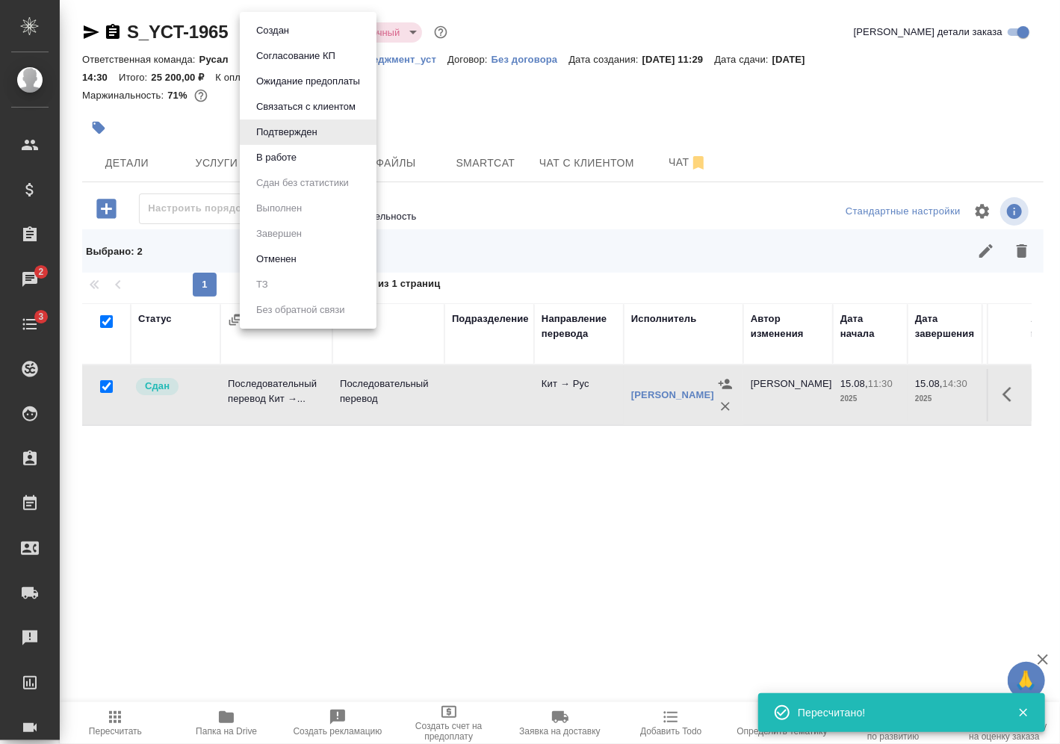
click at [318, 31] on body "🙏 .cls-1 fill:#fff; AWATERA [PERSON_NAME] Спецификации Заказы 2 Чаты 3 Todo Про…" at bounding box center [530, 372] width 1060 height 744
click at [321, 155] on li "В работе" at bounding box center [308, 157] width 137 height 25
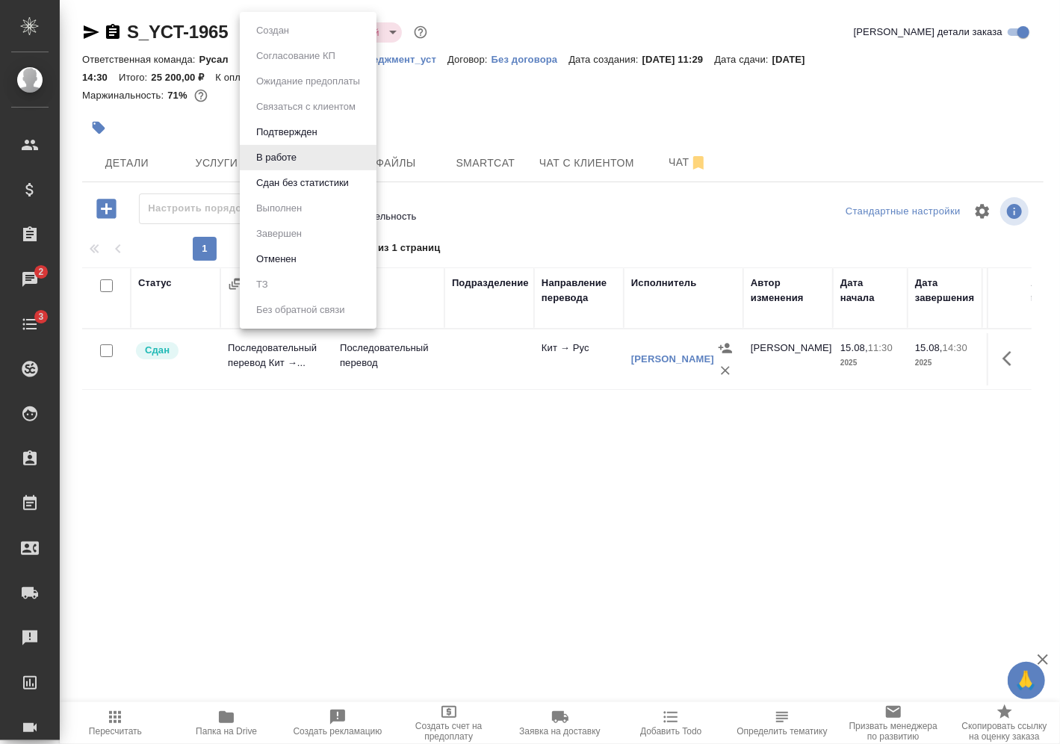
click at [295, 27] on body "🙏 .cls-1 fill:#fff; AWATERA [PERSON_NAME] Спецификации Заказы 2 Чаты 3 Todo Про…" at bounding box center [530, 372] width 1060 height 744
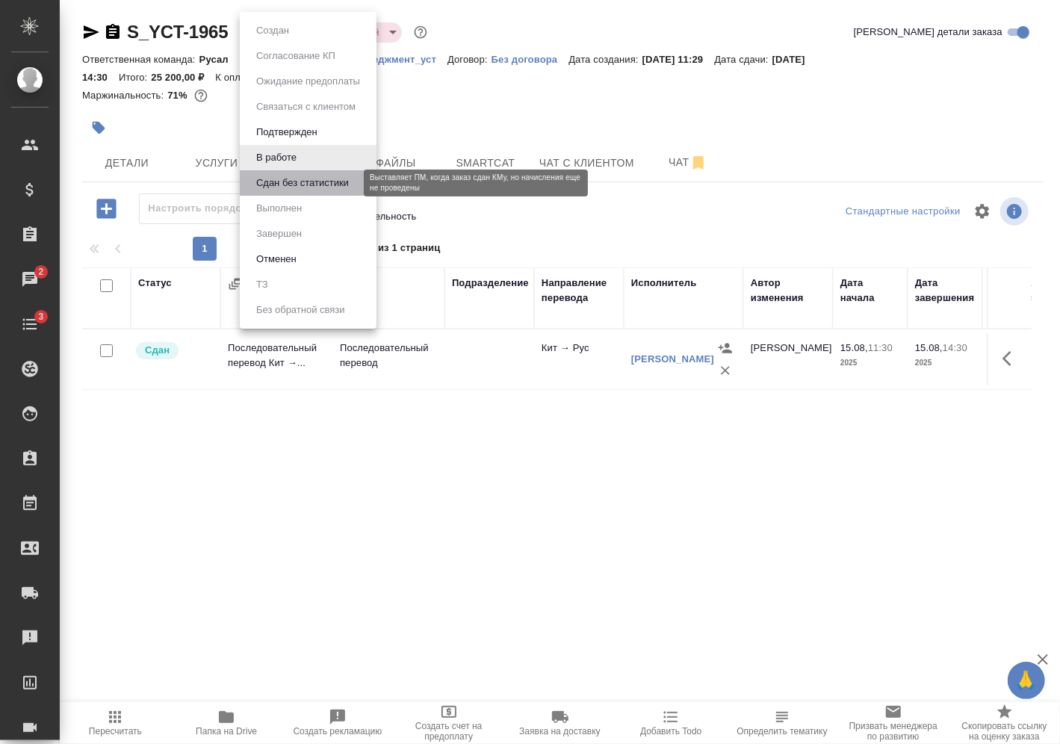
click at [283, 176] on button "Сдан без статистики" at bounding box center [303, 183] width 102 height 16
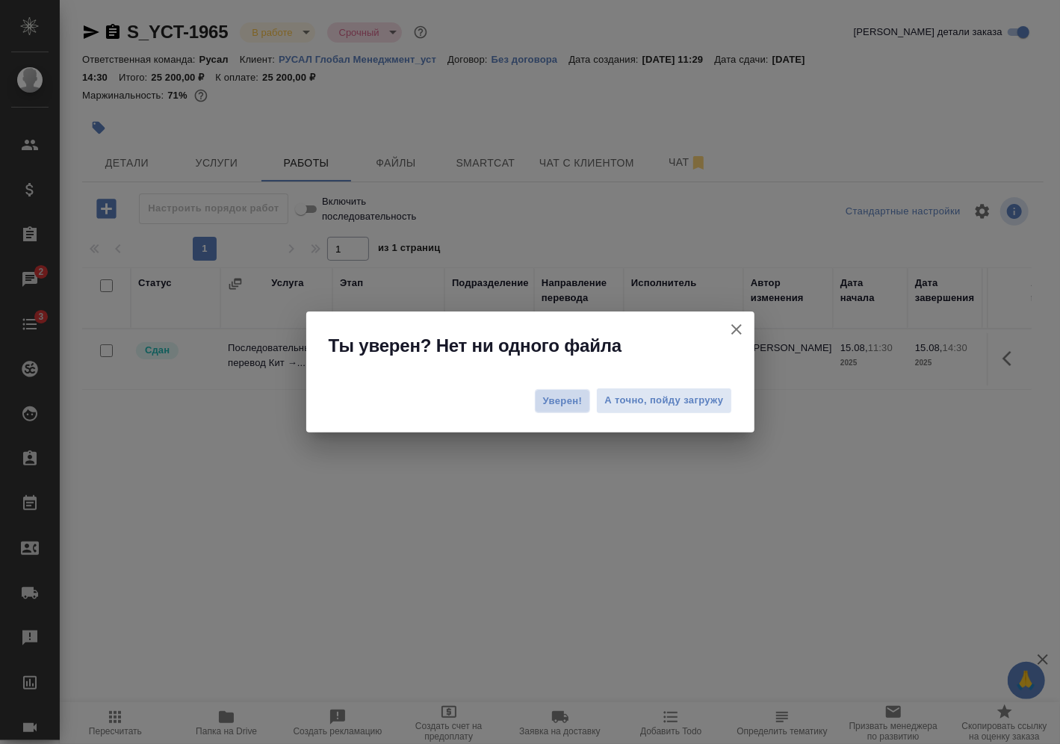
click at [546, 395] on span "Уверен!" at bounding box center [563, 401] width 40 height 15
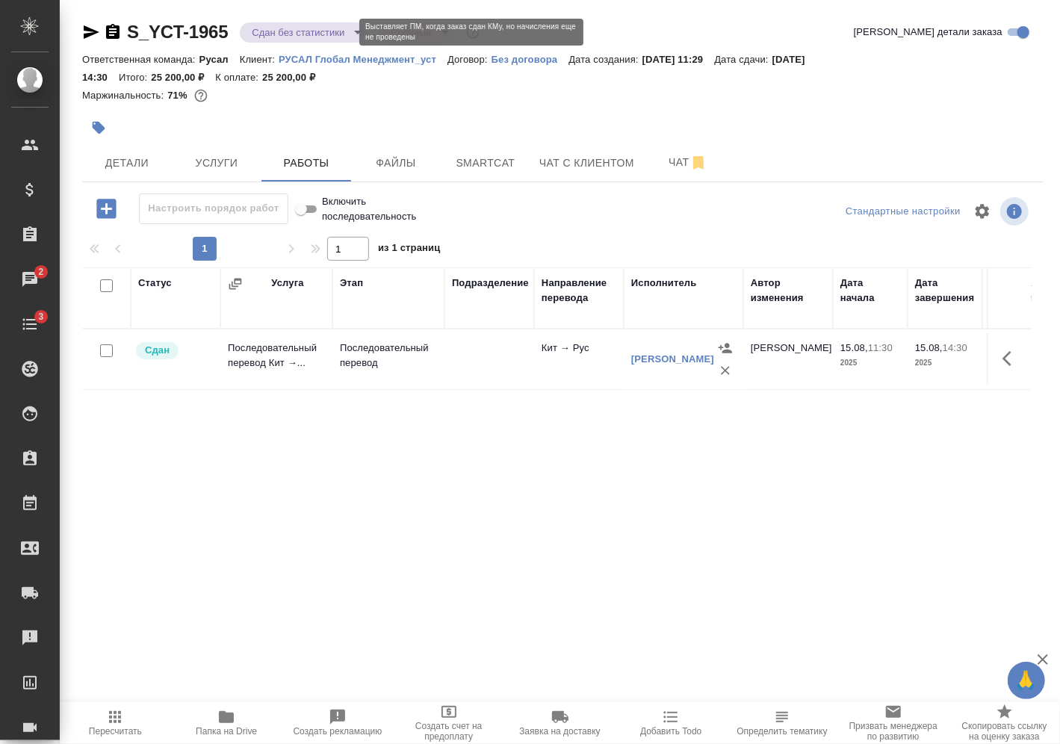
click at [271, 32] on body "🙏 .cls-1 fill:#fff; AWATERA [PERSON_NAME] Спецификации Заказы 2 Чаты 3 Todo Про…" at bounding box center [530, 372] width 1060 height 744
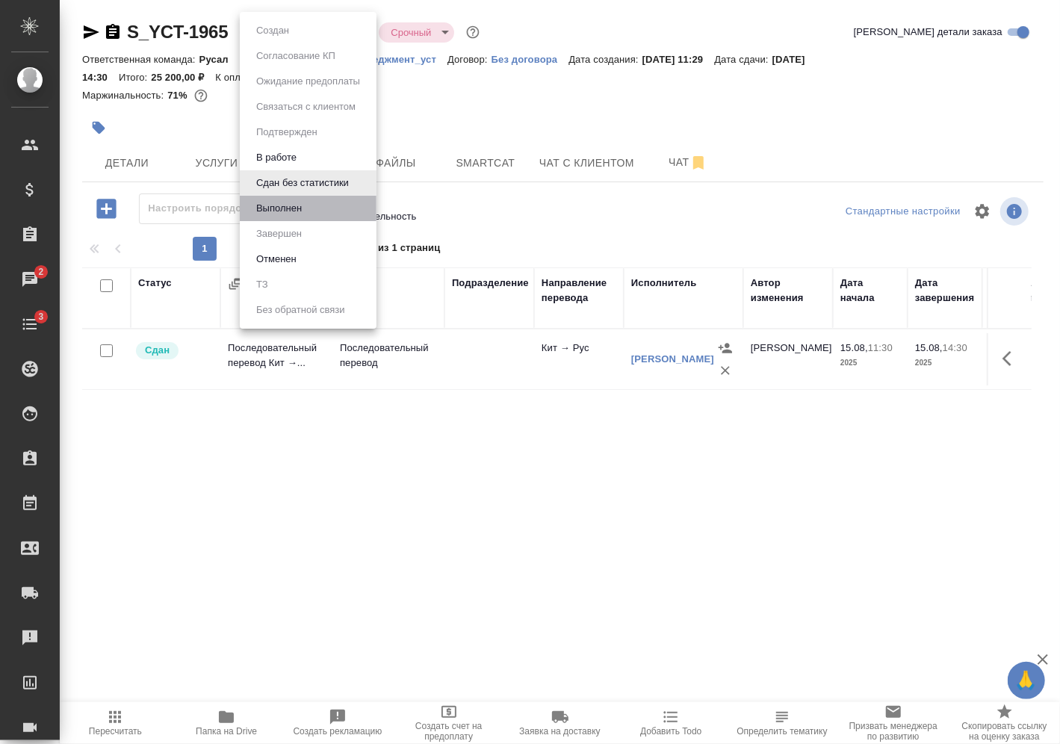
click at [280, 199] on li "Выполнен" at bounding box center [308, 208] width 137 height 25
click at [294, 36] on body "🙏 .cls-1 fill:#fff; AWATERA [PERSON_NAME] Спецификации Заказы 2 Чаты 3 Todo Про…" at bounding box center [530, 372] width 1060 height 744
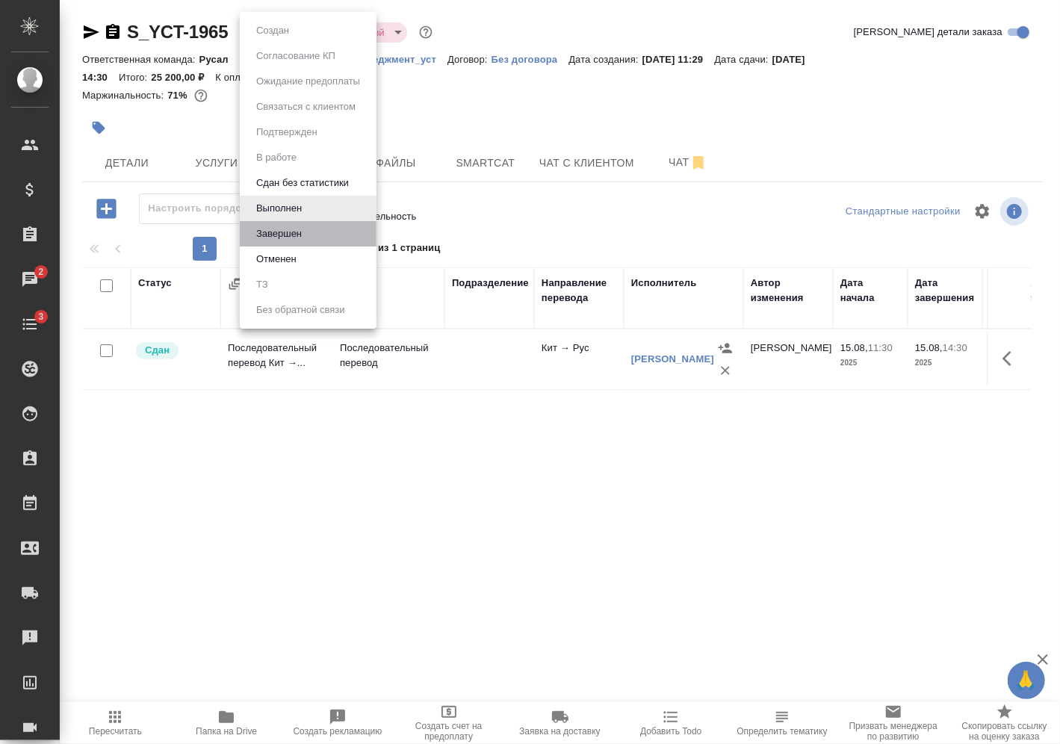
click at [291, 225] on li "Завершен" at bounding box center [308, 233] width 137 height 25
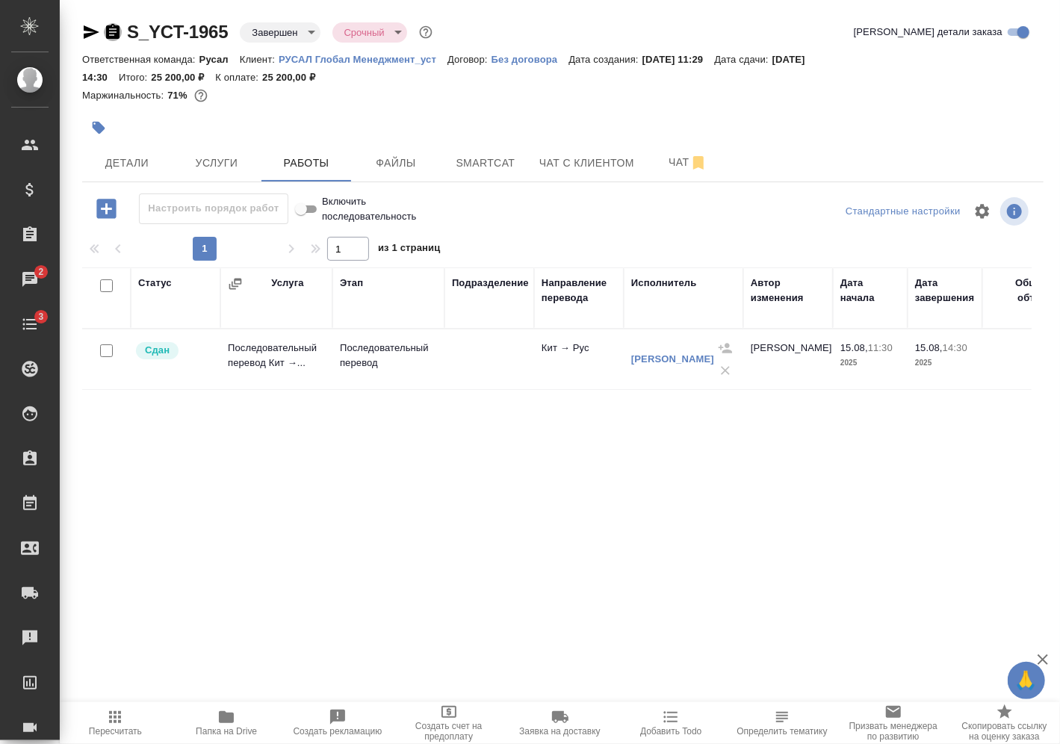
click at [110, 26] on icon "button" at bounding box center [112, 31] width 13 height 15
